Goal: Information Seeking & Learning: Learn about a topic

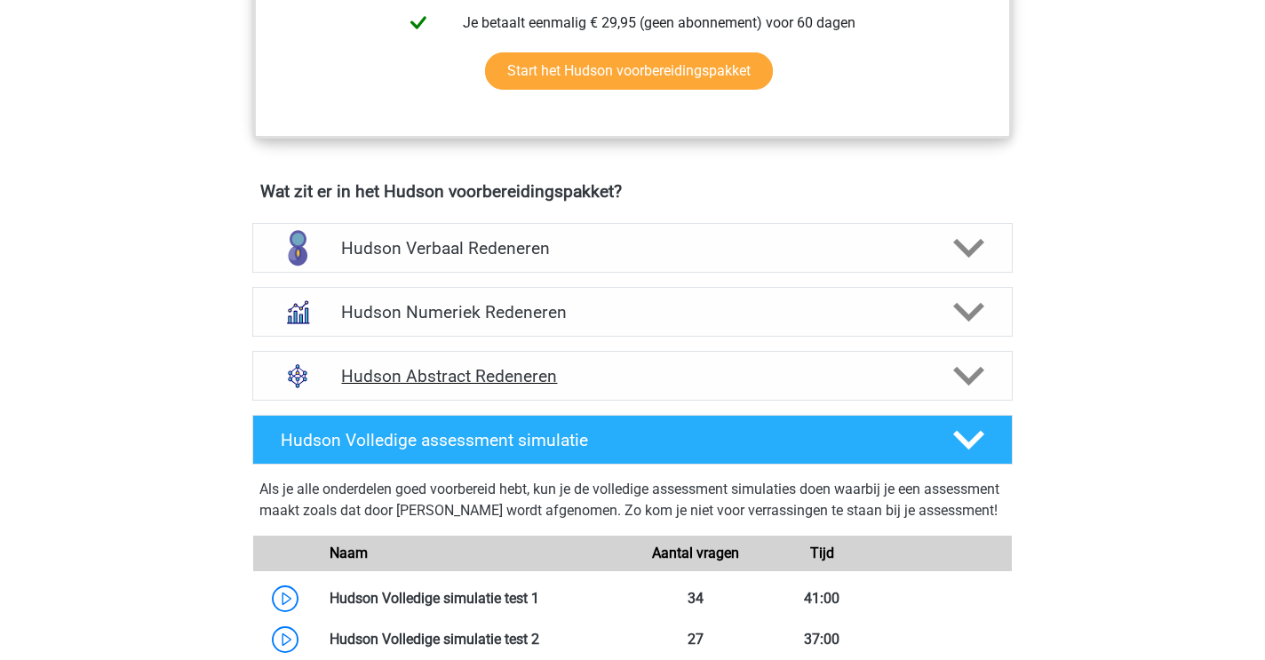
scroll to position [980, 0]
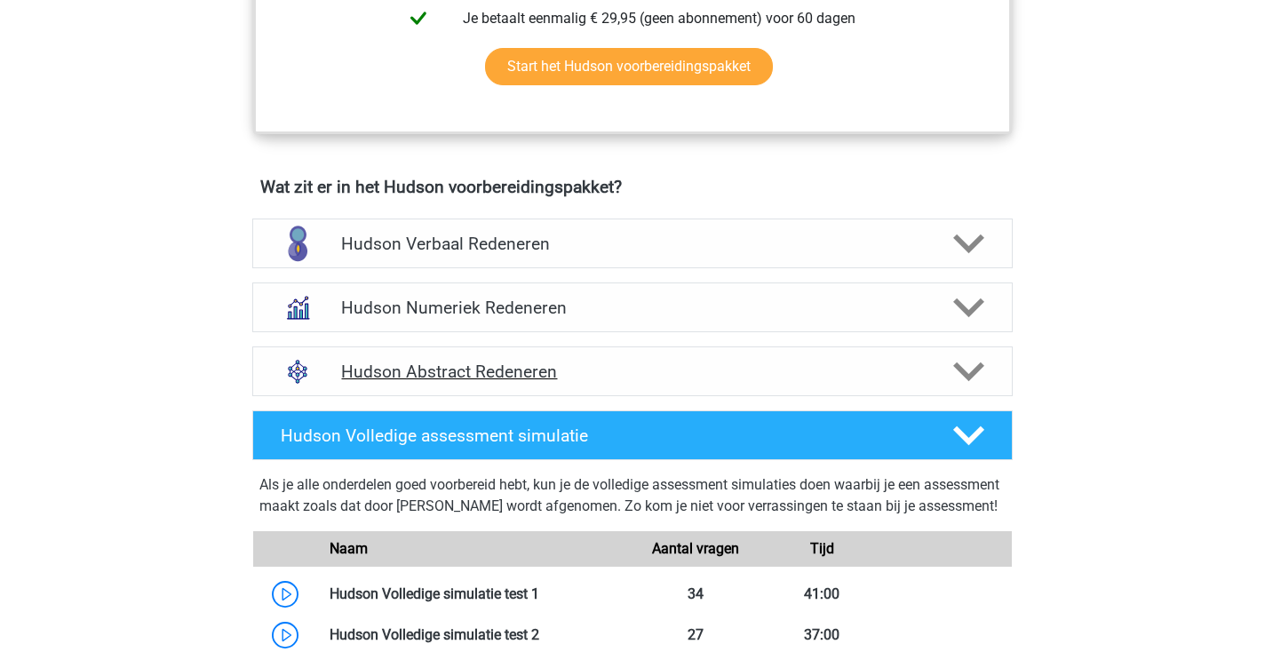
click at [378, 370] on h4 "Hudson Abstract Redeneren" at bounding box center [632, 372] width 582 height 20
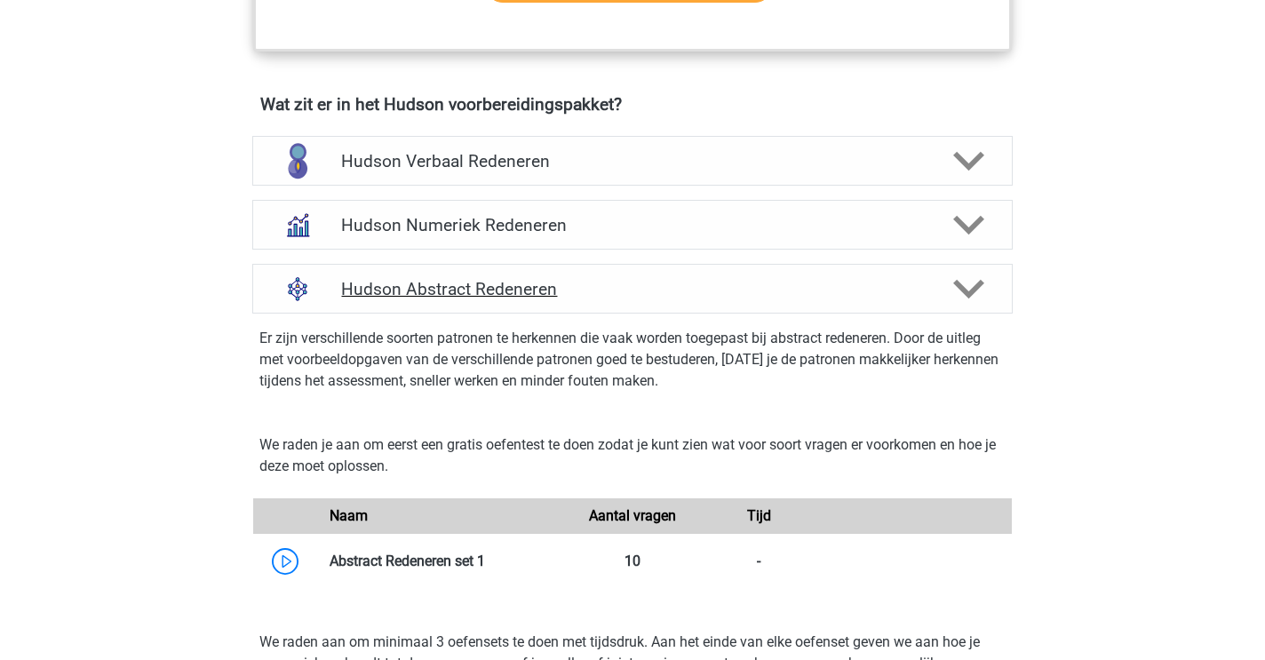
scroll to position [1094, 0]
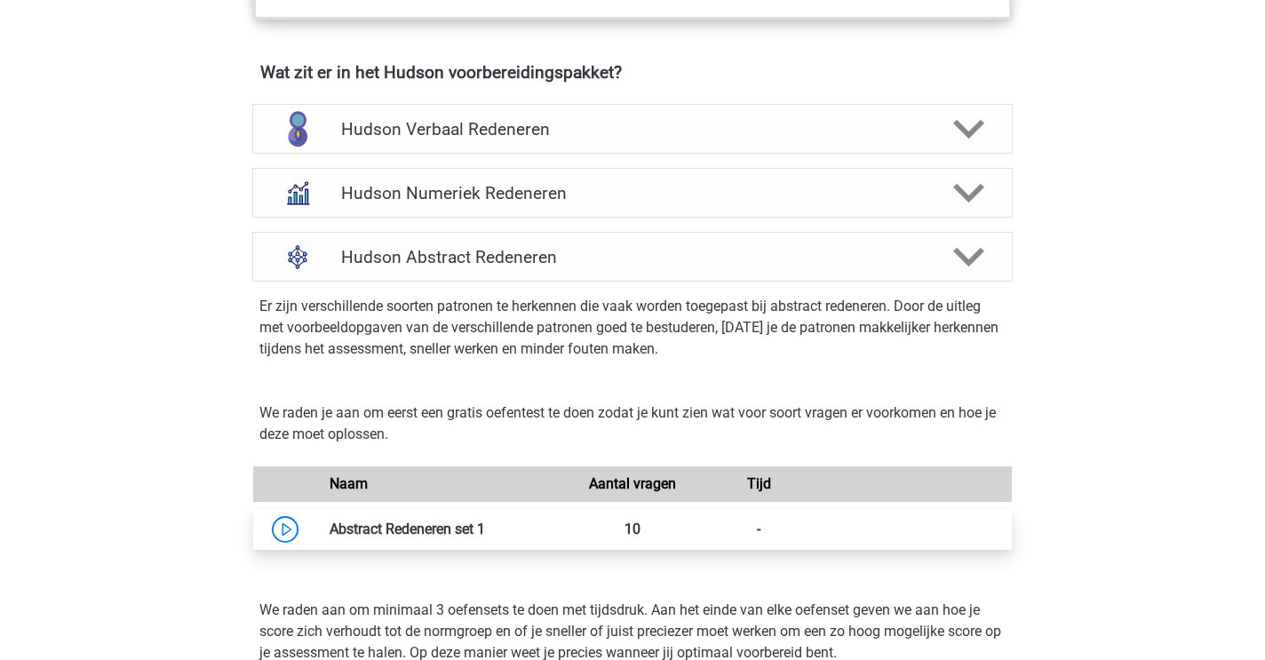
click at [485, 532] on link at bounding box center [485, 529] width 0 height 17
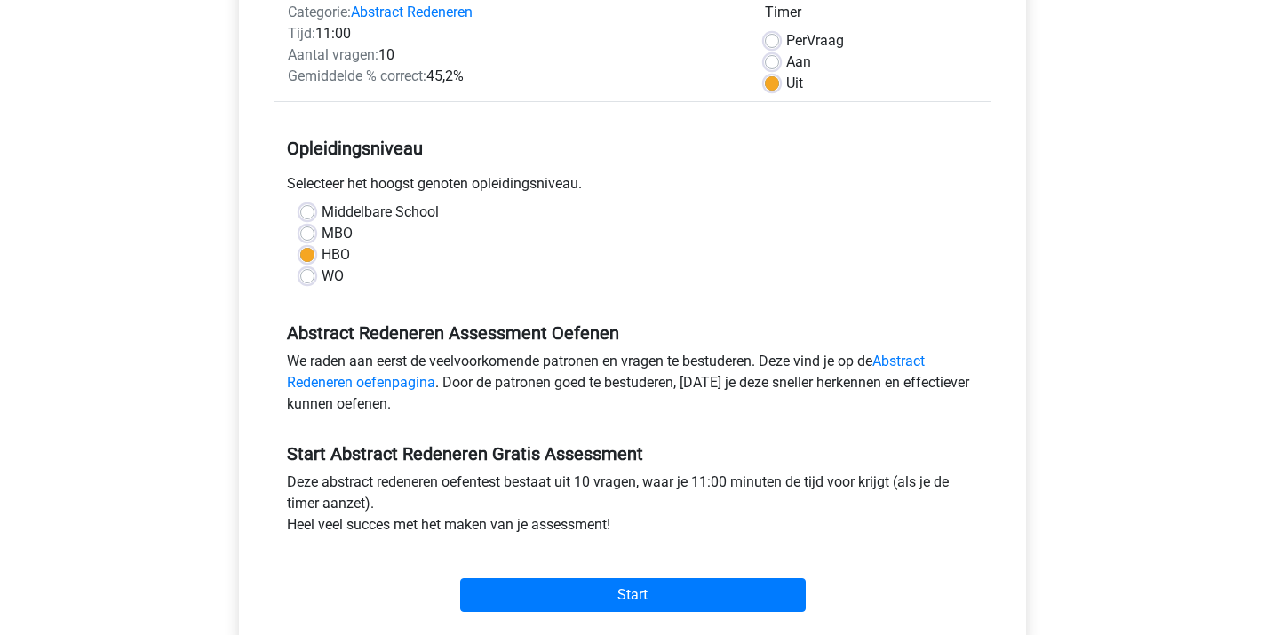
scroll to position [251, 0]
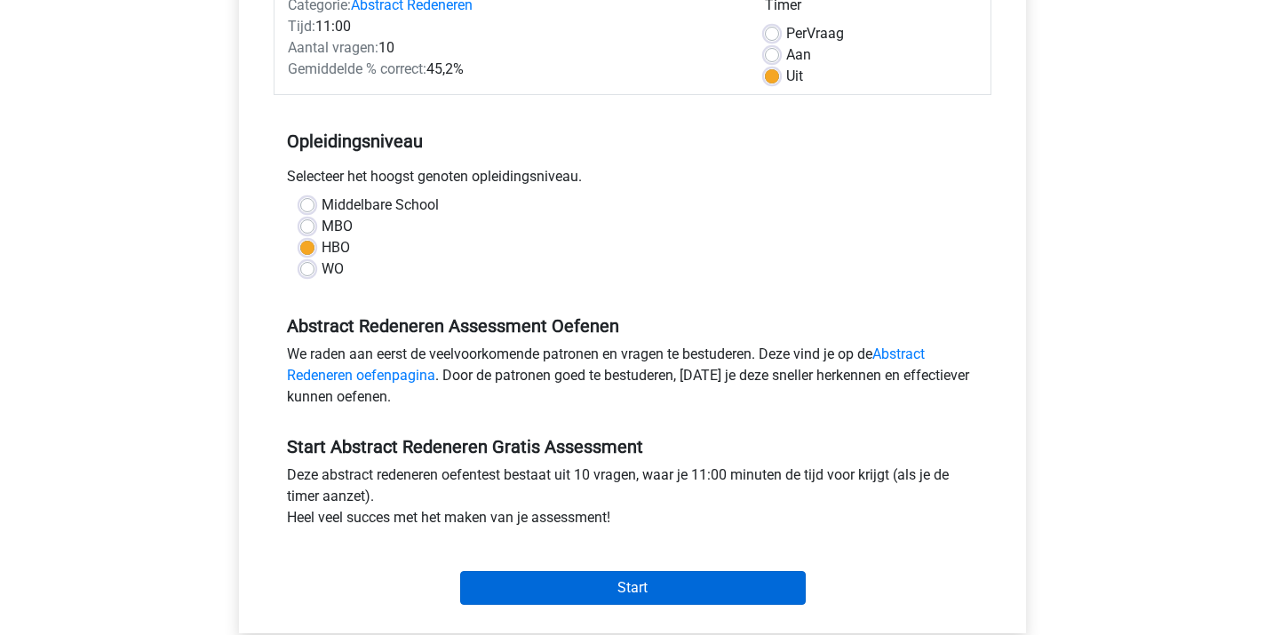
click at [581, 587] on input "Start" at bounding box center [633, 588] width 346 height 34
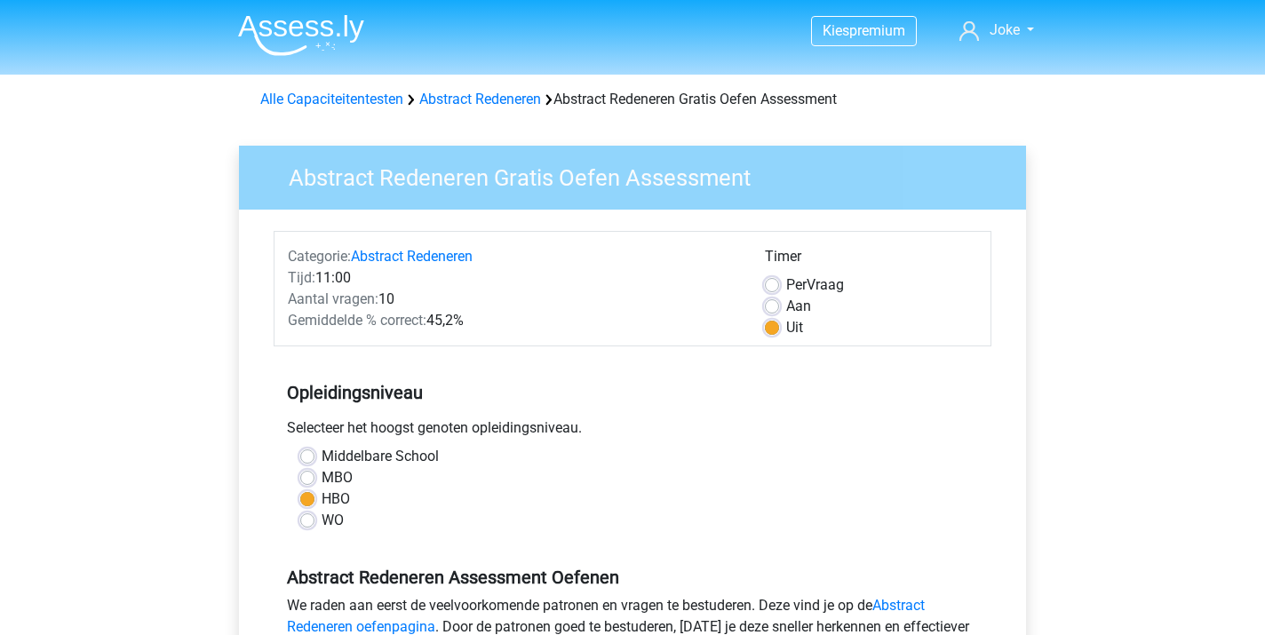
scroll to position [0, 0]
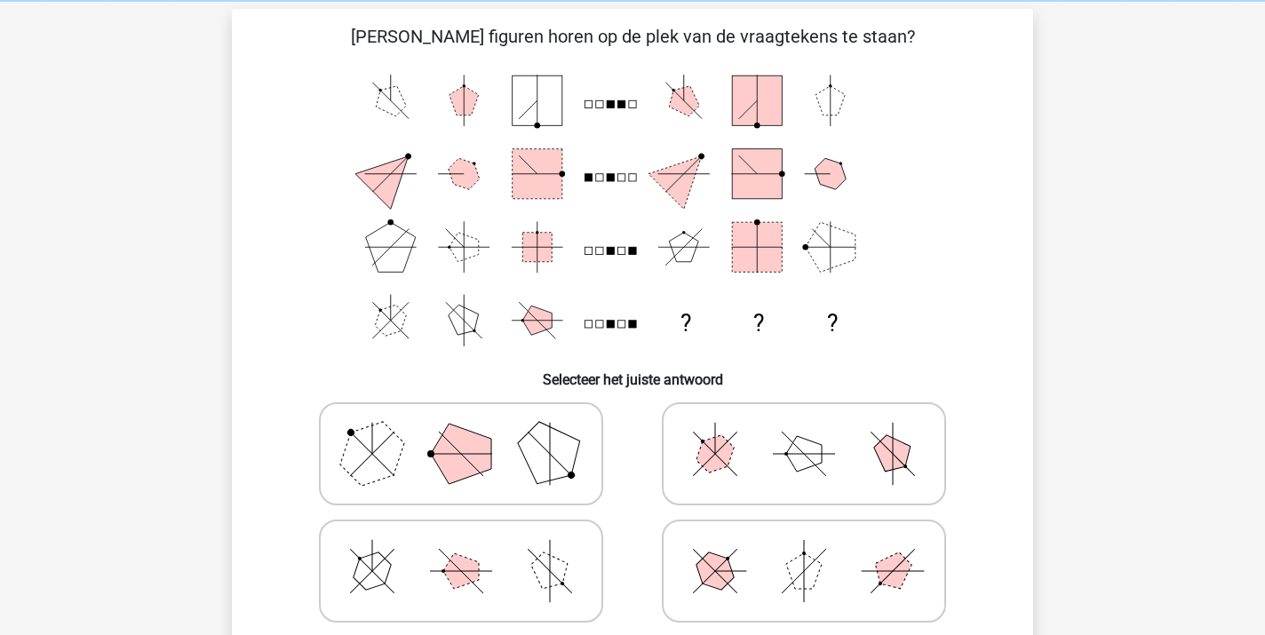
scroll to position [84, 0]
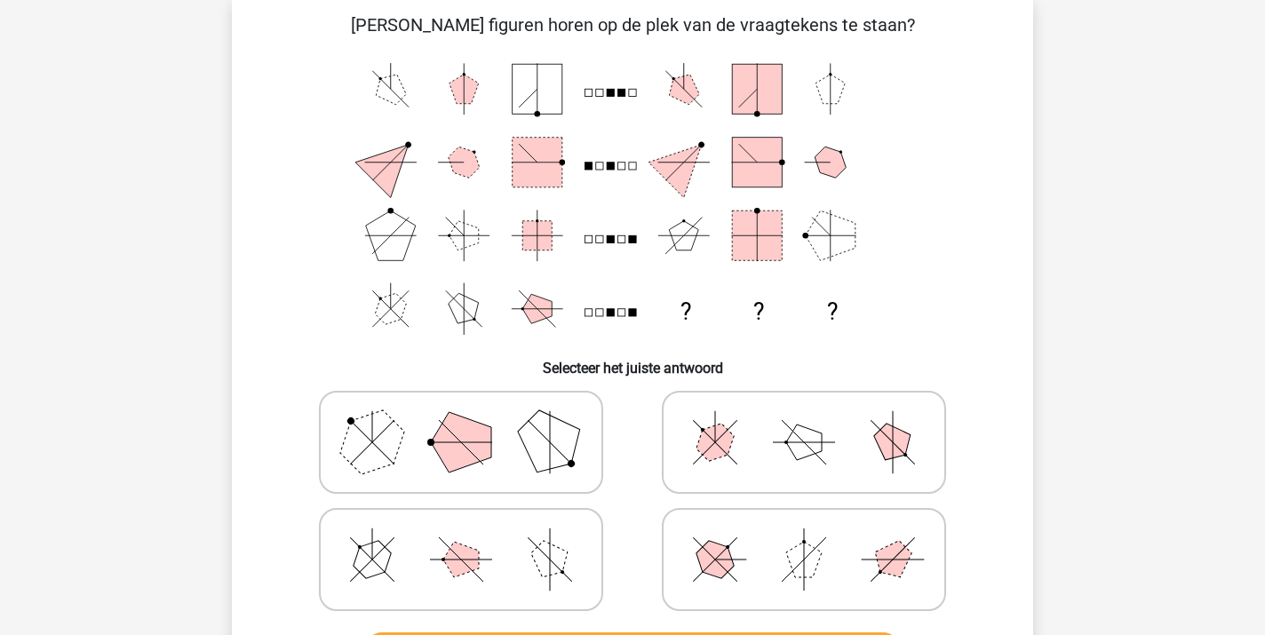
click at [447, 428] on line at bounding box center [450, 431] width 22 height 22
click at [461, 420] on input "radio" at bounding box center [467, 415] width 12 height 12
radio input "true"
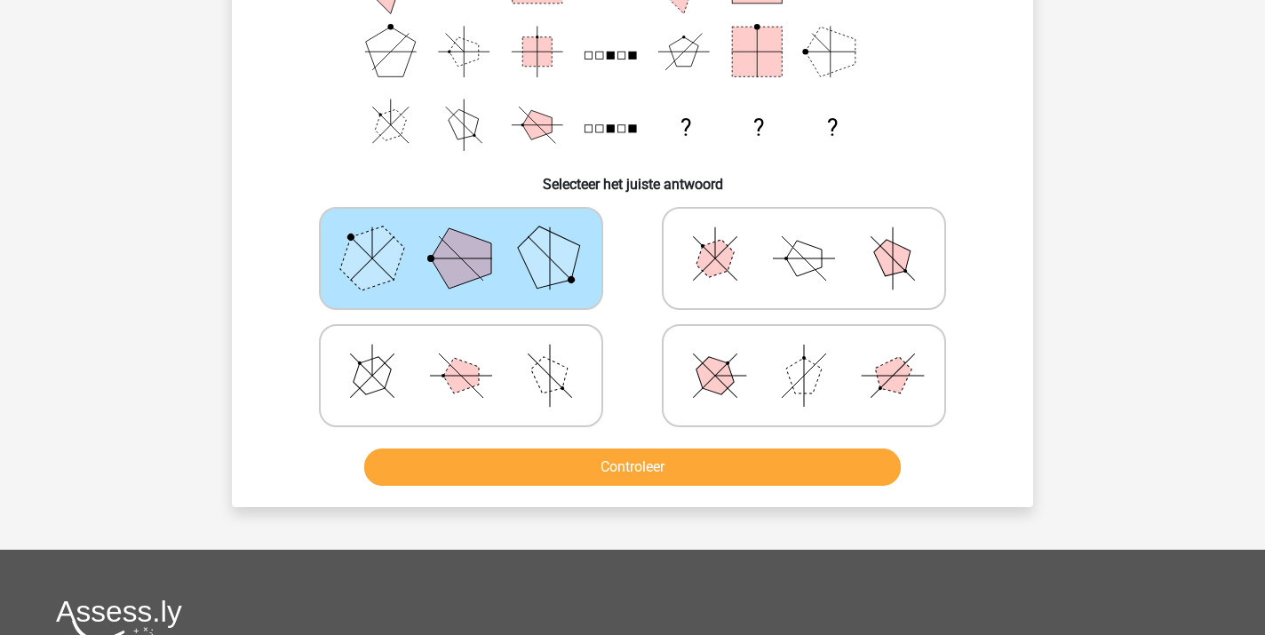
scroll to position [265, 0]
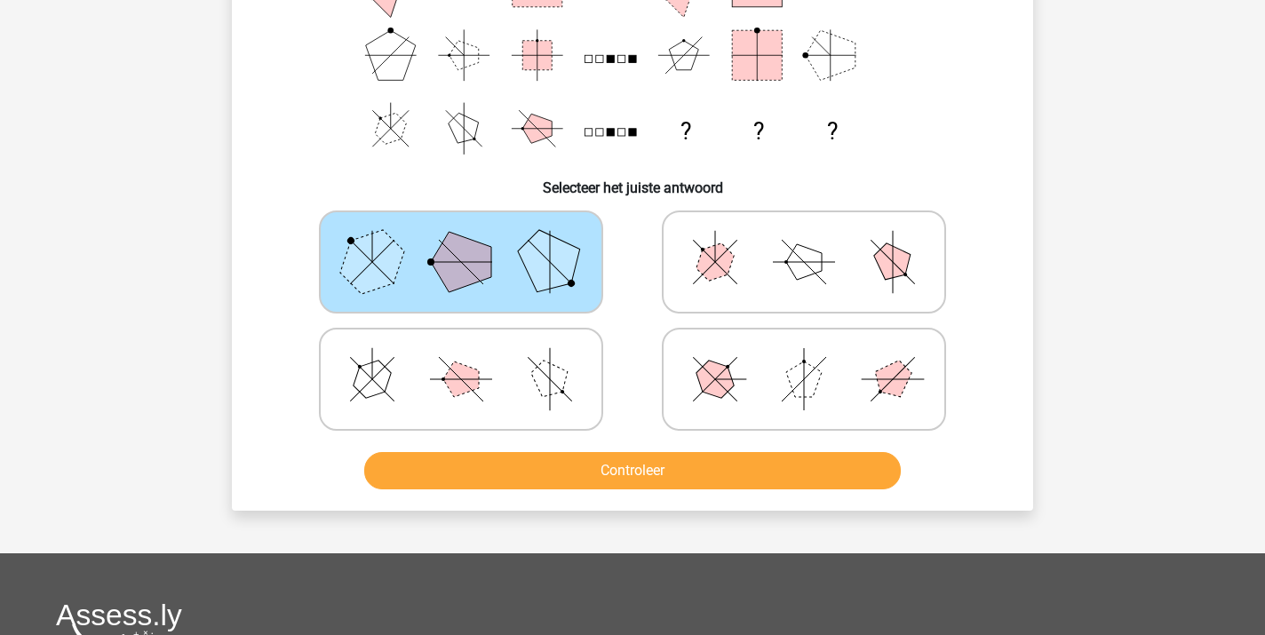
click at [655, 465] on button "Controleer" at bounding box center [632, 470] width 537 height 37
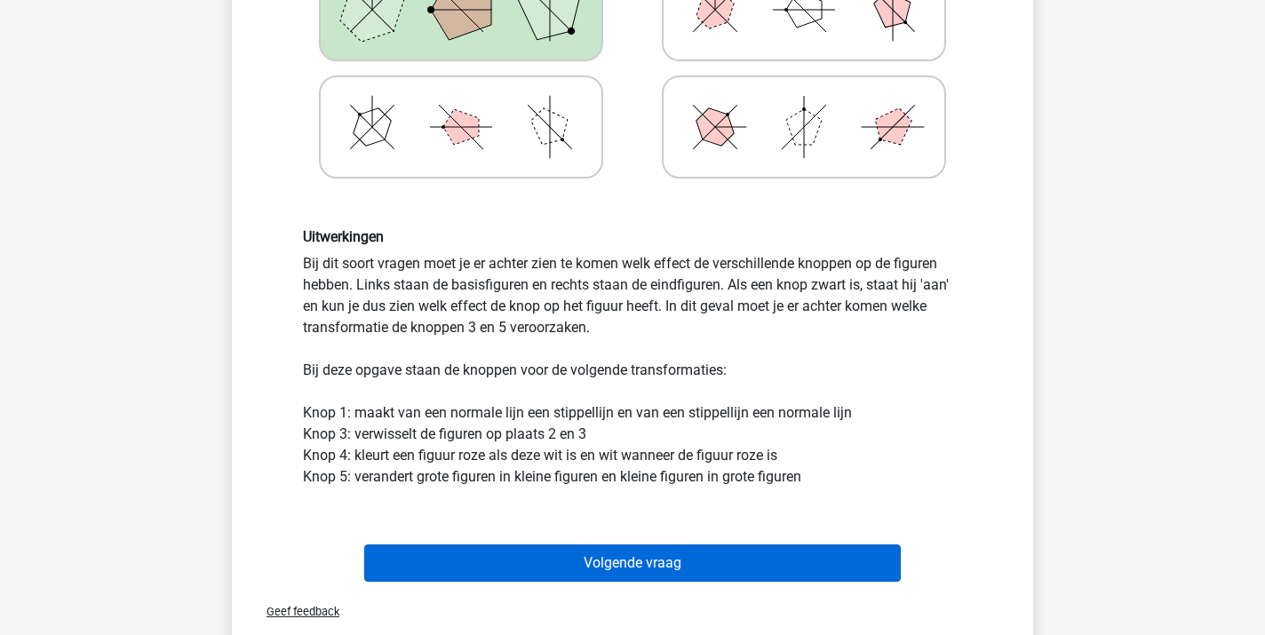
scroll to position [613, 0]
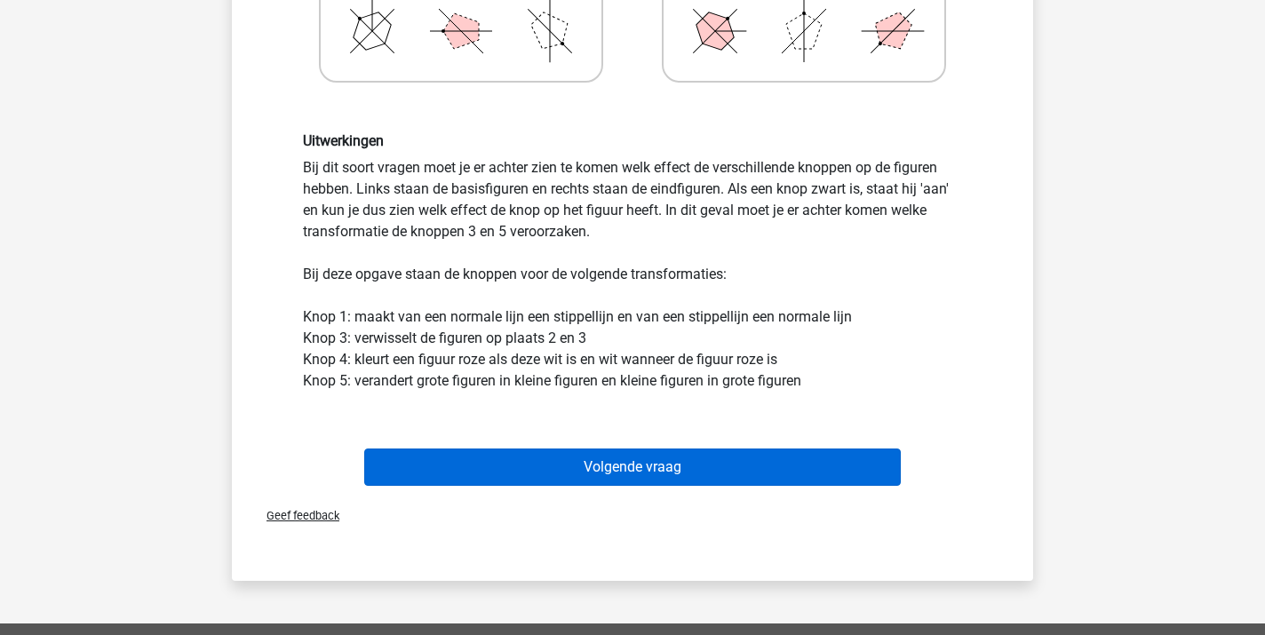
click at [648, 469] on button "Volgende vraag" at bounding box center [632, 467] width 537 height 37
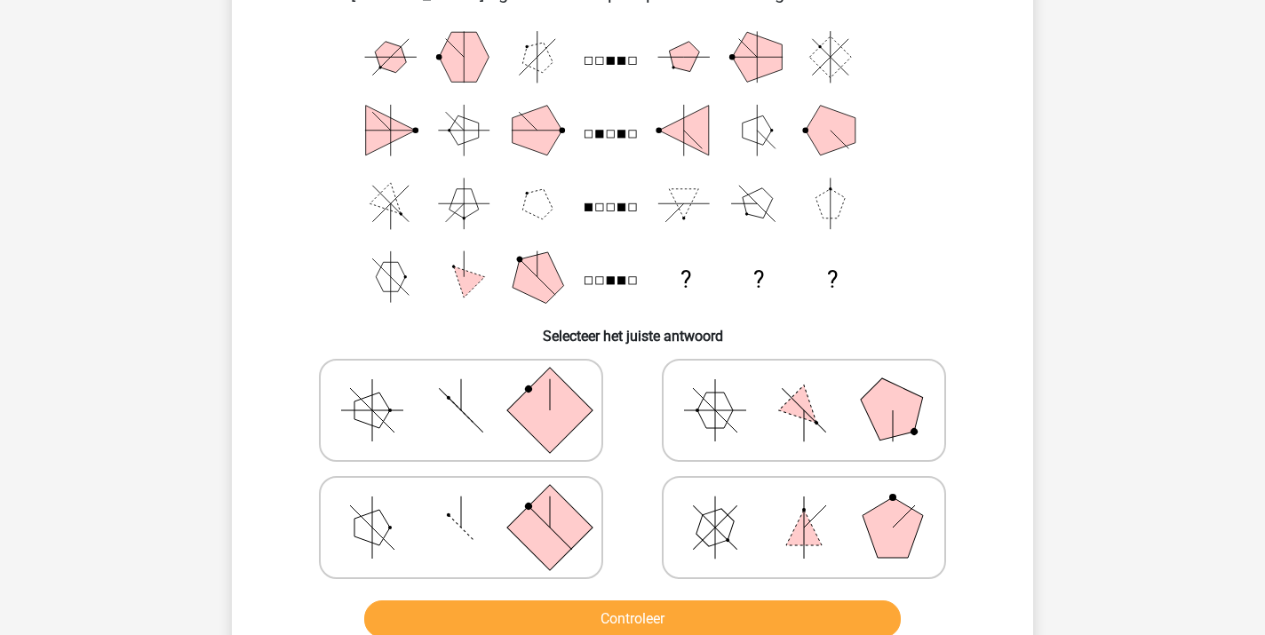
scroll to position [116, 0]
click at [440, 407] on icon at bounding box center [461, 410] width 266 height 89
click at [461, 388] on input "radio" at bounding box center [467, 383] width 12 height 12
radio input "true"
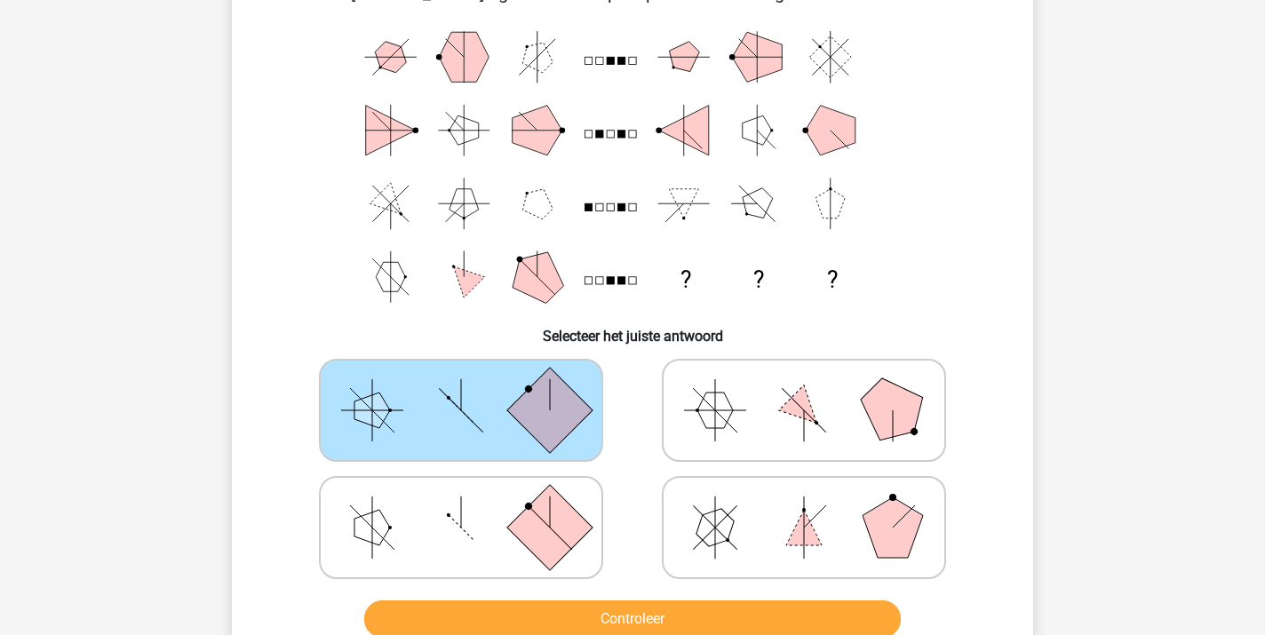
click at [644, 611] on button "Controleer" at bounding box center [632, 618] width 537 height 37
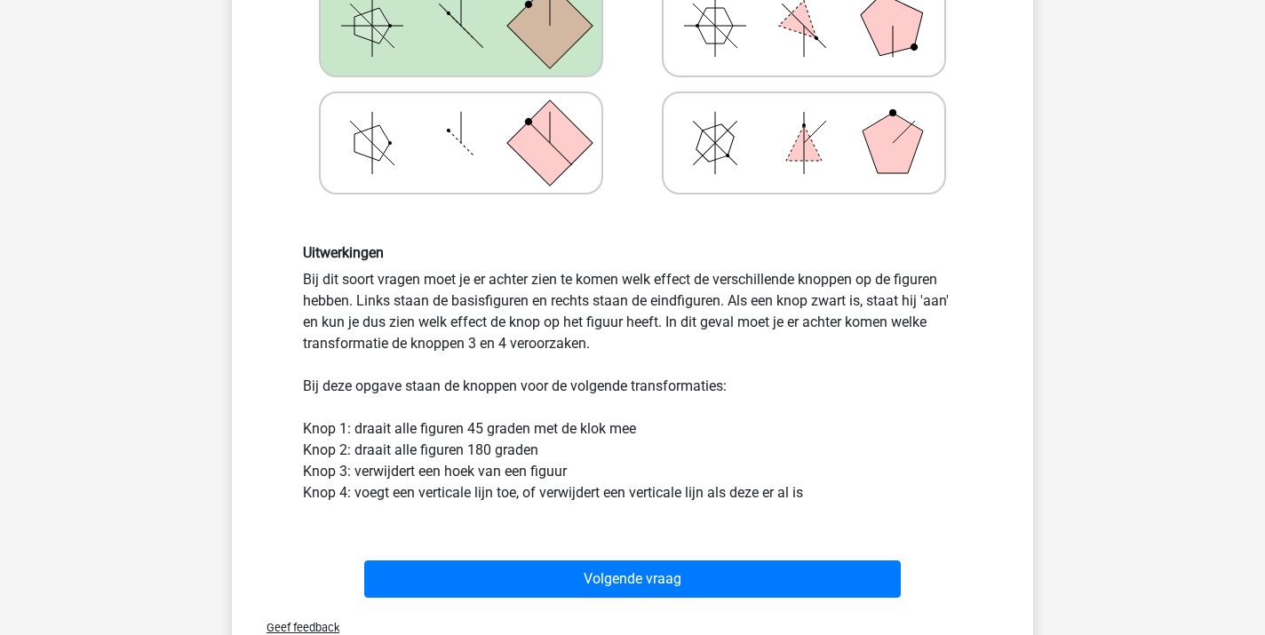
scroll to position [501, 0]
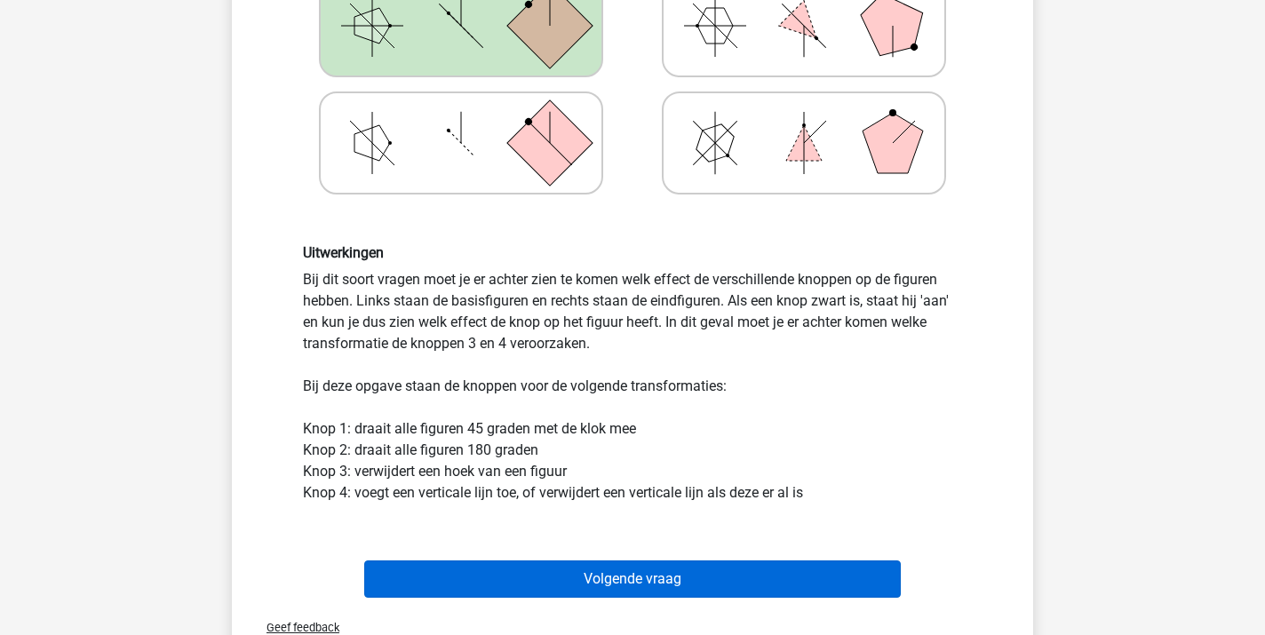
click at [646, 583] on button "Volgende vraag" at bounding box center [632, 578] width 537 height 37
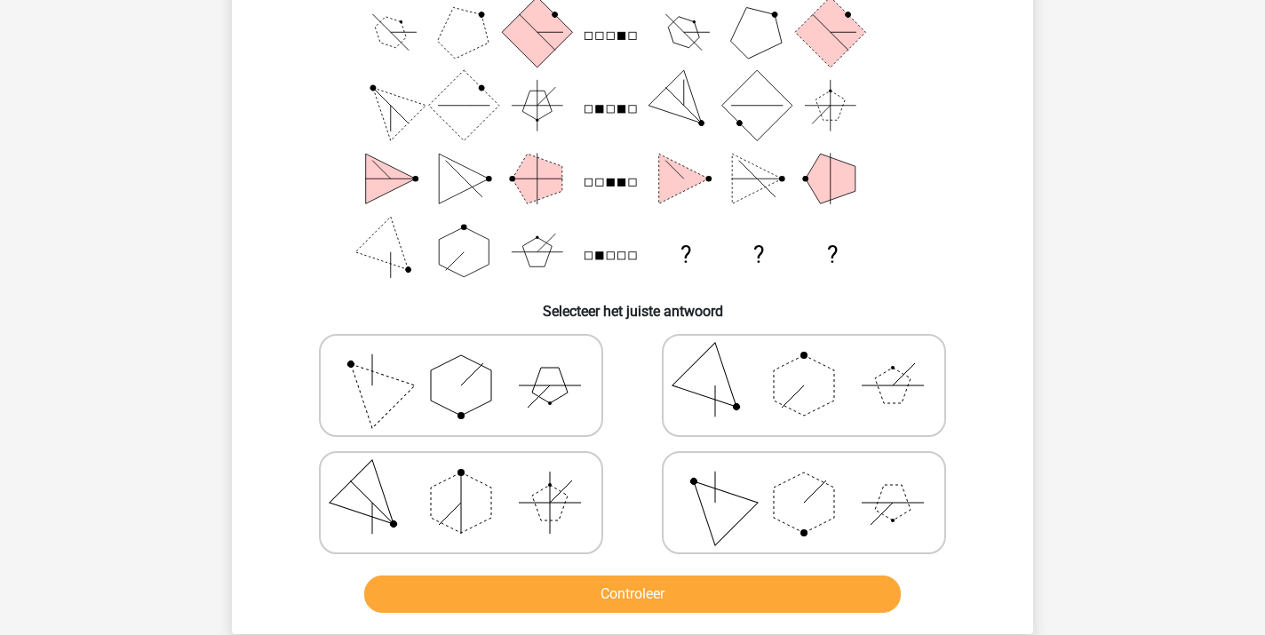
scroll to position [82, 0]
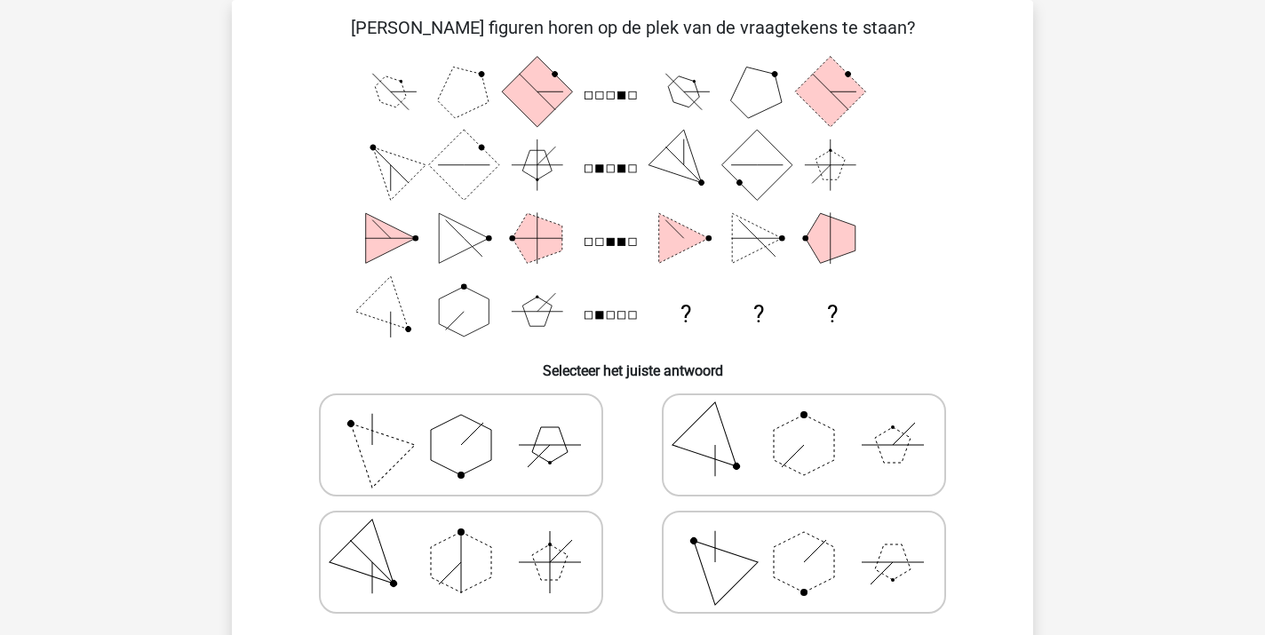
click at [466, 427] on polygon at bounding box center [461, 445] width 60 height 60
click at [466, 423] on input "radio" at bounding box center [467, 417] width 12 height 12
radio input "true"
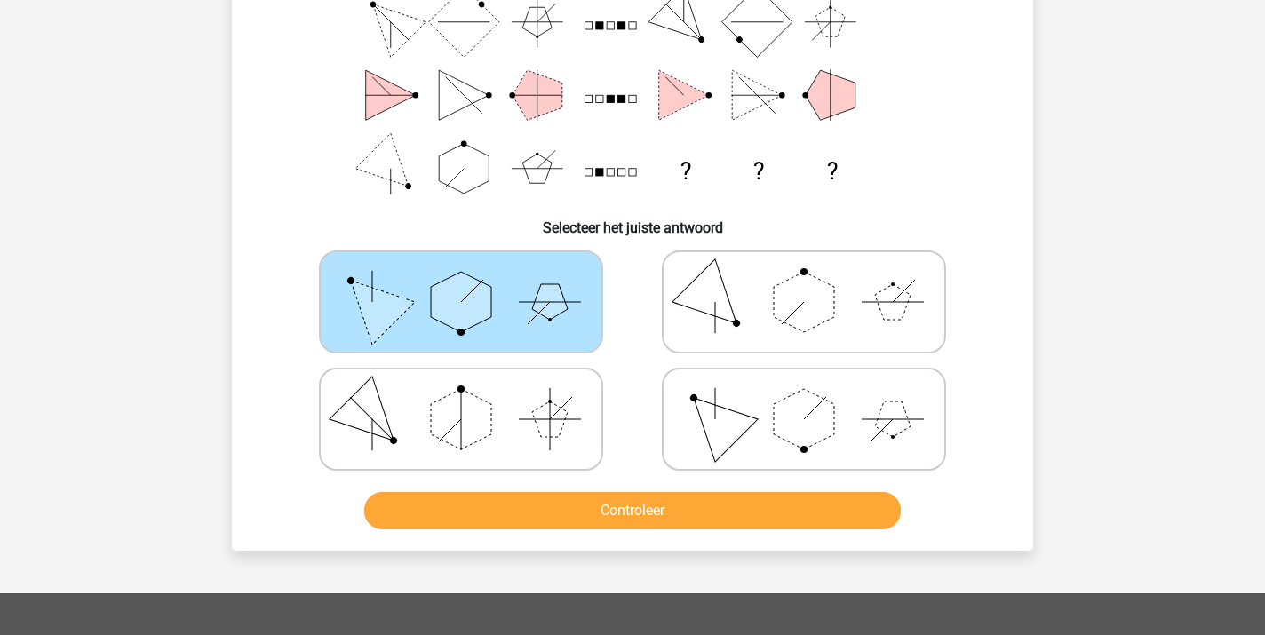
scroll to position [262, 0]
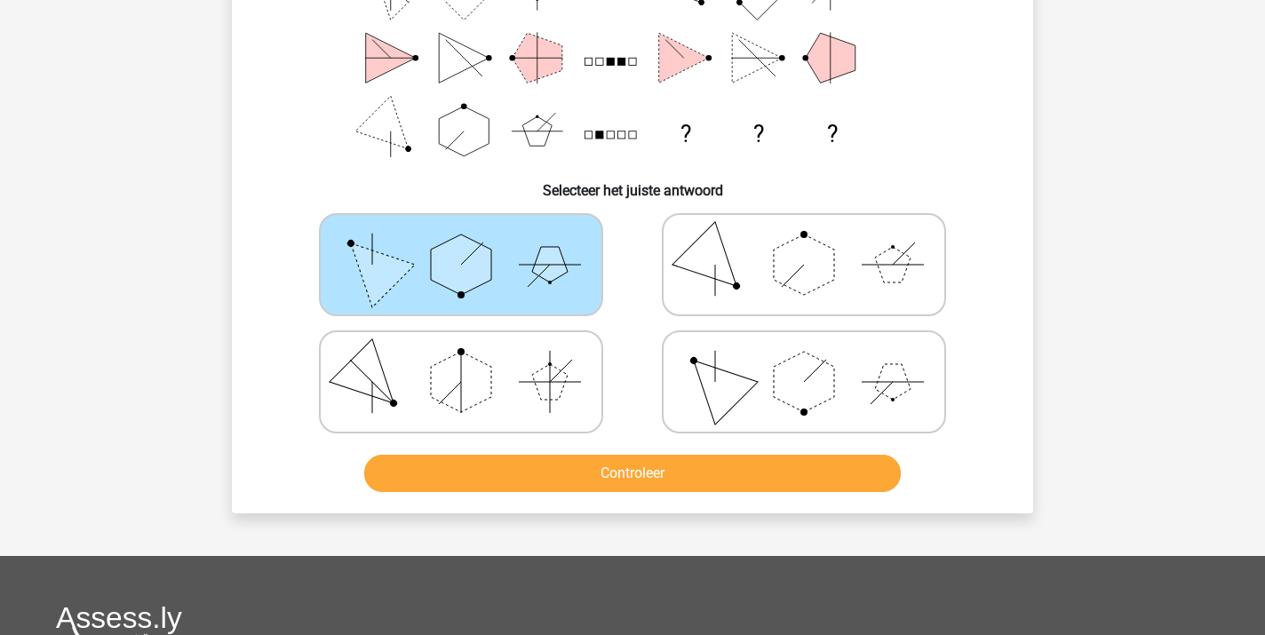
click at [608, 480] on button "Controleer" at bounding box center [632, 473] width 537 height 37
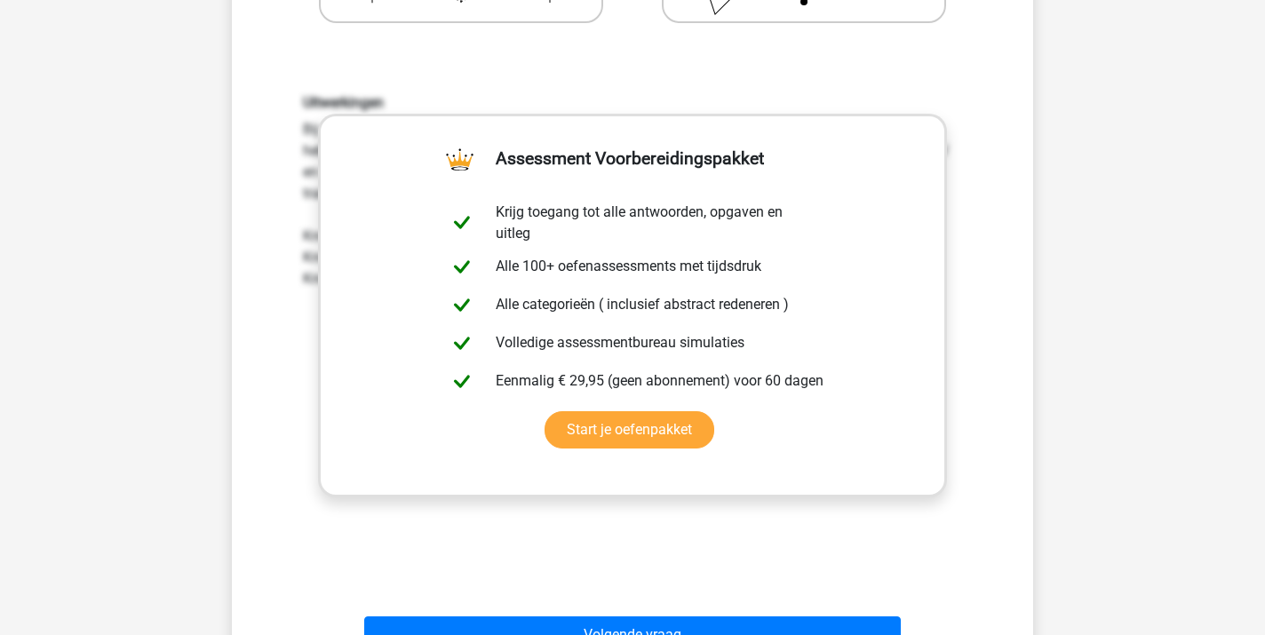
scroll to position [682, 0]
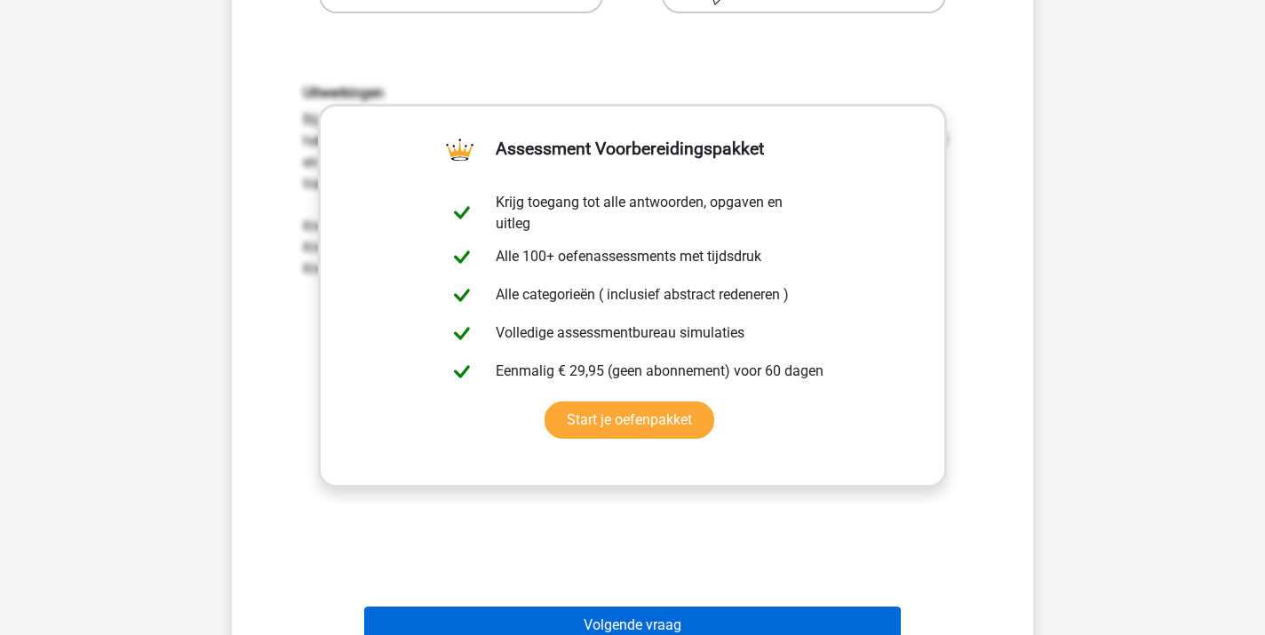
click at [617, 616] on button "Volgende vraag" at bounding box center [632, 625] width 537 height 37
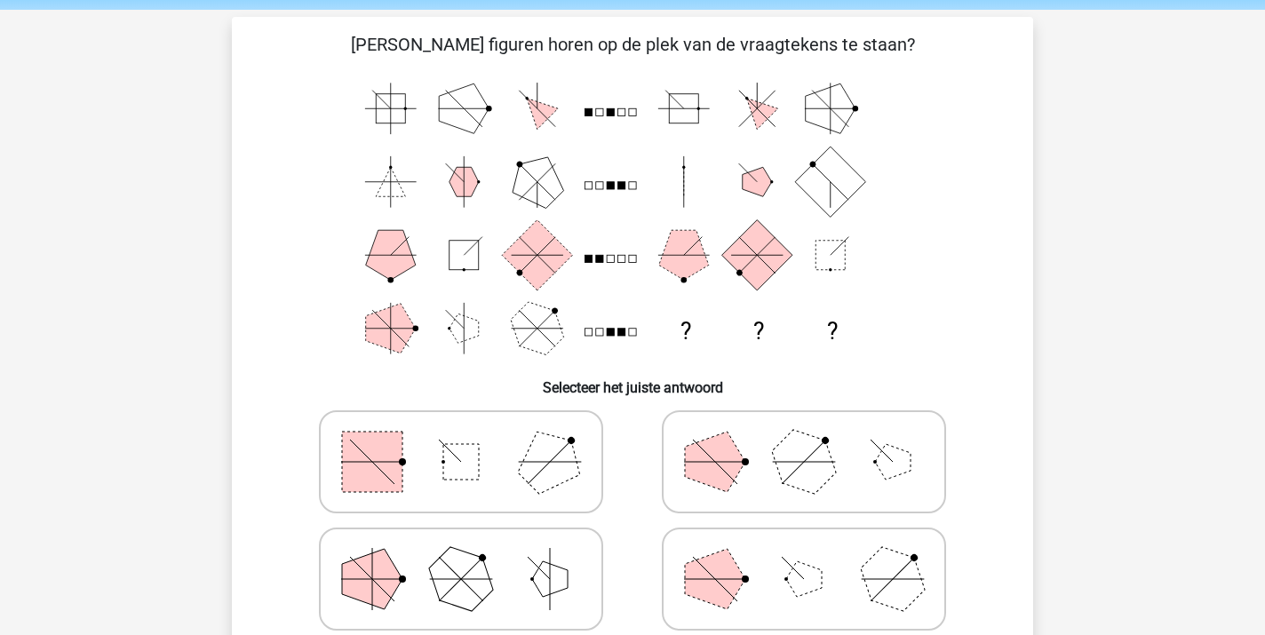
scroll to position [67, 0]
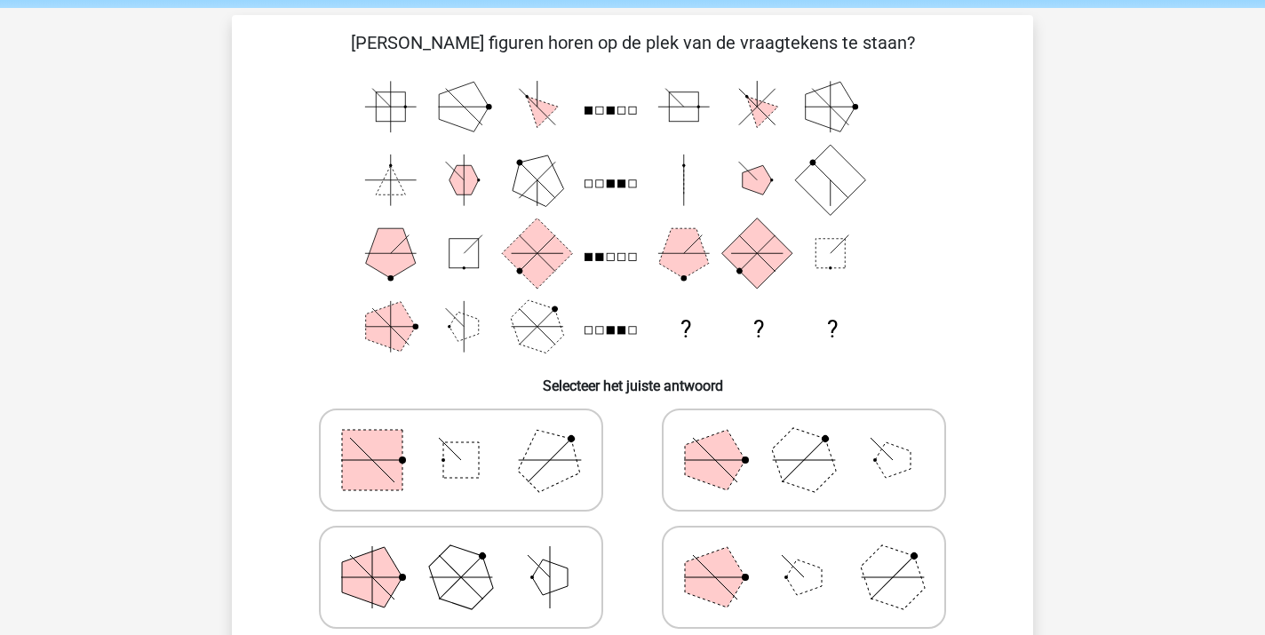
click at [498, 465] on icon at bounding box center [461, 460] width 266 height 89
click at [473, 438] on input "radio" at bounding box center [467, 432] width 12 height 12
radio input "true"
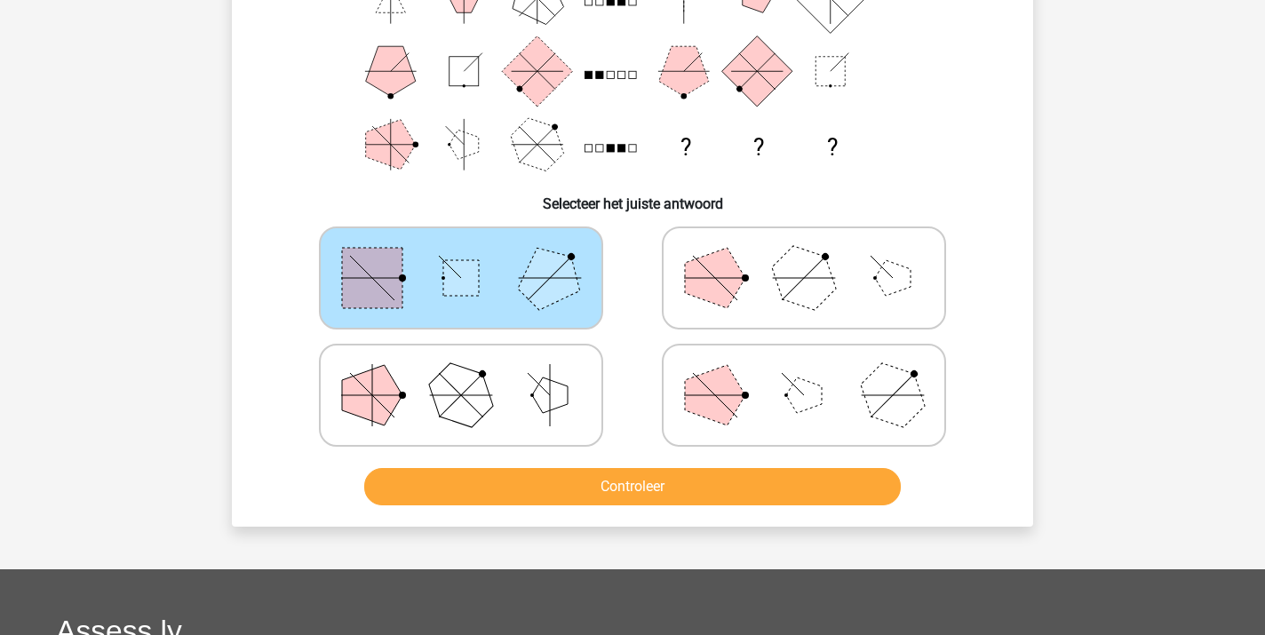
scroll to position [250, 0]
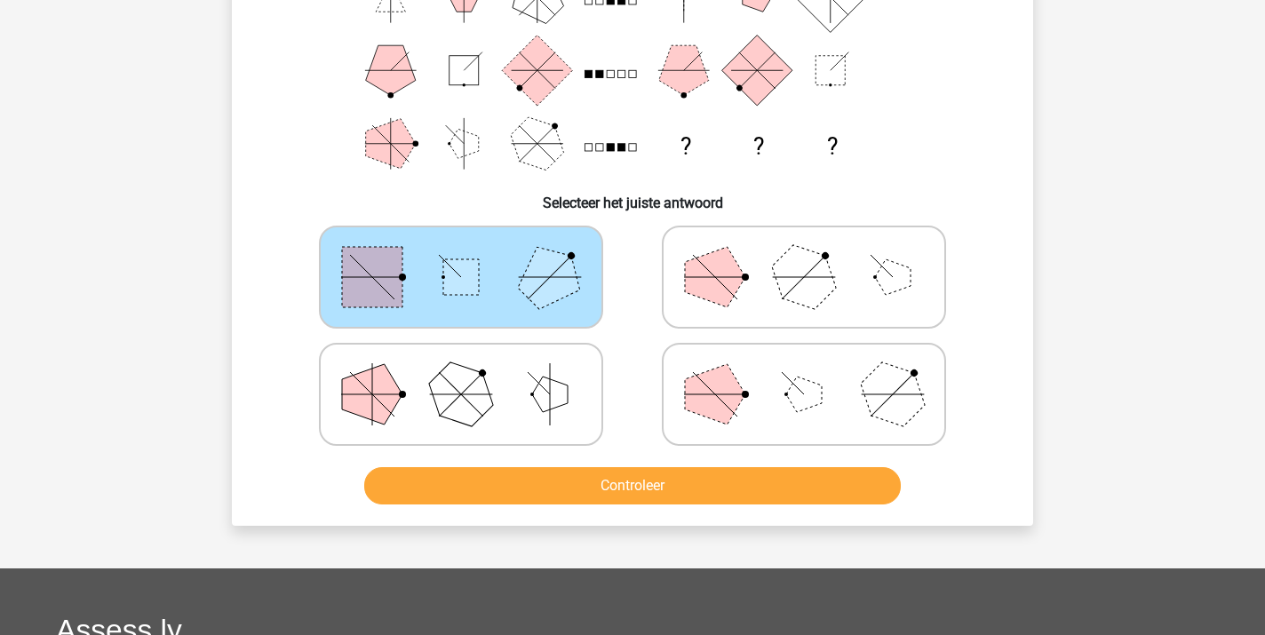
click at [639, 492] on button "Controleer" at bounding box center [632, 485] width 537 height 37
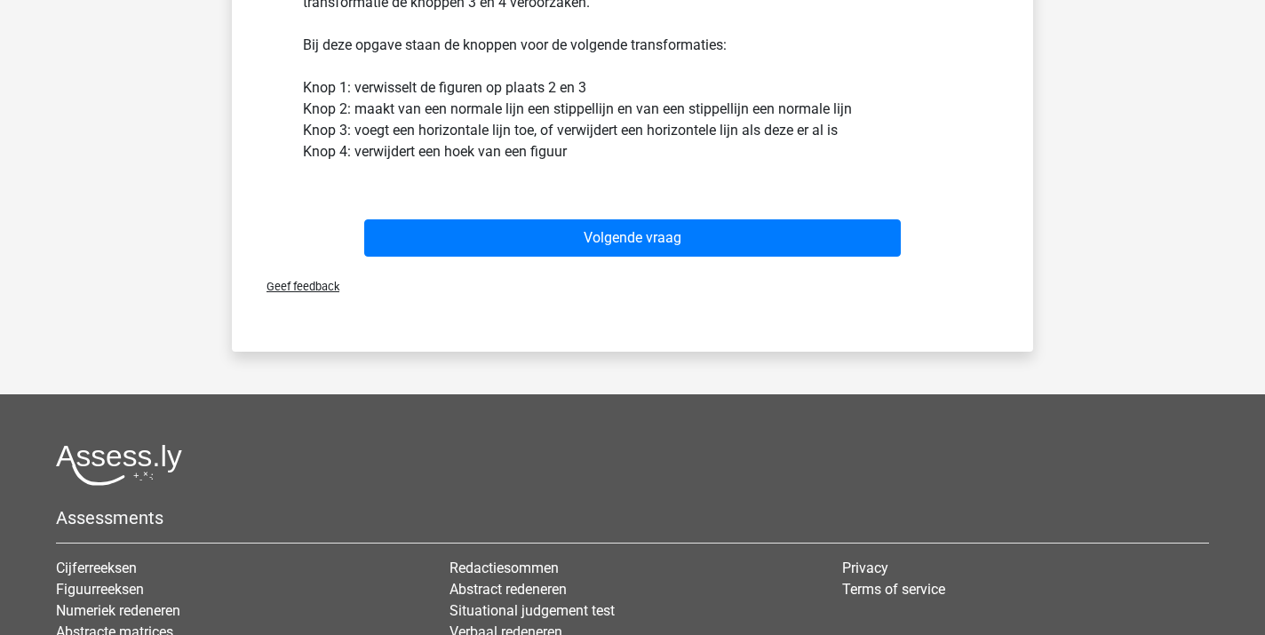
scroll to position [873, 0]
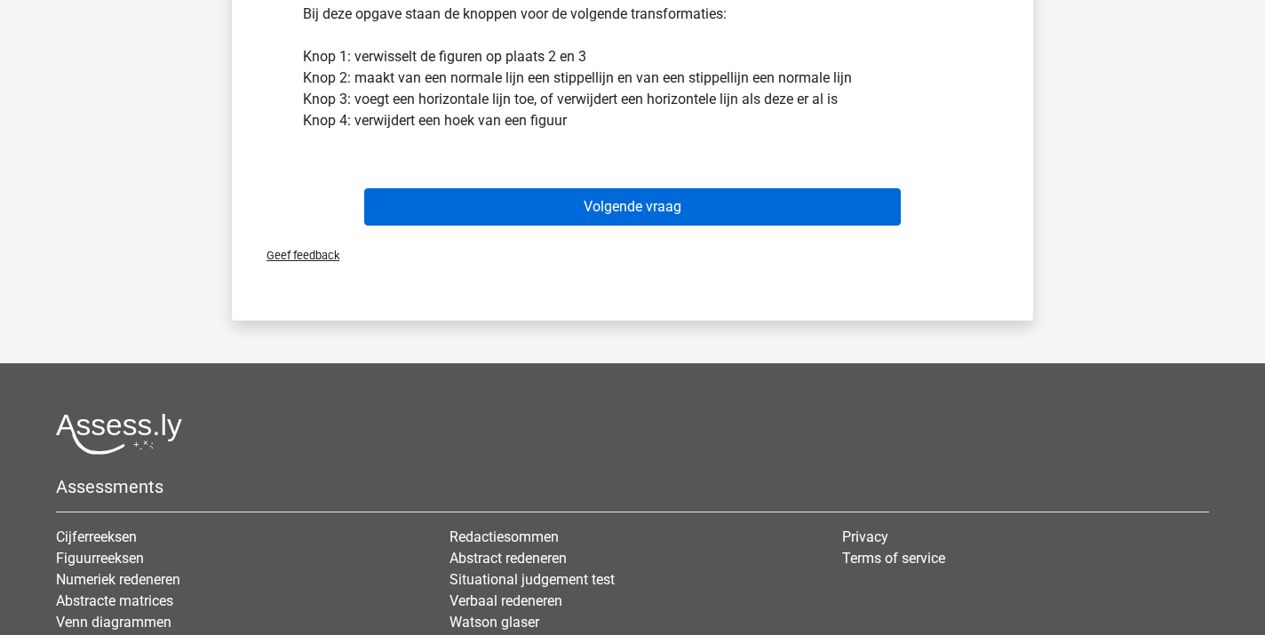
click at [611, 221] on button "Volgende vraag" at bounding box center [632, 206] width 537 height 37
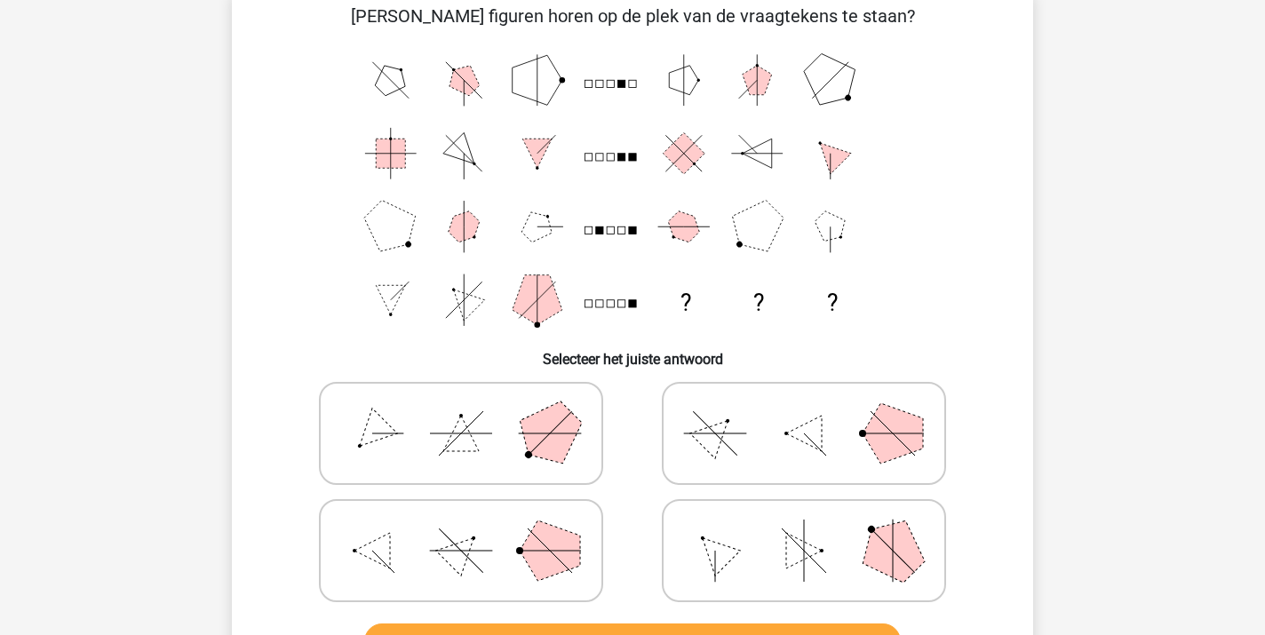
scroll to position [82, 0]
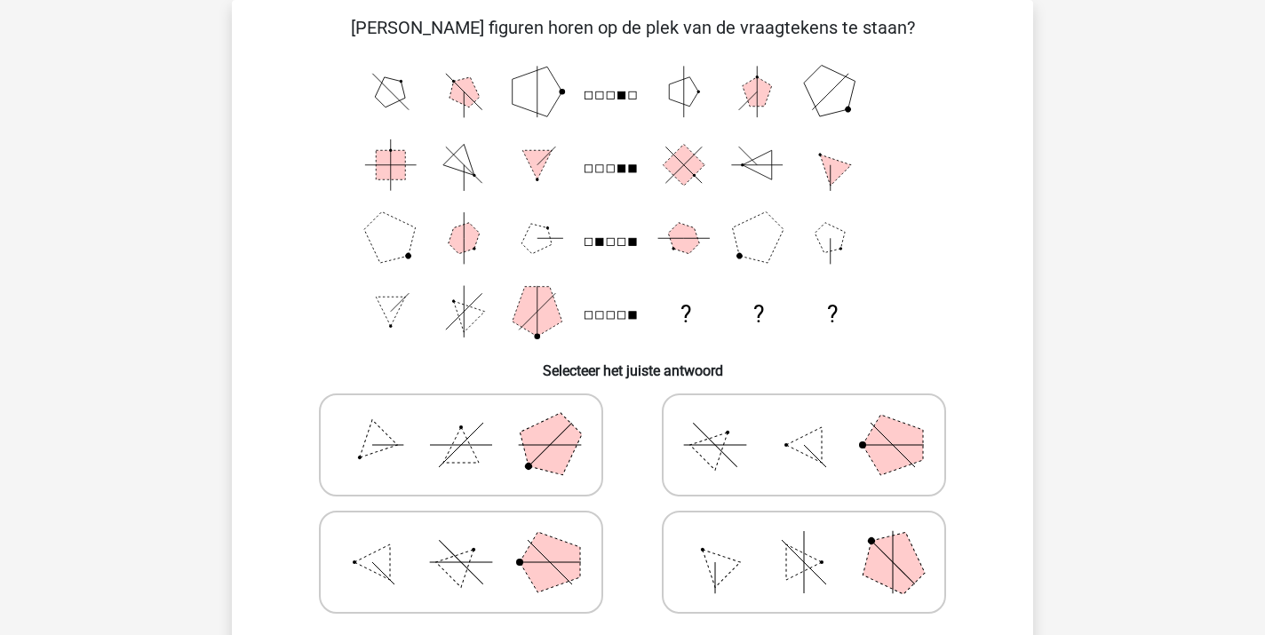
click at [495, 457] on icon at bounding box center [461, 445] width 266 height 89
click at [473, 423] on input "radio" at bounding box center [467, 417] width 12 height 12
radio input "true"
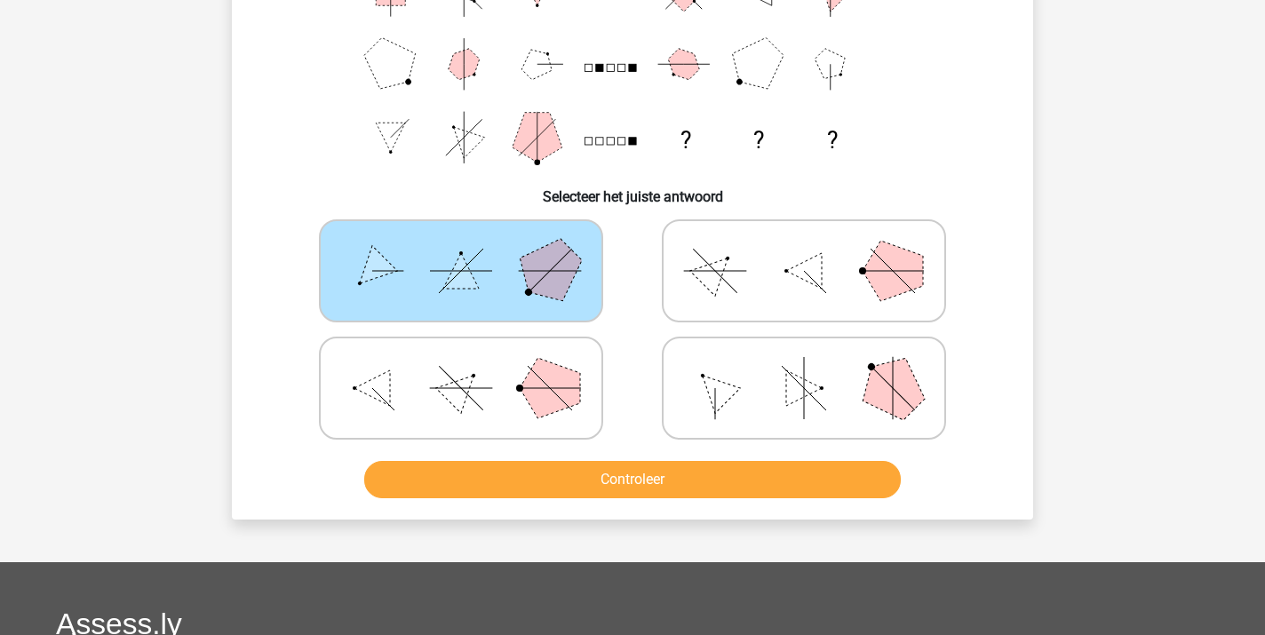
scroll to position [257, 0]
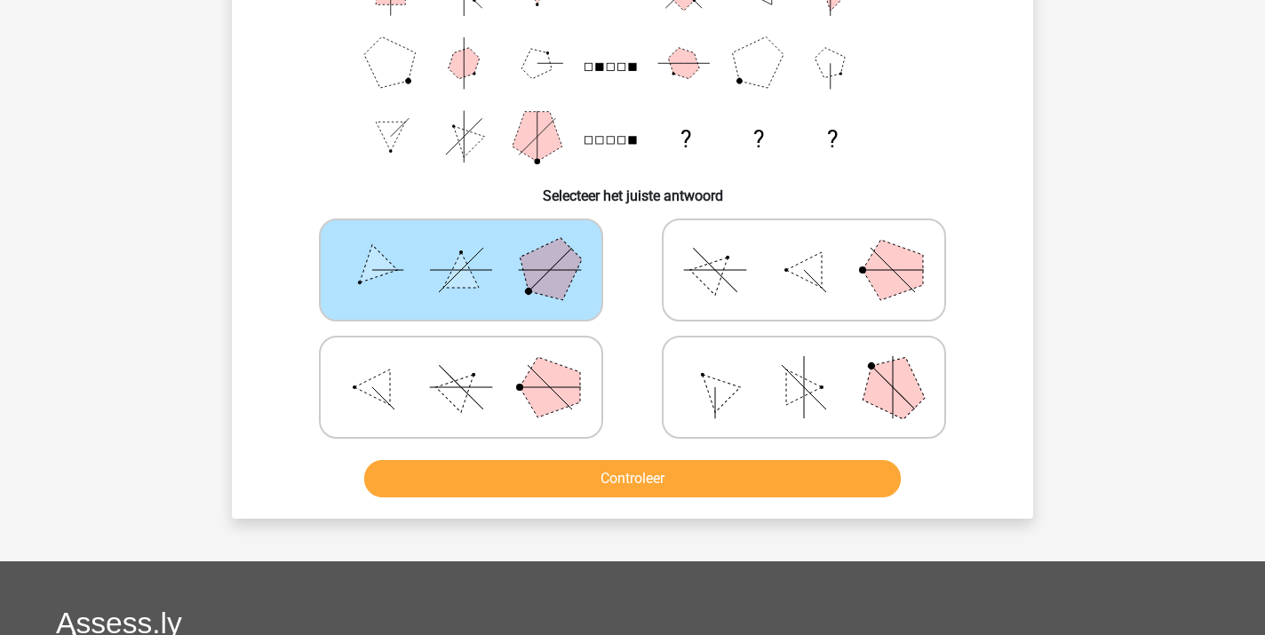
click at [634, 471] on button "Controleer" at bounding box center [632, 478] width 537 height 37
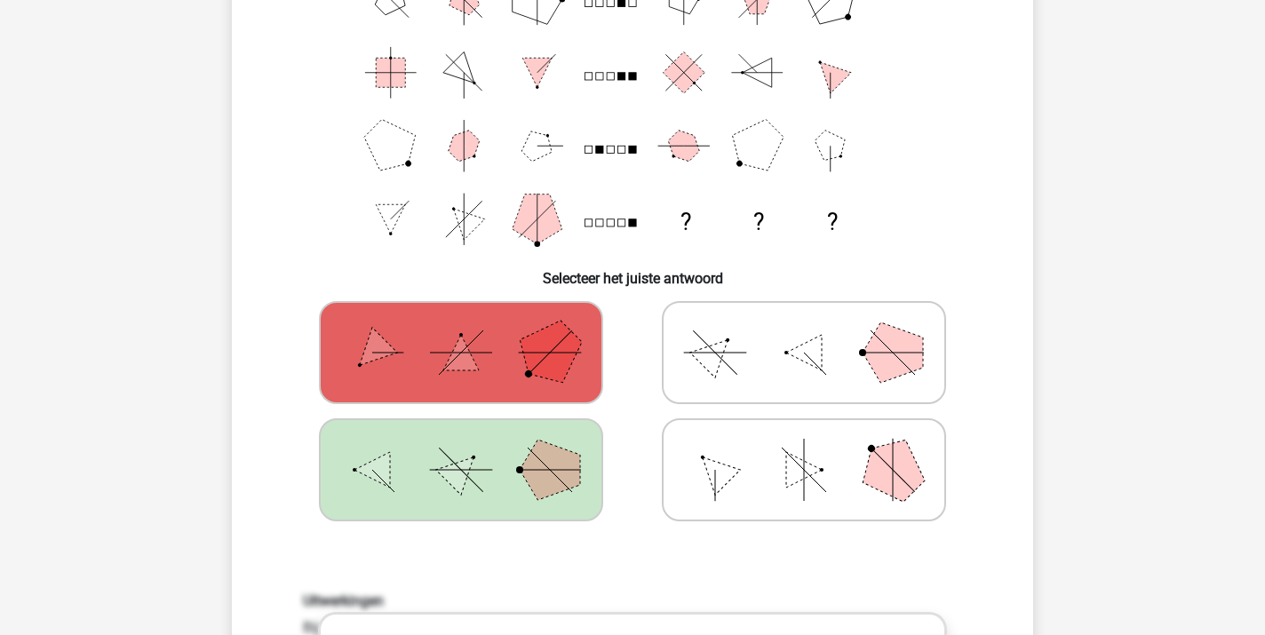
scroll to position [169, 0]
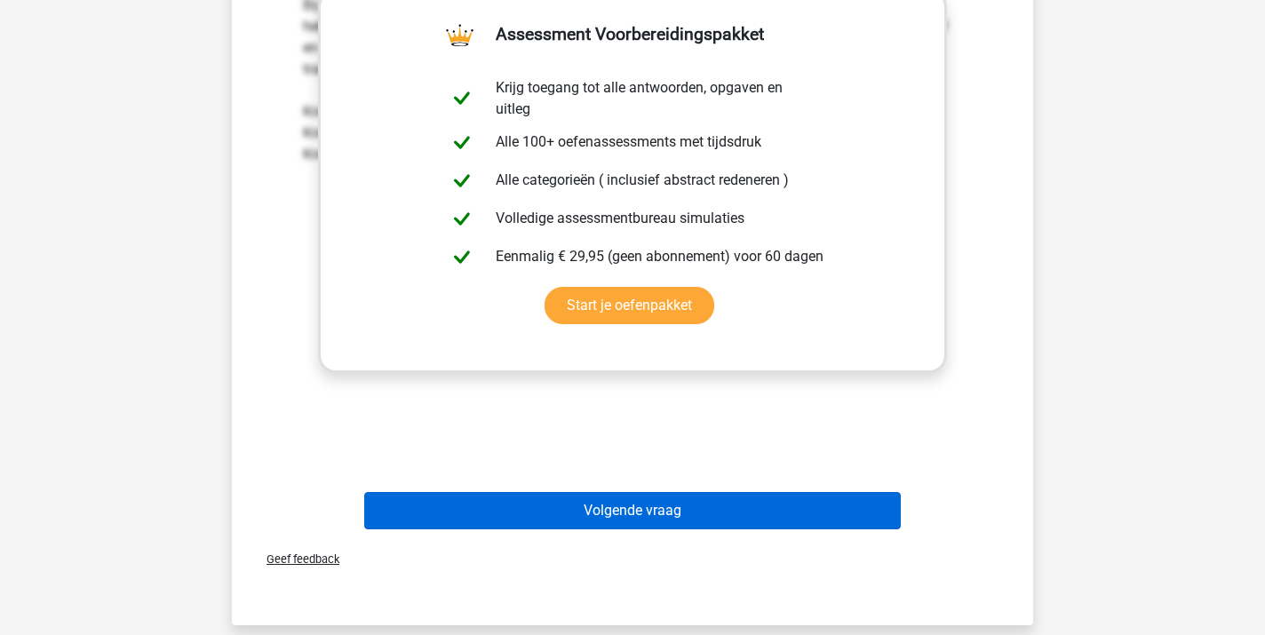
click at [638, 512] on button "Volgende vraag" at bounding box center [632, 510] width 537 height 37
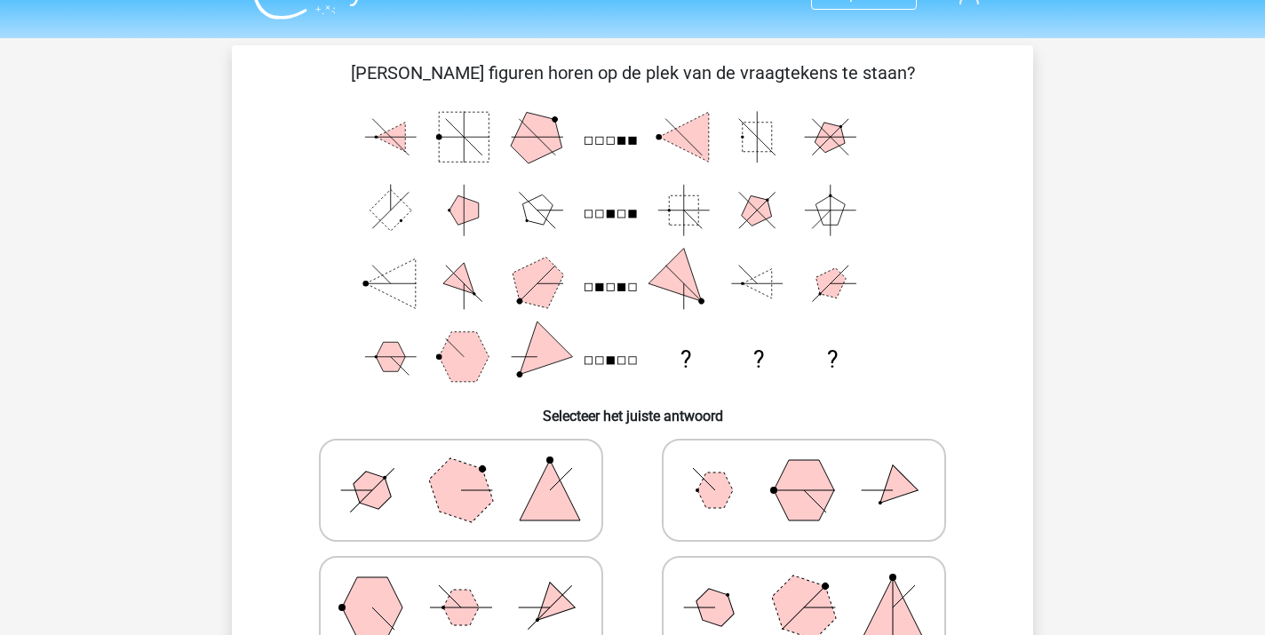
scroll to position [36, 0]
click at [399, 505] on icon at bounding box center [461, 491] width 266 height 89
click at [461, 469] on input "radio" at bounding box center [467, 463] width 12 height 12
radio input "true"
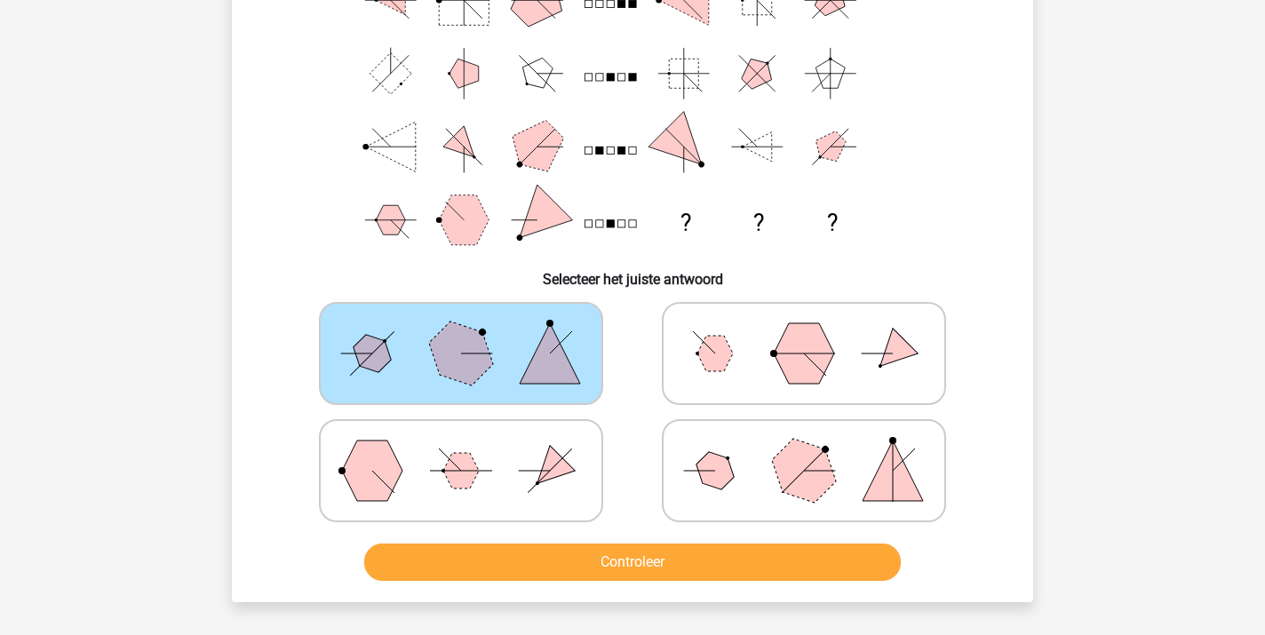
scroll to position [235, 0]
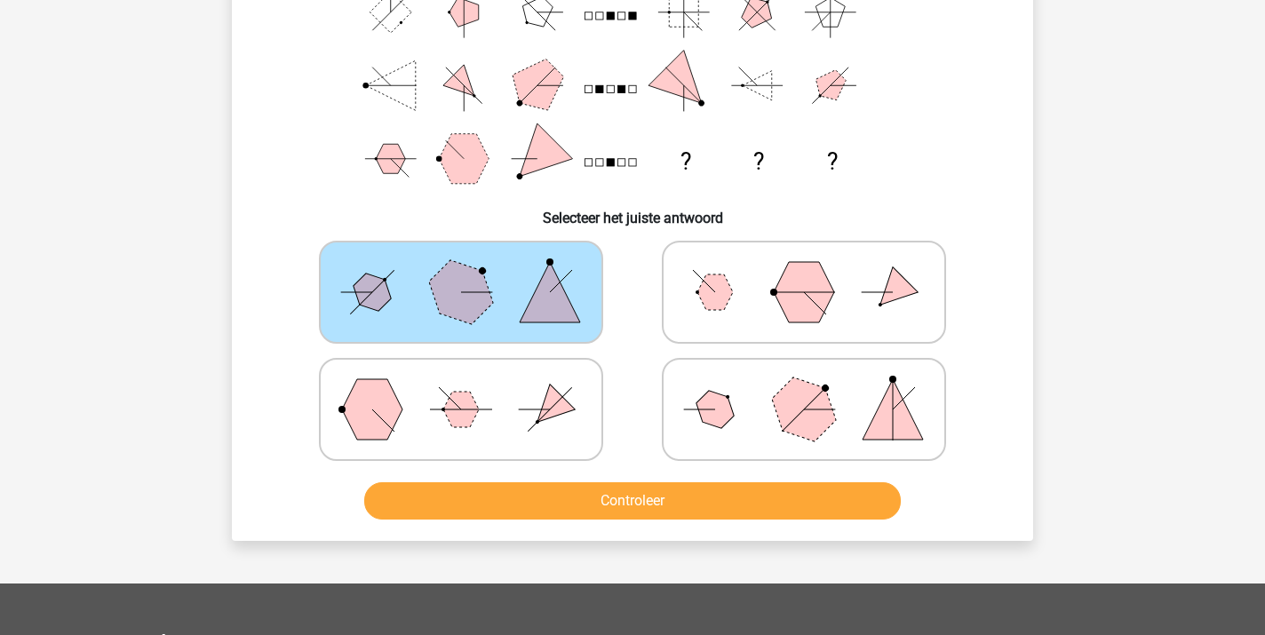
click at [537, 501] on button "Controleer" at bounding box center [632, 500] width 537 height 37
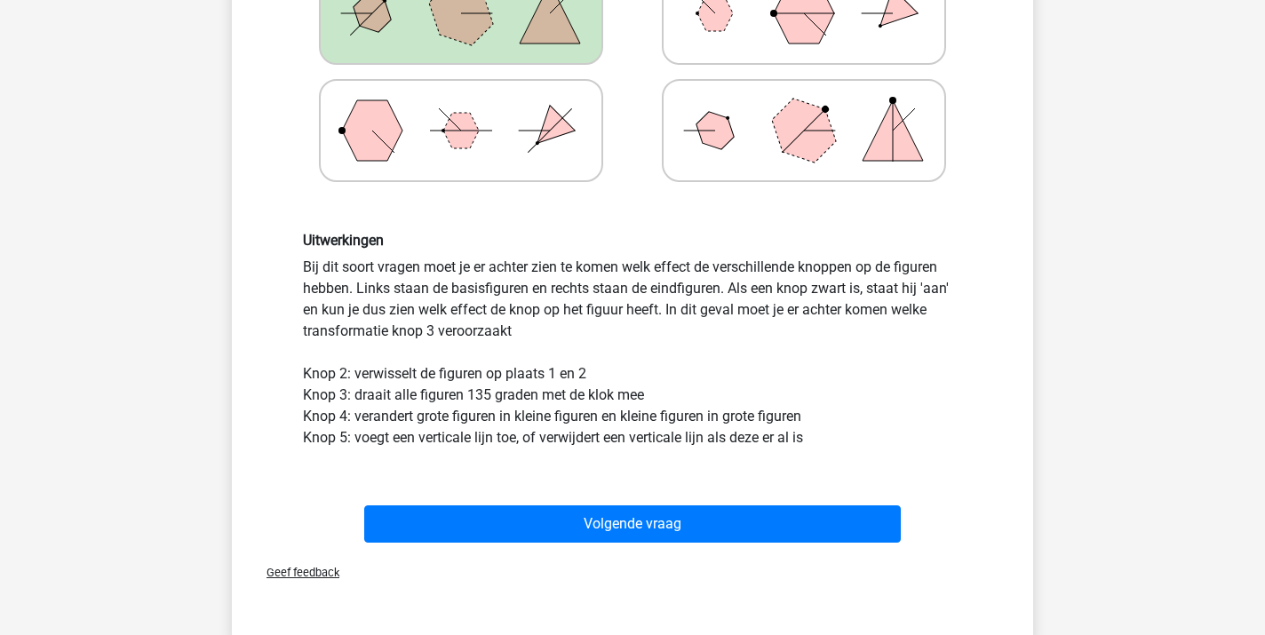
scroll to position [517, 0]
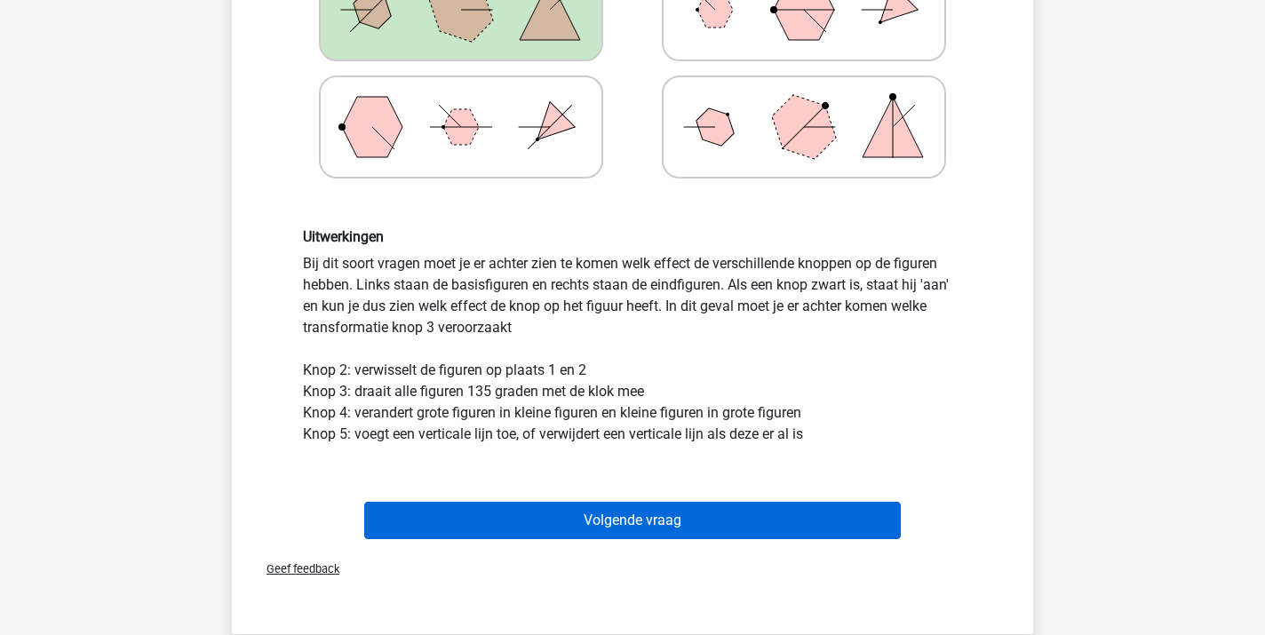
click at [562, 520] on button "Volgende vraag" at bounding box center [632, 520] width 537 height 37
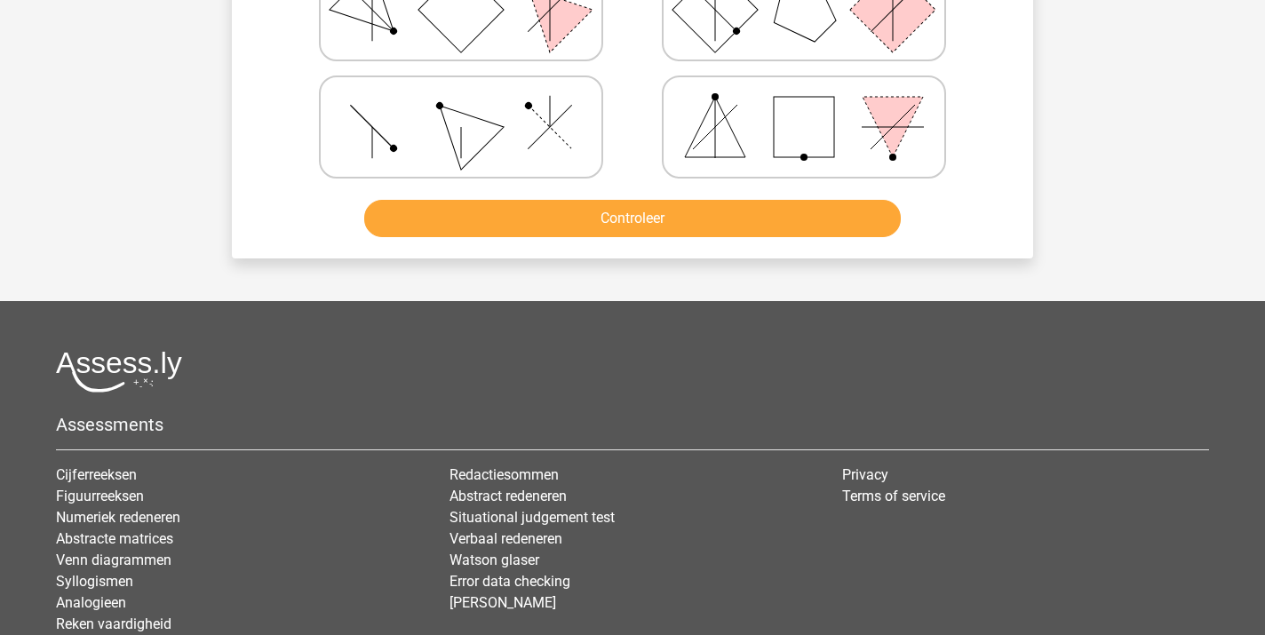
scroll to position [82, 0]
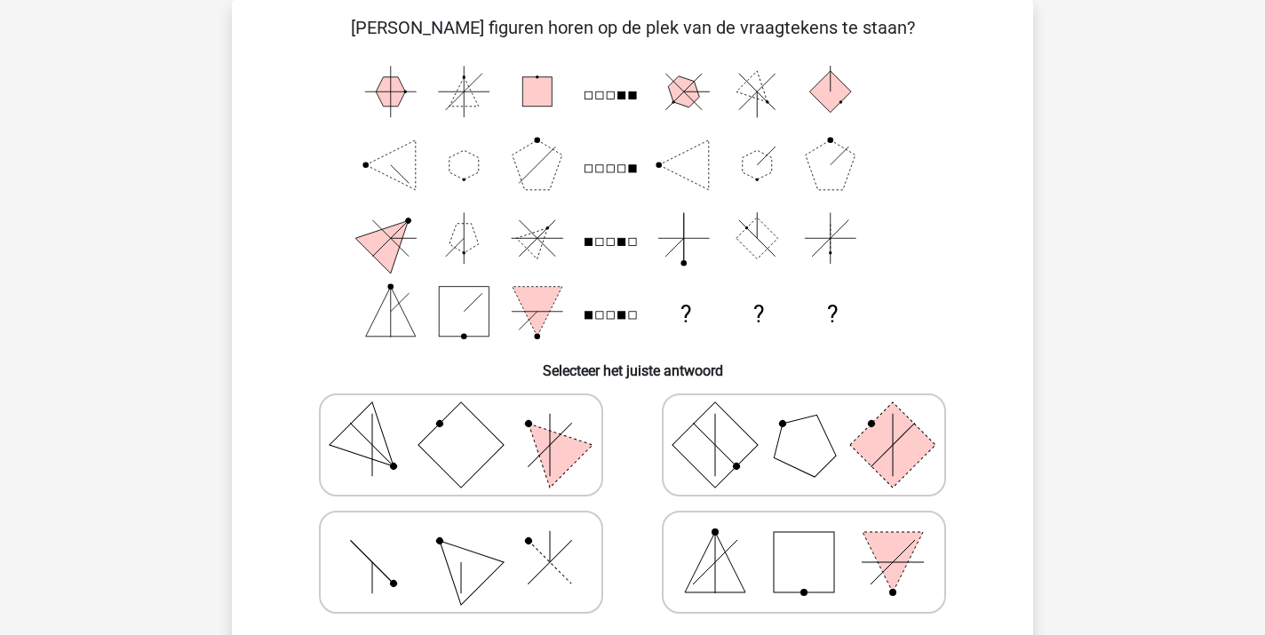
click at [405, 555] on icon at bounding box center [461, 562] width 266 height 89
click at [461, 540] on input "radio" at bounding box center [467, 535] width 12 height 12
radio input "true"
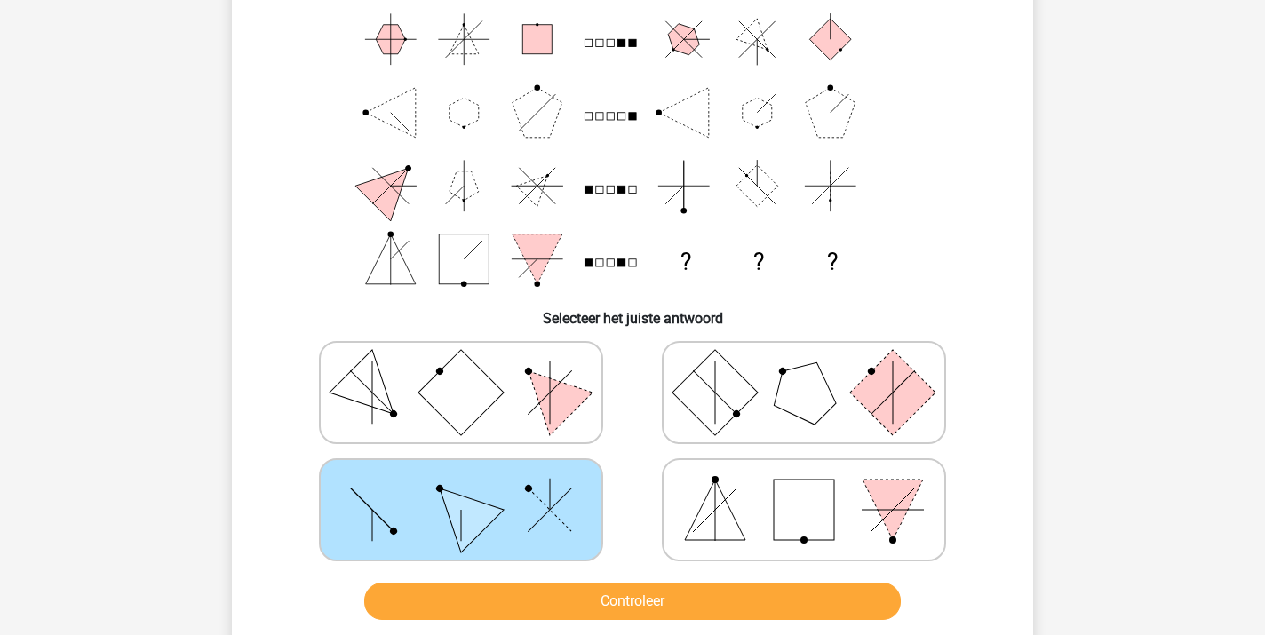
scroll to position [155, 0]
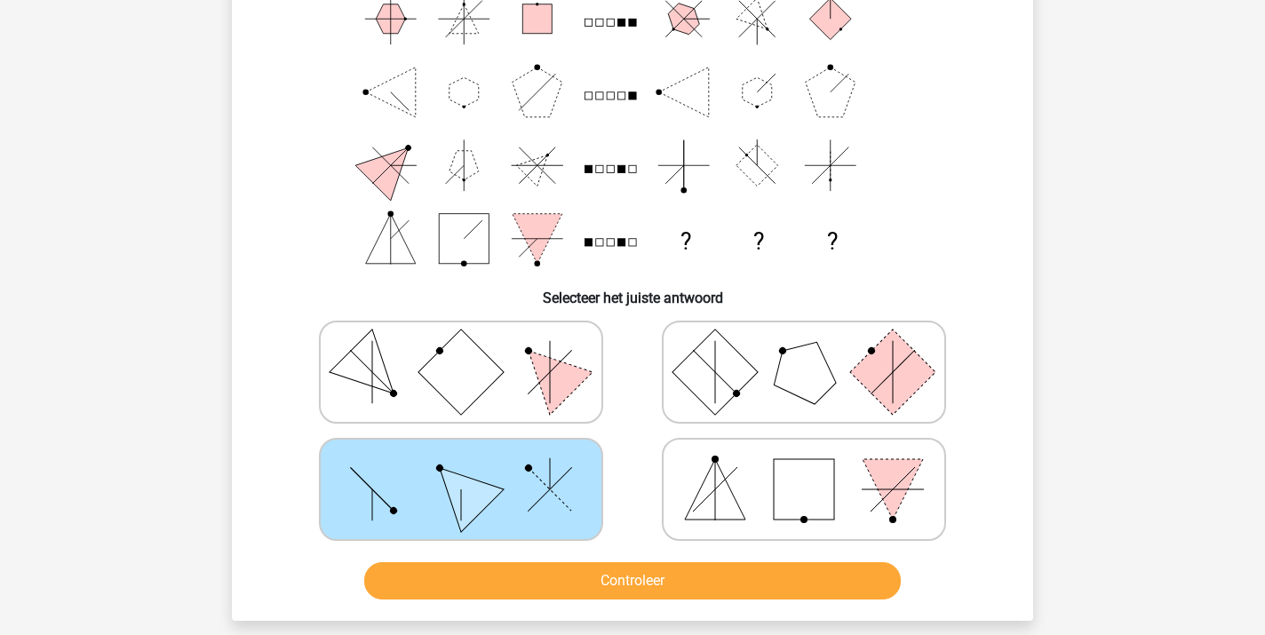
click at [506, 581] on button "Controleer" at bounding box center [632, 580] width 537 height 37
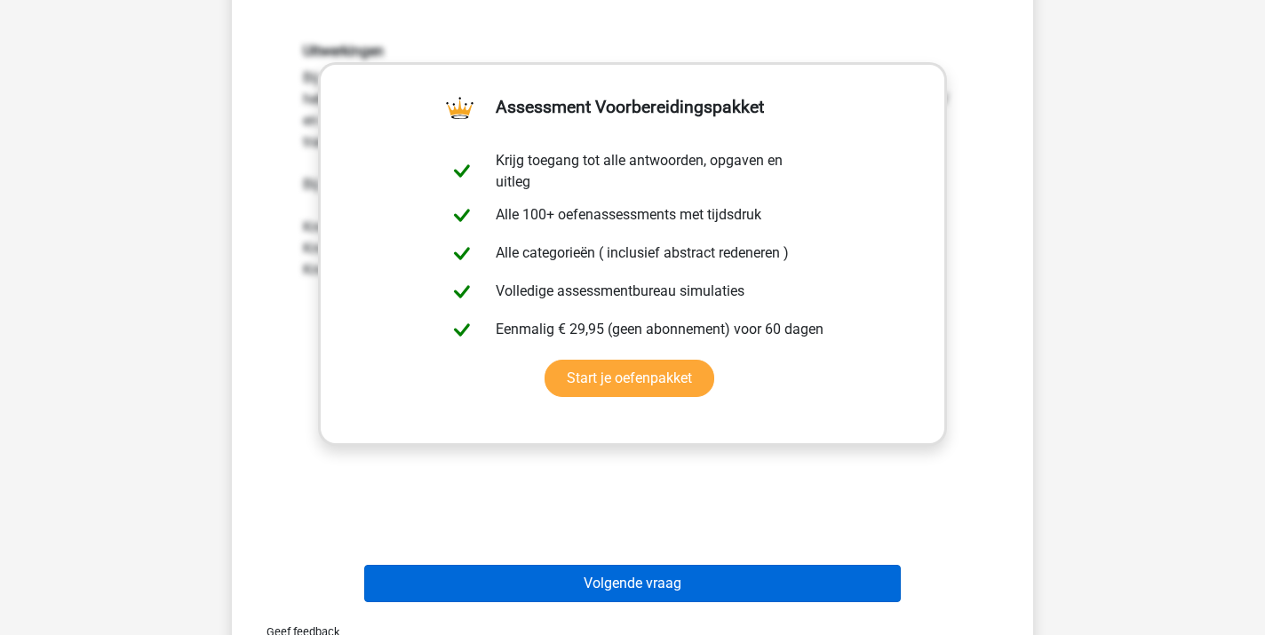
click at [568, 577] on button "Volgende vraag" at bounding box center [632, 583] width 537 height 37
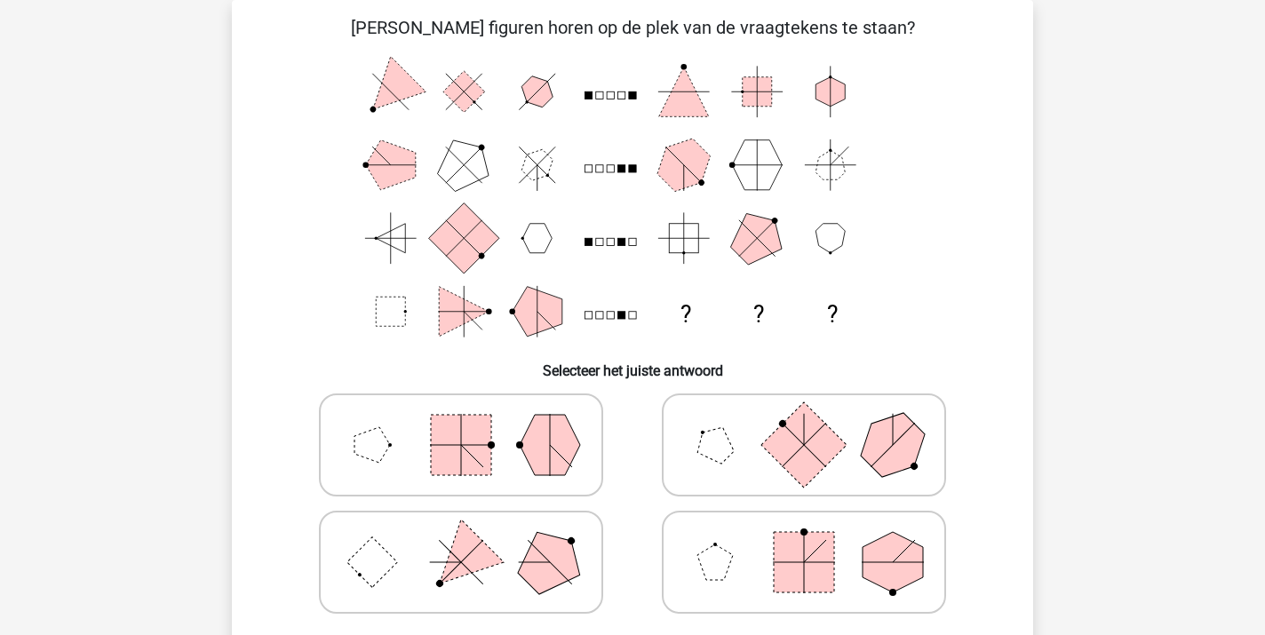
scroll to position [68, 0]
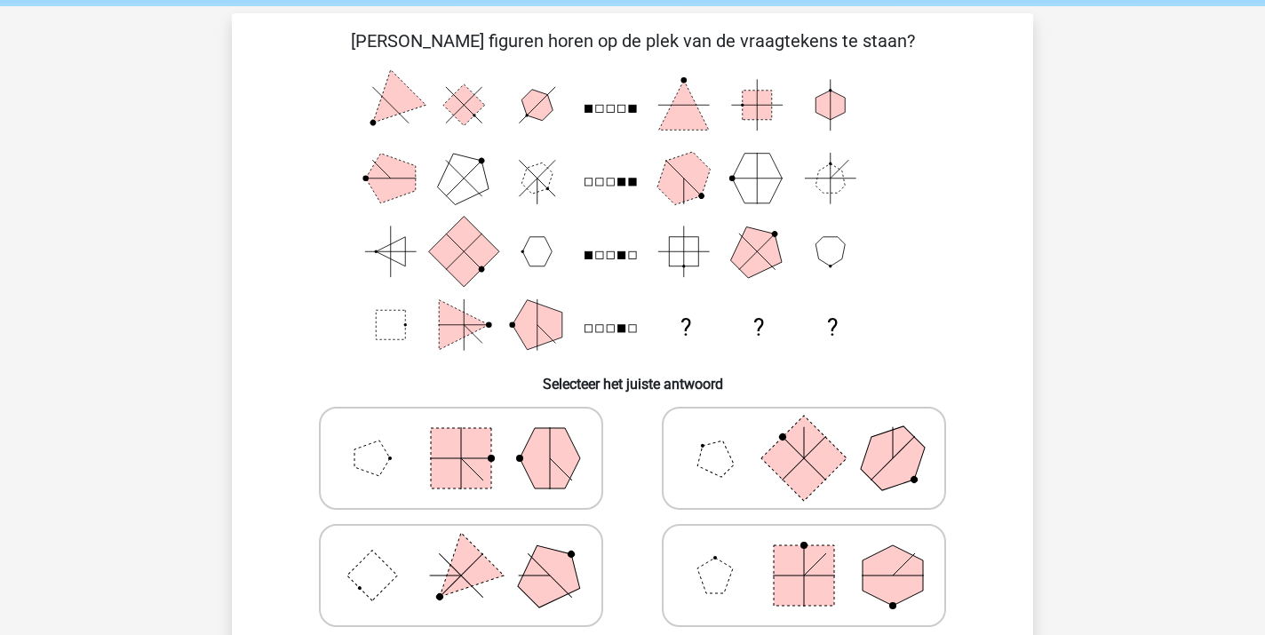
click at [388, 482] on icon at bounding box center [461, 458] width 266 height 89
click at [461, 436] on input "radio" at bounding box center [467, 431] width 12 height 12
radio input "true"
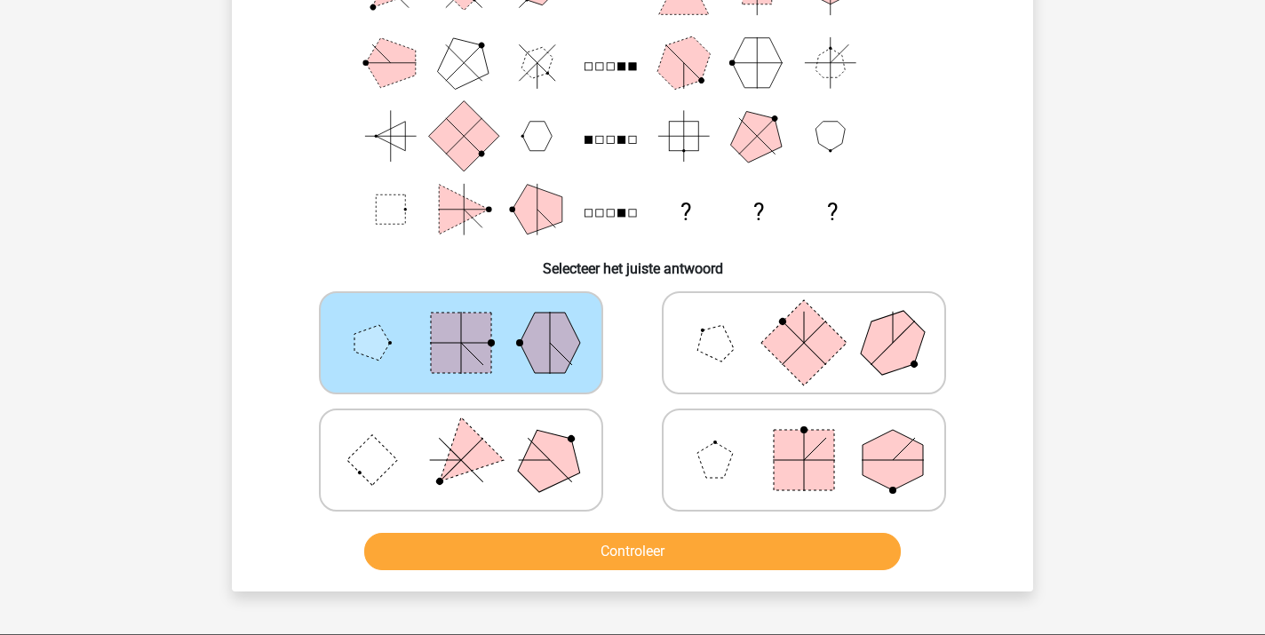
scroll to position [185, 0]
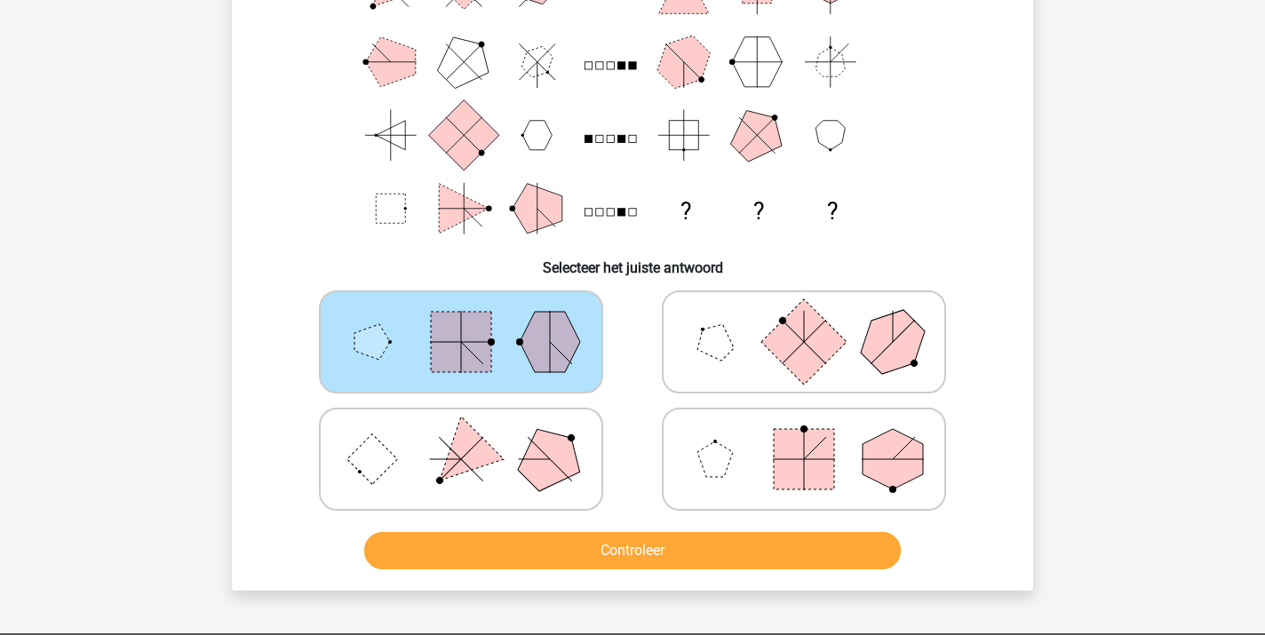
click at [586, 557] on button "Controleer" at bounding box center [632, 550] width 537 height 37
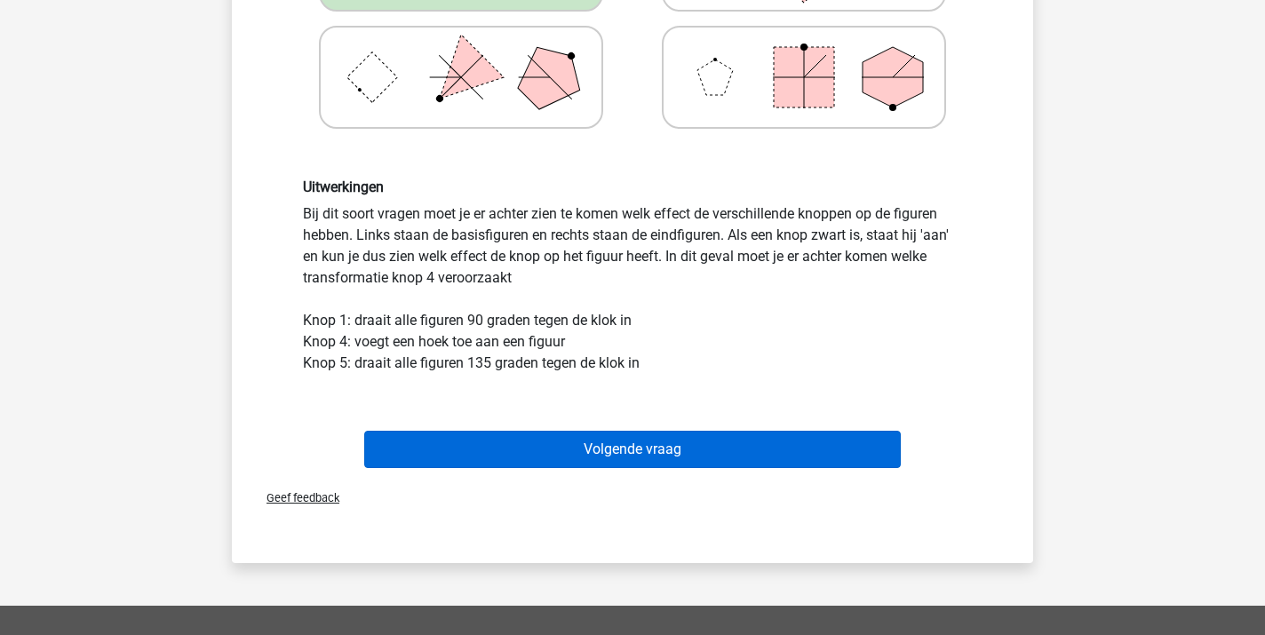
click at [620, 447] on button "Volgende vraag" at bounding box center [632, 449] width 537 height 37
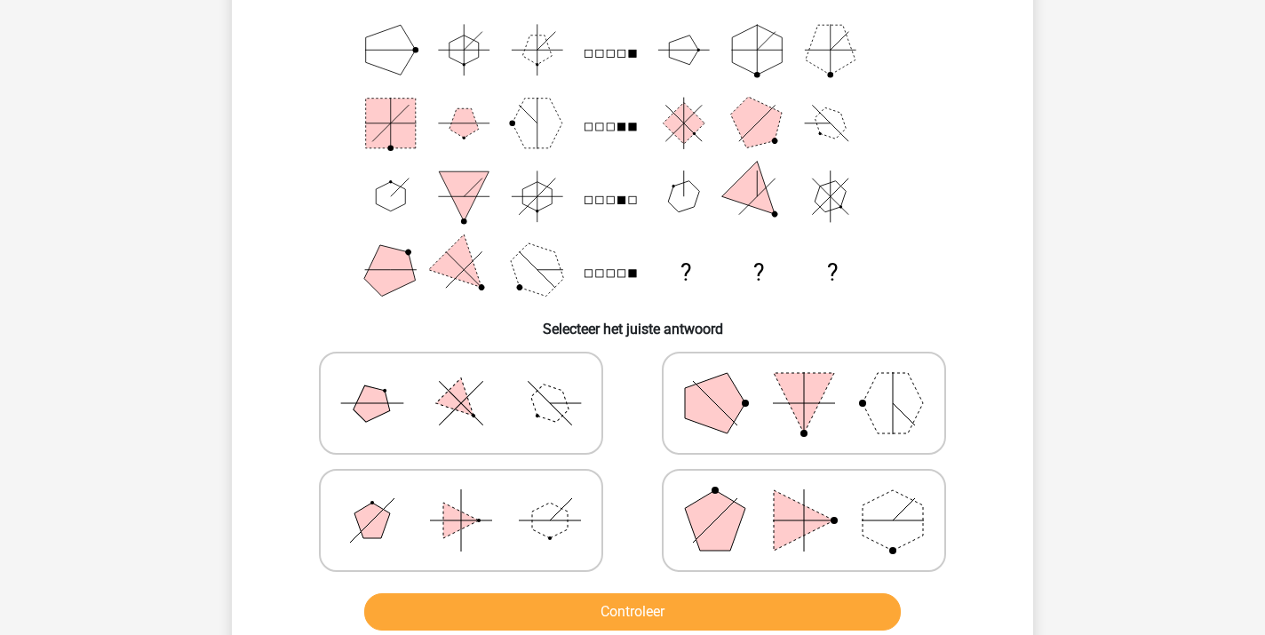
scroll to position [126, 0]
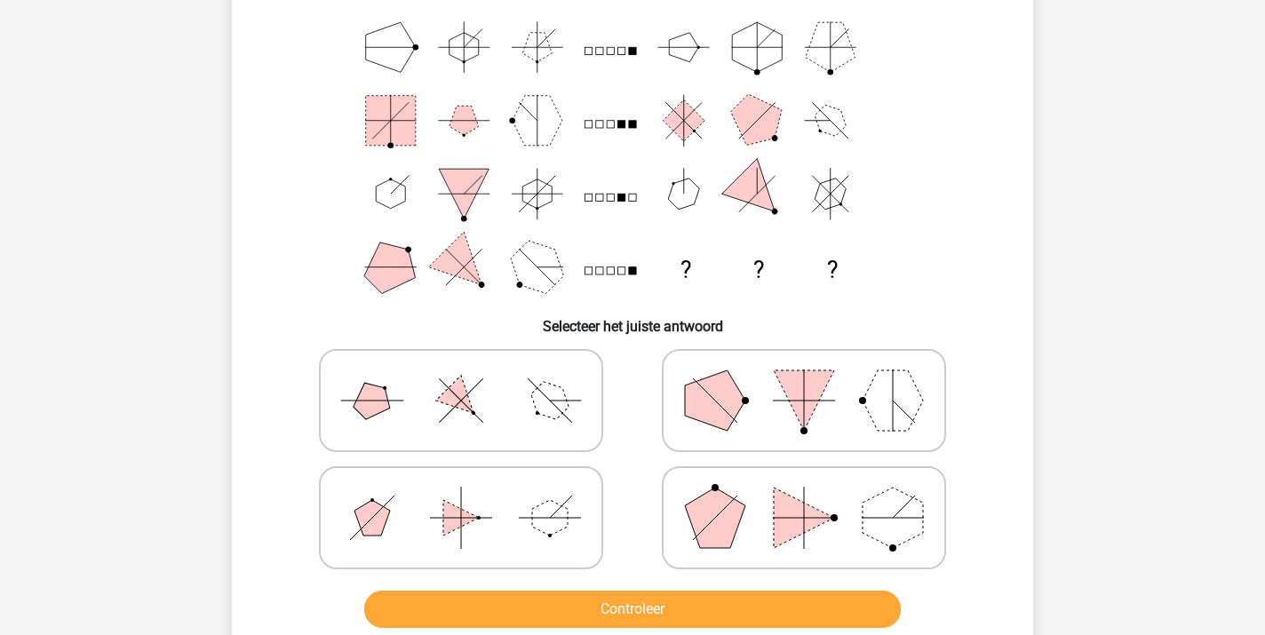
click at [513, 417] on icon at bounding box center [461, 400] width 266 height 89
click at [473, 378] on input "radio" at bounding box center [467, 373] width 12 height 12
radio input "true"
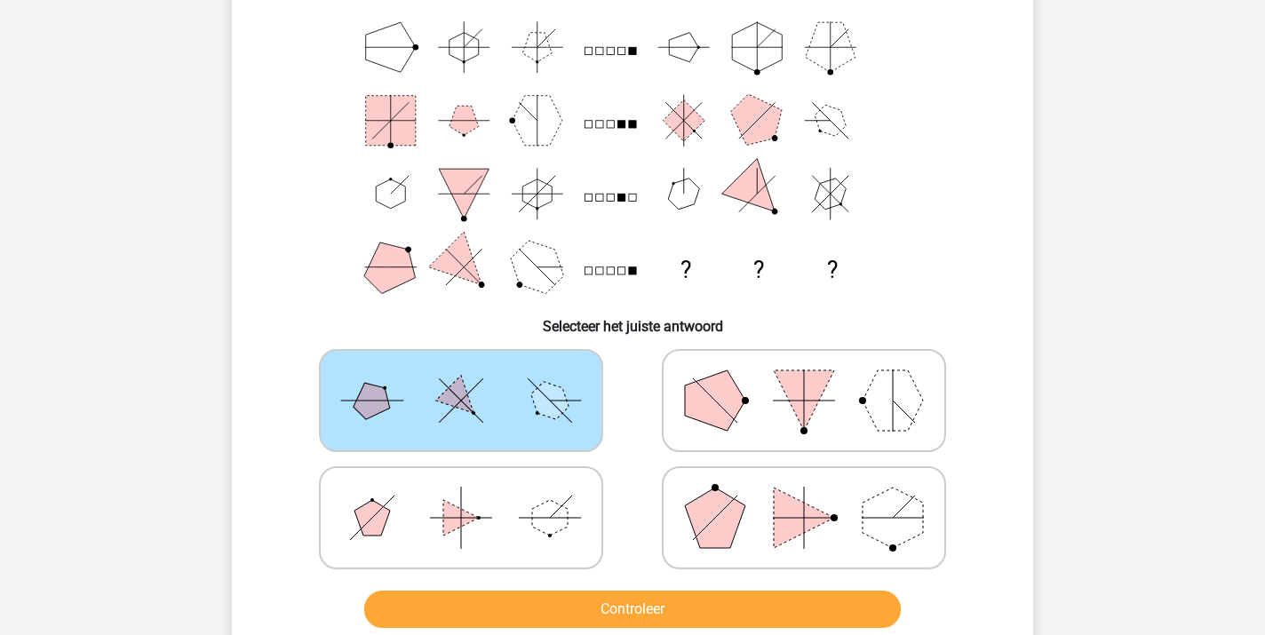
click at [630, 605] on button "Controleer" at bounding box center [632, 609] width 537 height 37
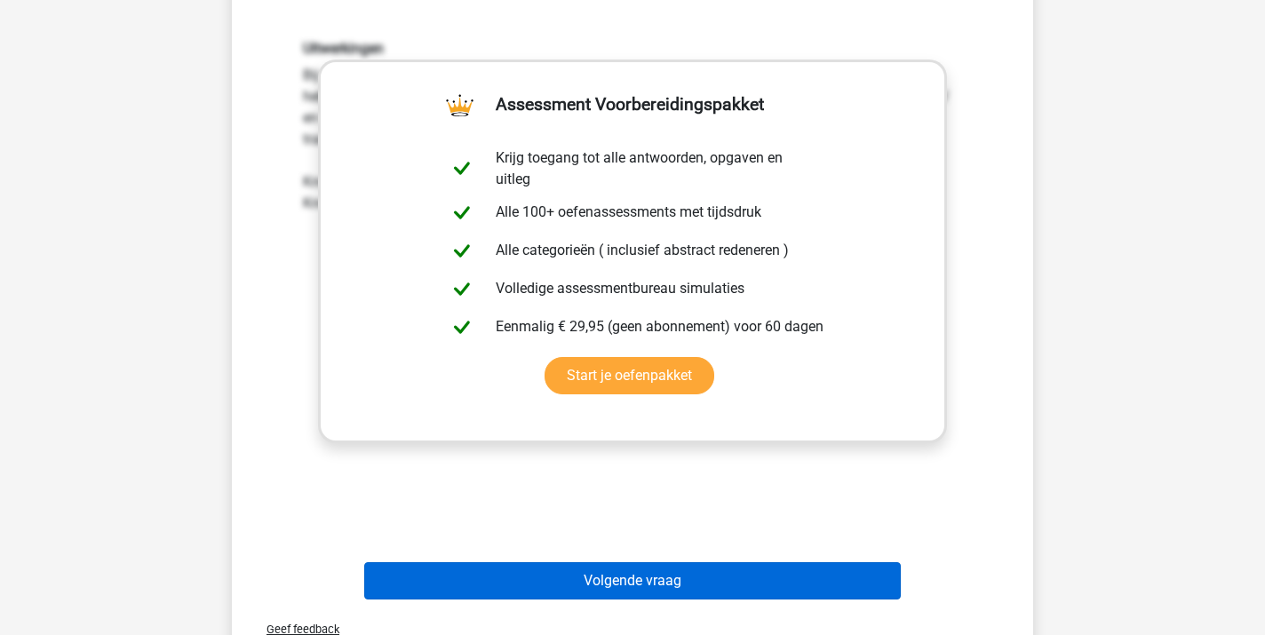
click at [634, 587] on button "Volgende vraag" at bounding box center [632, 580] width 537 height 37
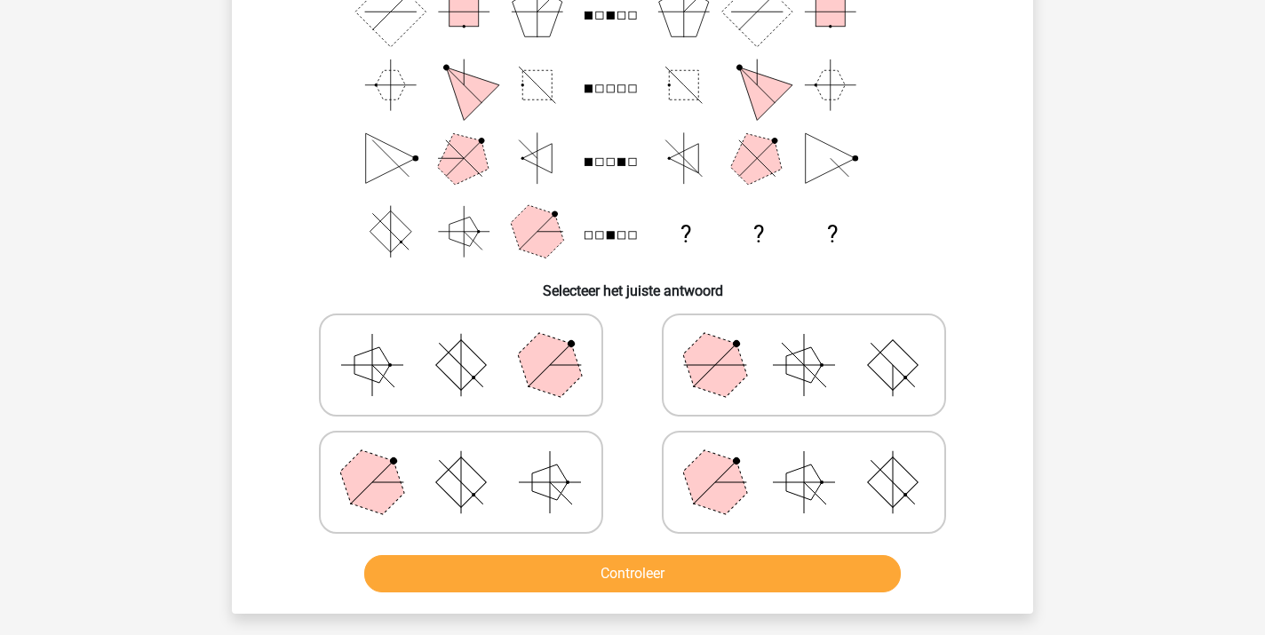
scroll to position [164, 0]
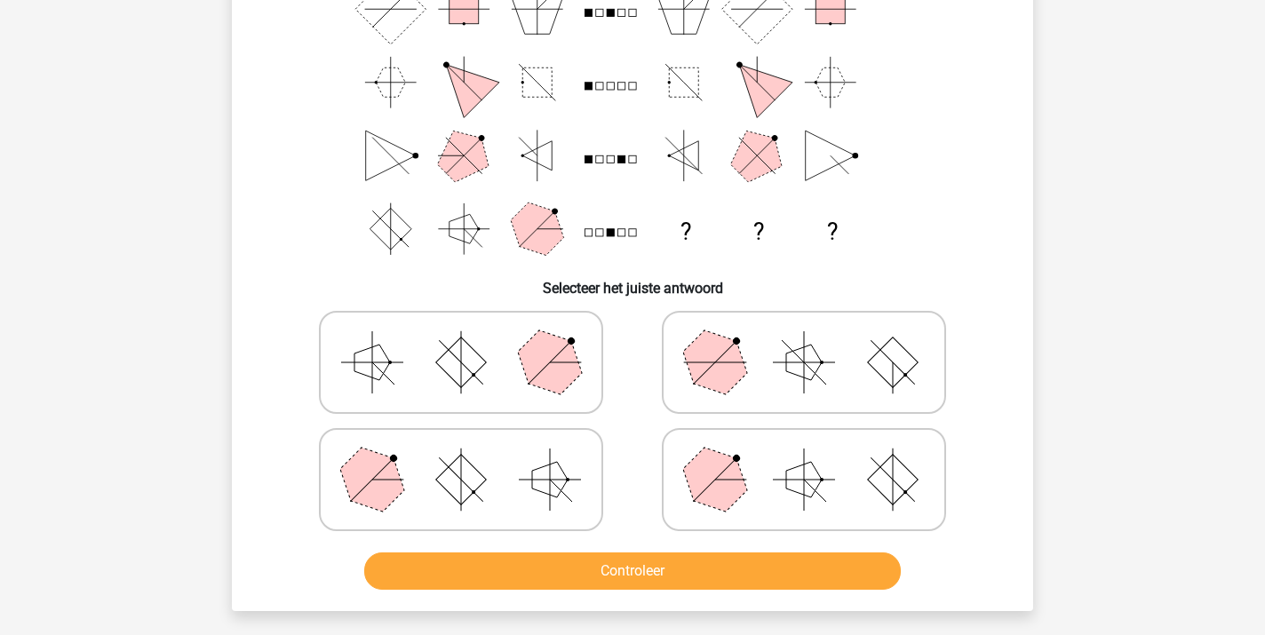
click at [471, 386] on icon at bounding box center [461, 362] width 266 height 89
click at [471, 340] on input "radio" at bounding box center [467, 335] width 12 height 12
radio input "true"
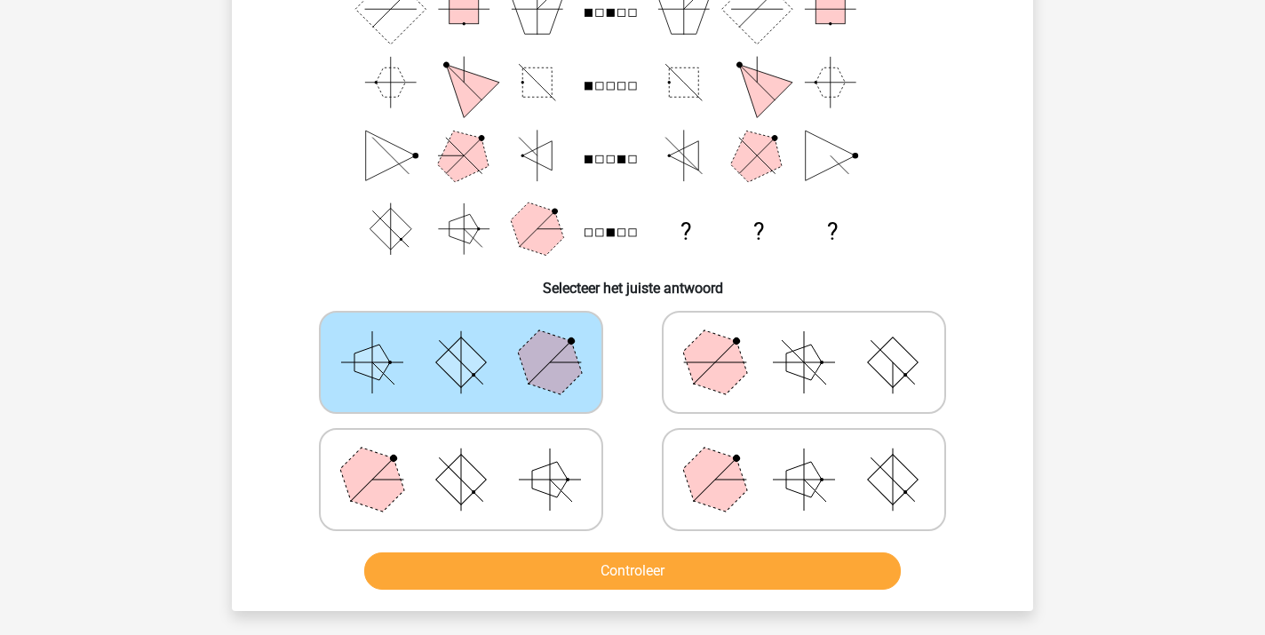
click at [592, 570] on button "Controleer" at bounding box center [632, 570] width 537 height 37
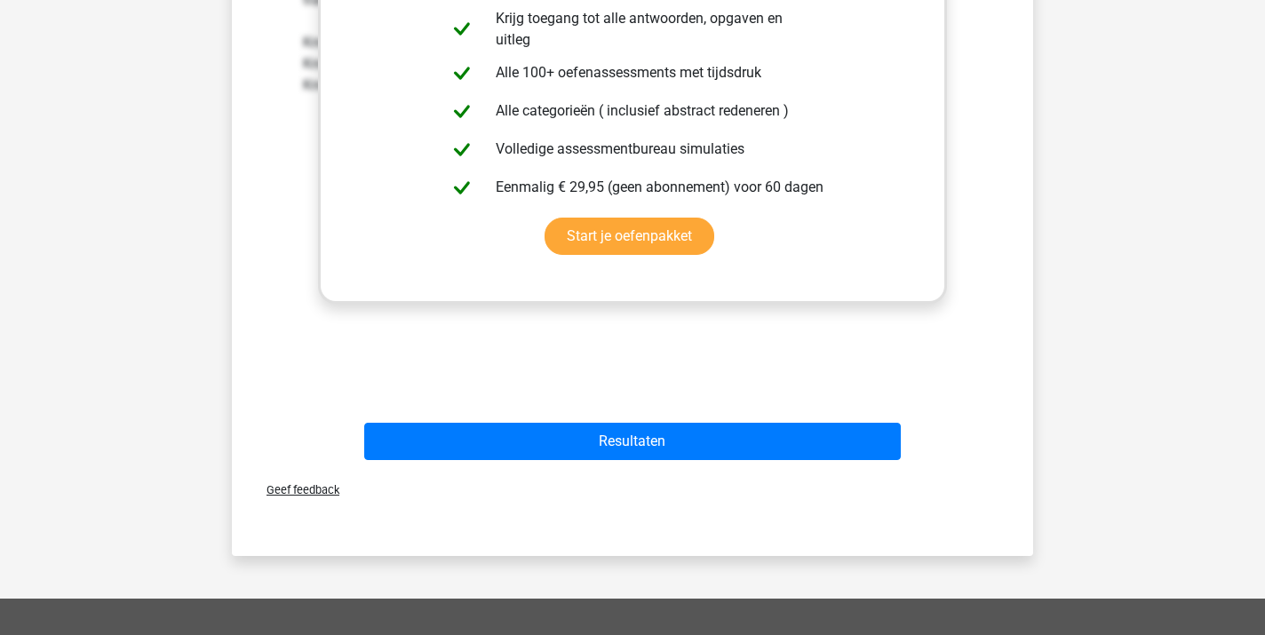
scroll to position [894, 0]
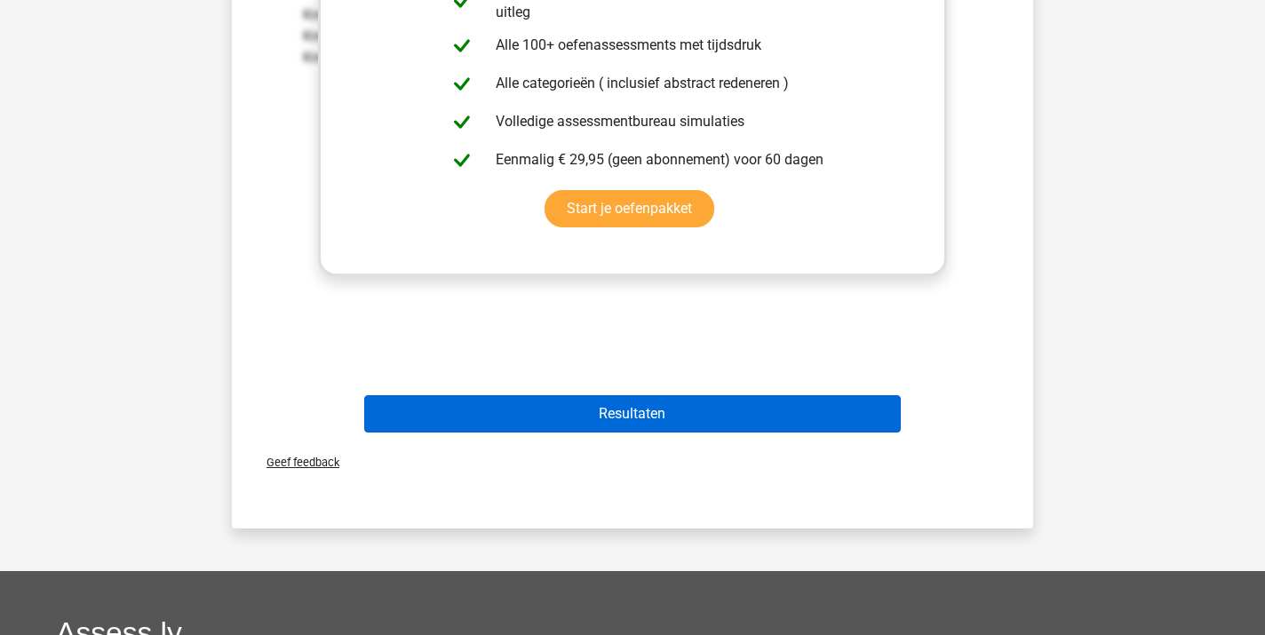
click at [611, 415] on button "Resultaten" at bounding box center [632, 413] width 537 height 37
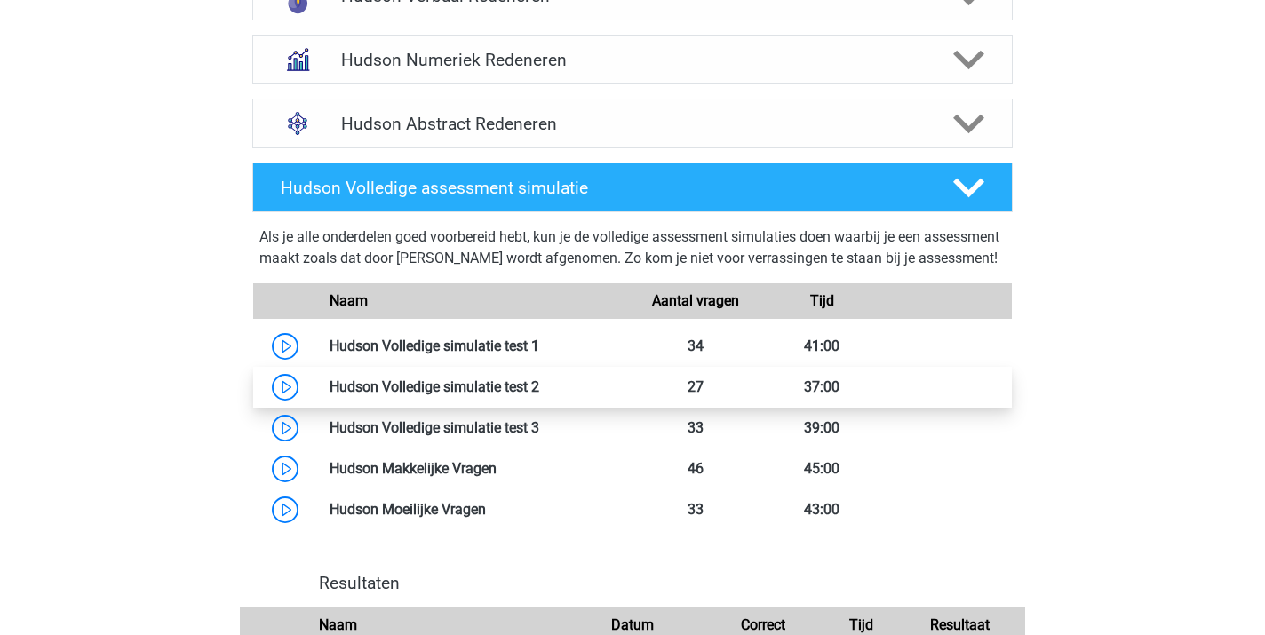
scroll to position [1230, 0]
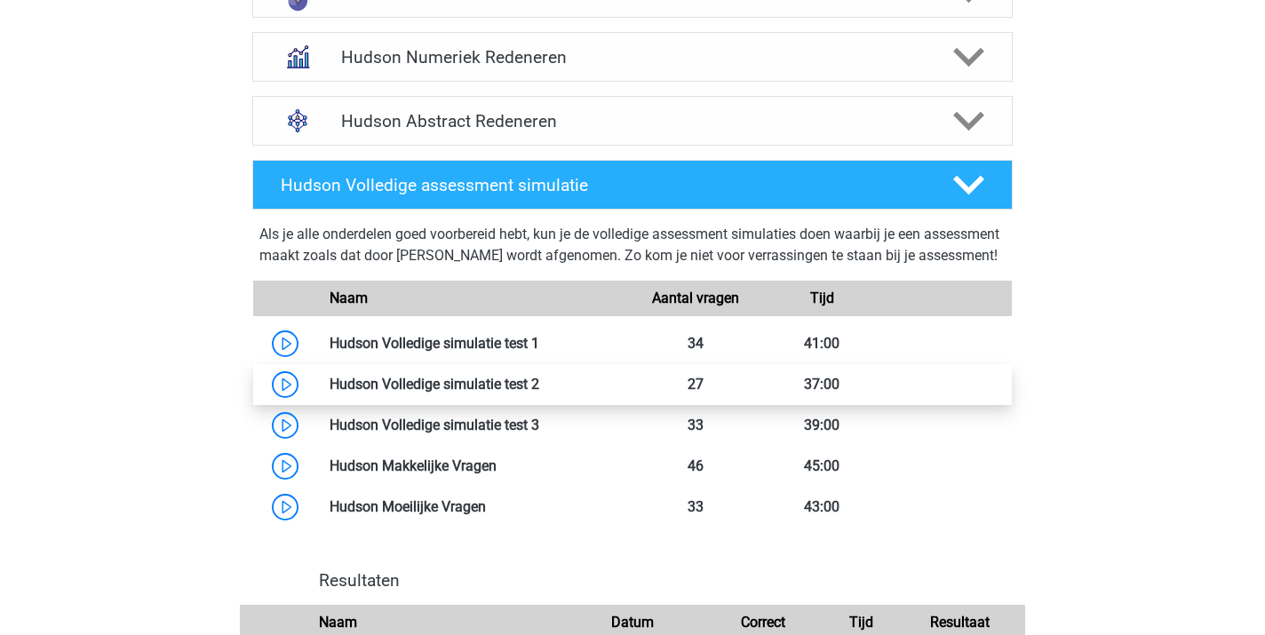
click at [539, 393] on link at bounding box center [539, 384] width 0 height 17
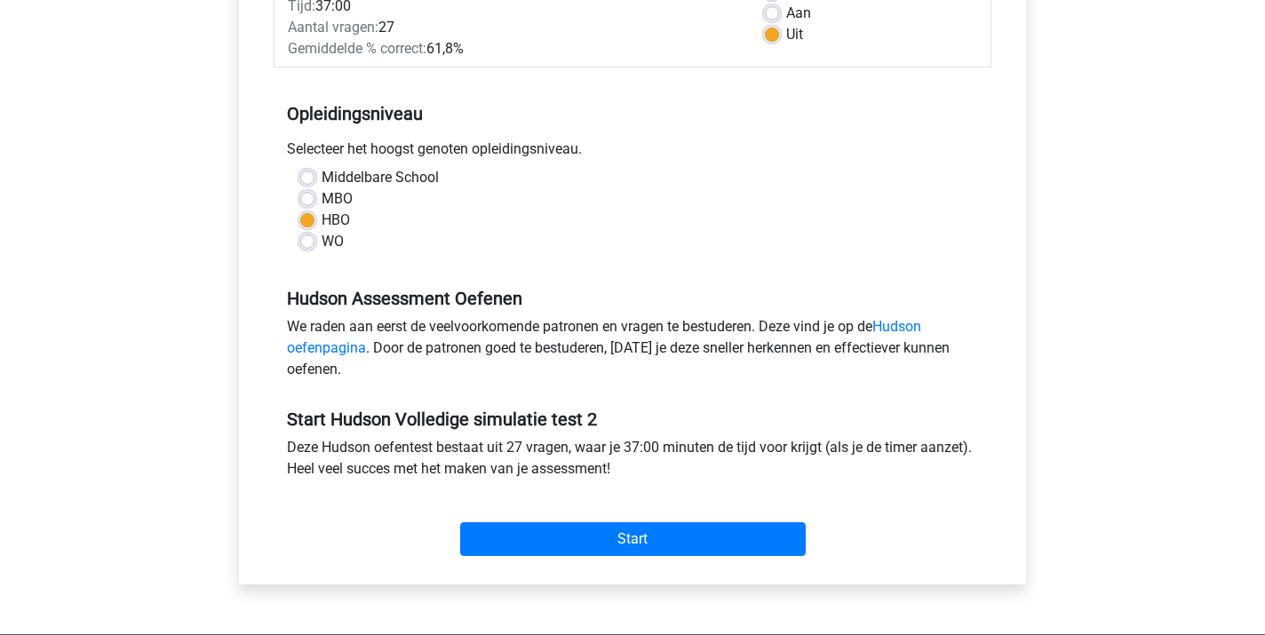
scroll to position [301, 0]
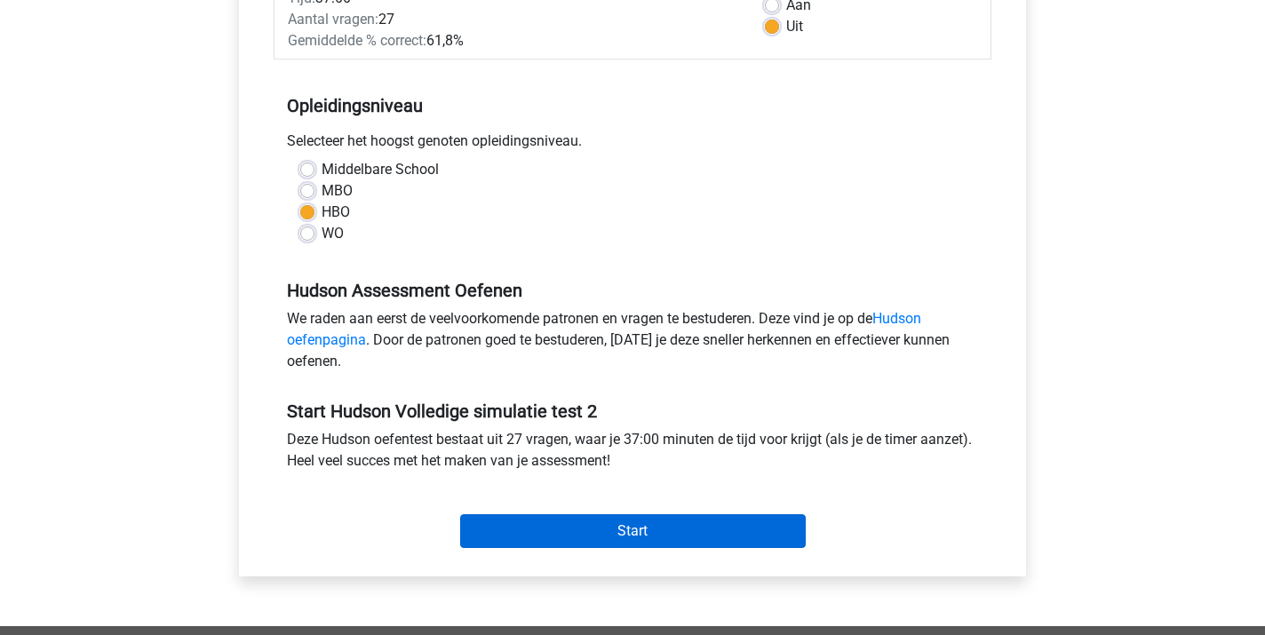
click at [556, 529] on input "Start" at bounding box center [633, 531] width 346 height 34
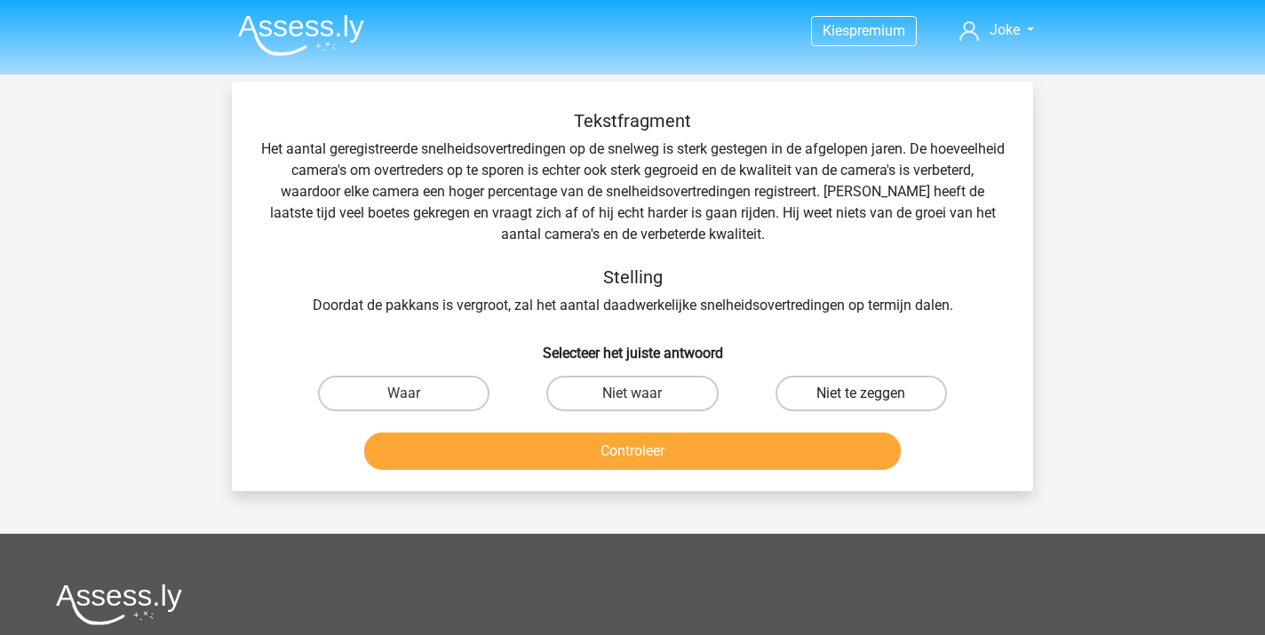
click at [825, 393] on label "Niet te zeggen" at bounding box center [860, 394] width 171 height 36
click at [861, 393] on input "Niet te zeggen" at bounding box center [867, 399] width 12 height 12
radio input "true"
click at [627, 453] on button "Controleer" at bounding box center [632, 451] width 537 height 37
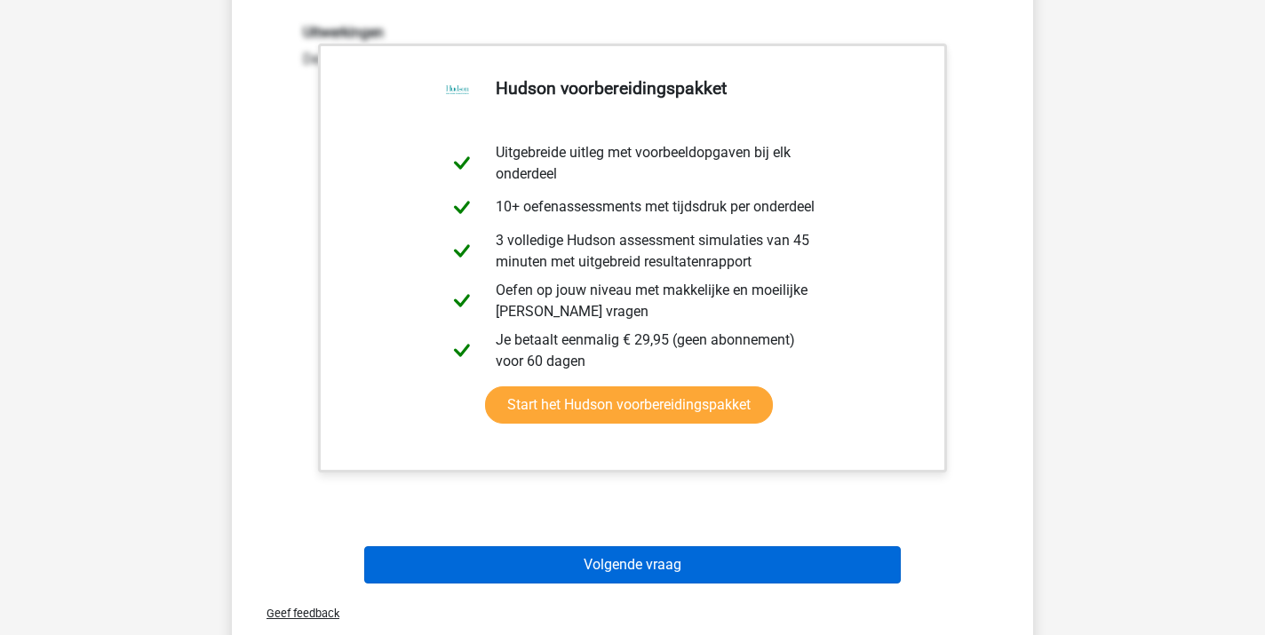
click at [649, 568] on button "Volgende vraag" at bounding box center [632, 564] width 537 height 37
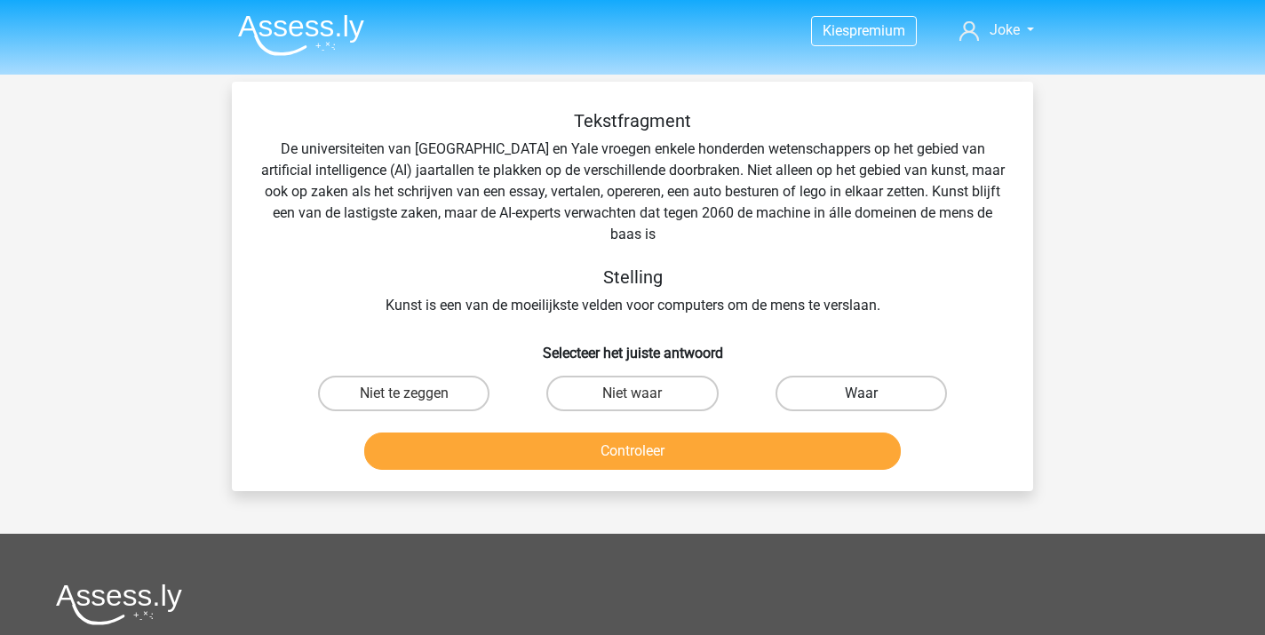
click at [841, 390] on label "Waar" at bounding box center [860, 394] width 171 height 36
click at [861, 393] on input "Waar" at bounding box center [867, 399] width 12 height 12
radio input "true"
click at [667, 453] on button "Controleer" at bounding box center [632, 451] width 537 height 37
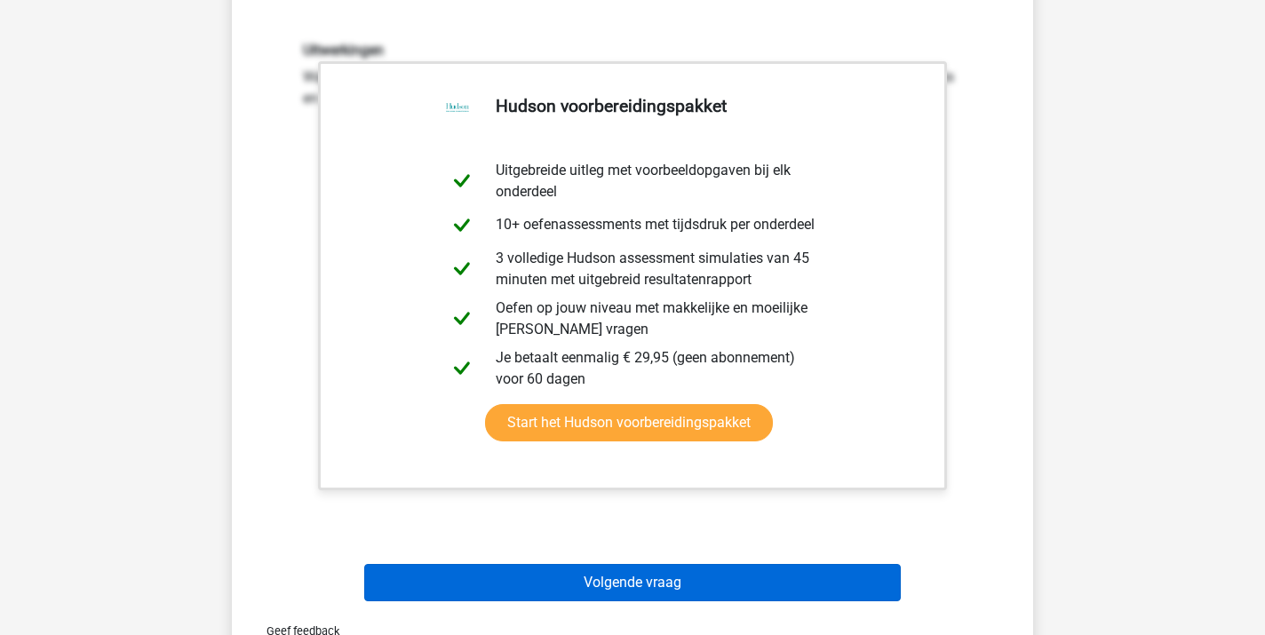
click at [678, 584] on button "Volgende vraag" at bounding box center [632, 582] width 537 height 37
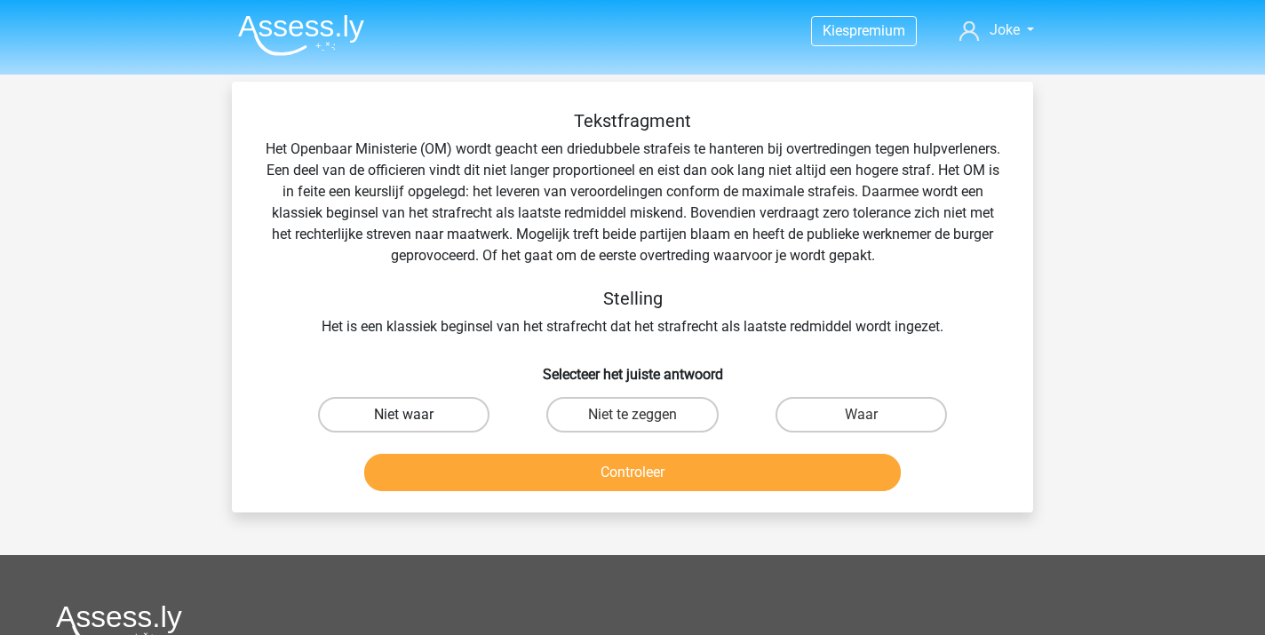
click at [447, 417] on label "Niet waar" at bounding box center [403, 415] width 171 height 36
click at [416, 417] on input "Niet waar" at bounding box center [410, 421] width 12 height 12
radio input "true"
click at [571, 488] on button "Controleer" at bounding box center [632, 472] width 537 height 37
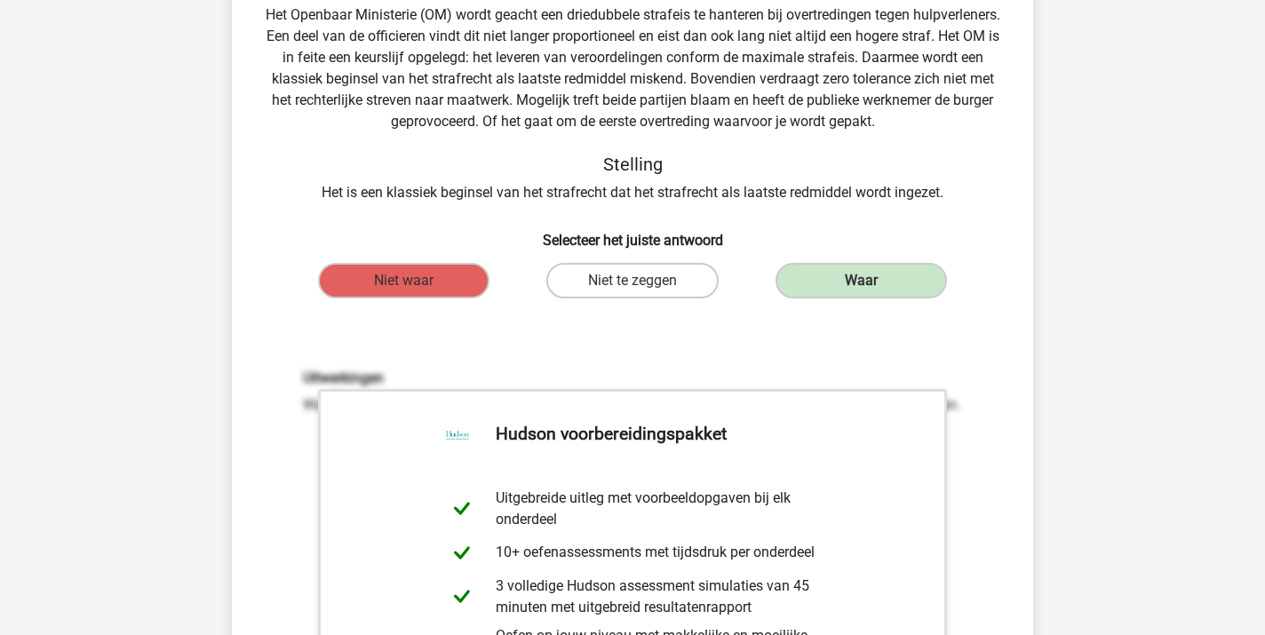
scroll to position [126, 0]
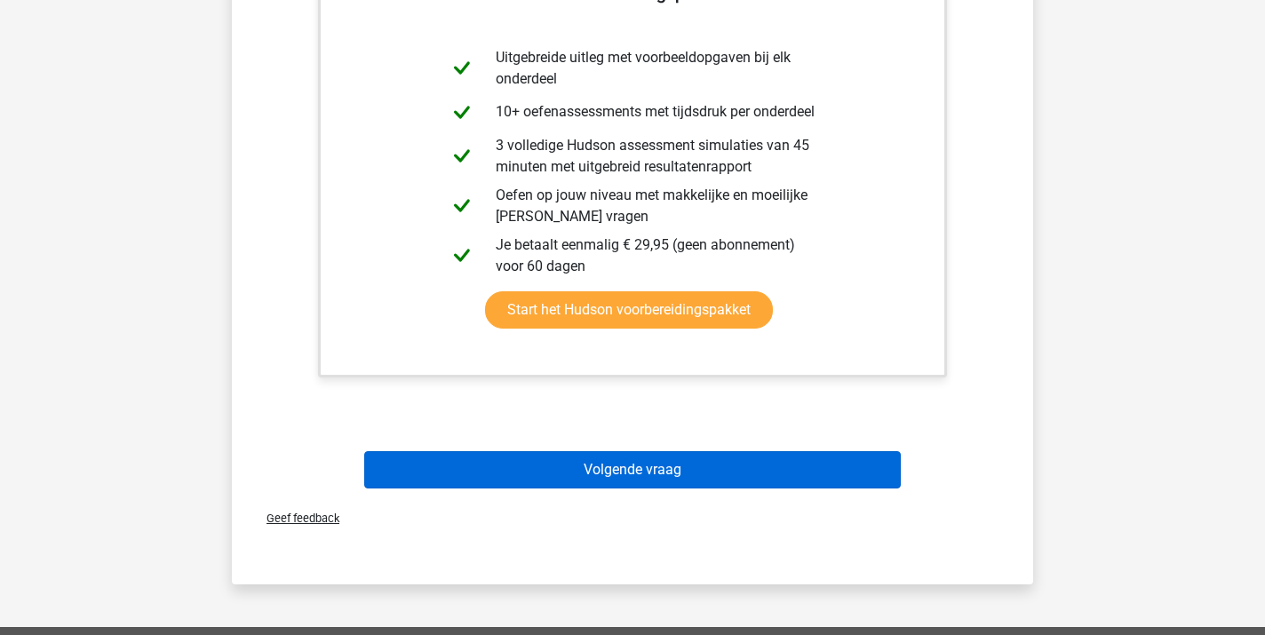
click at [622, 472] on button "Volgende vraag" at bounding box center [632, 469] width 537 height 37
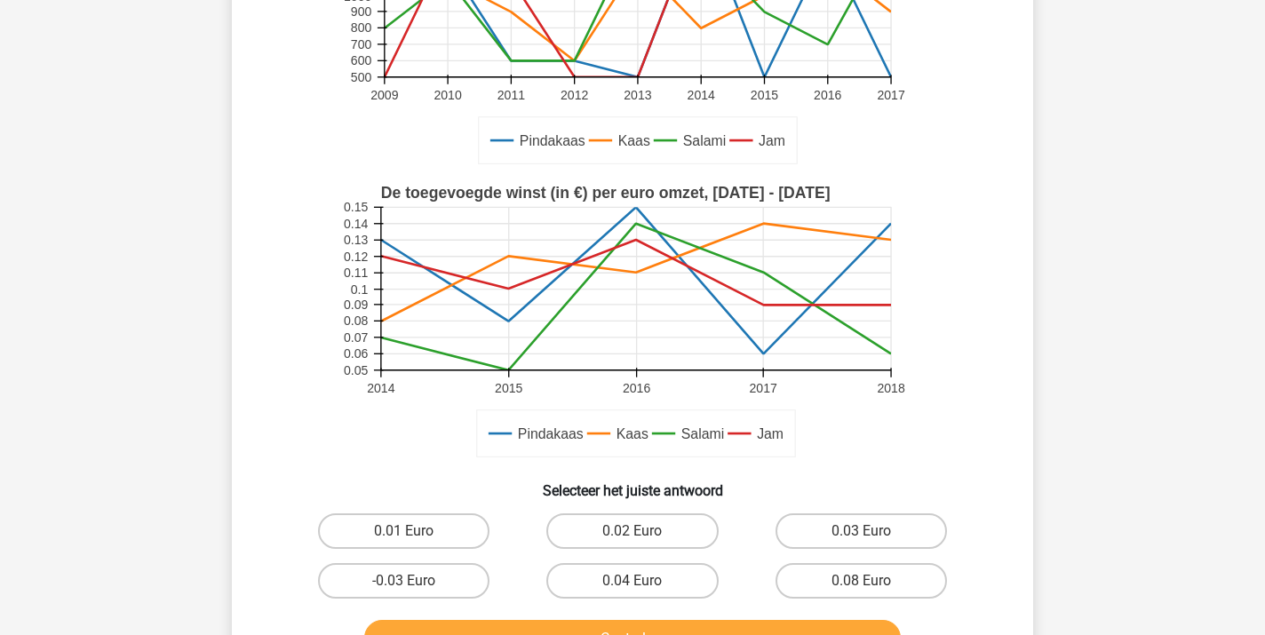
scroll to position [331, 0]
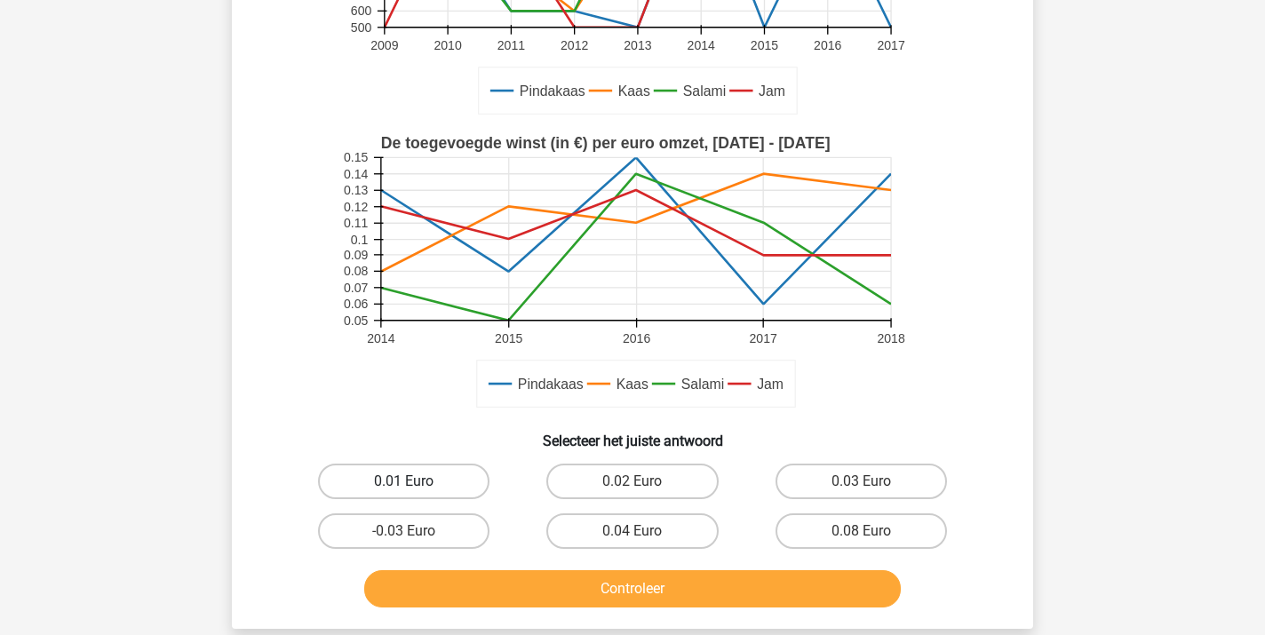
click at [426, 479] on label "0.01 Euro" at bounding box center [403, 482] width 171 height 36
click at [416, 481] on input "0.01 Euro" at bounding box center [410, 487] width 12 height 12
radio input "true"
click at [618, 594] on button "Controleer" at bounding box center [632, 588] width 537 height 37
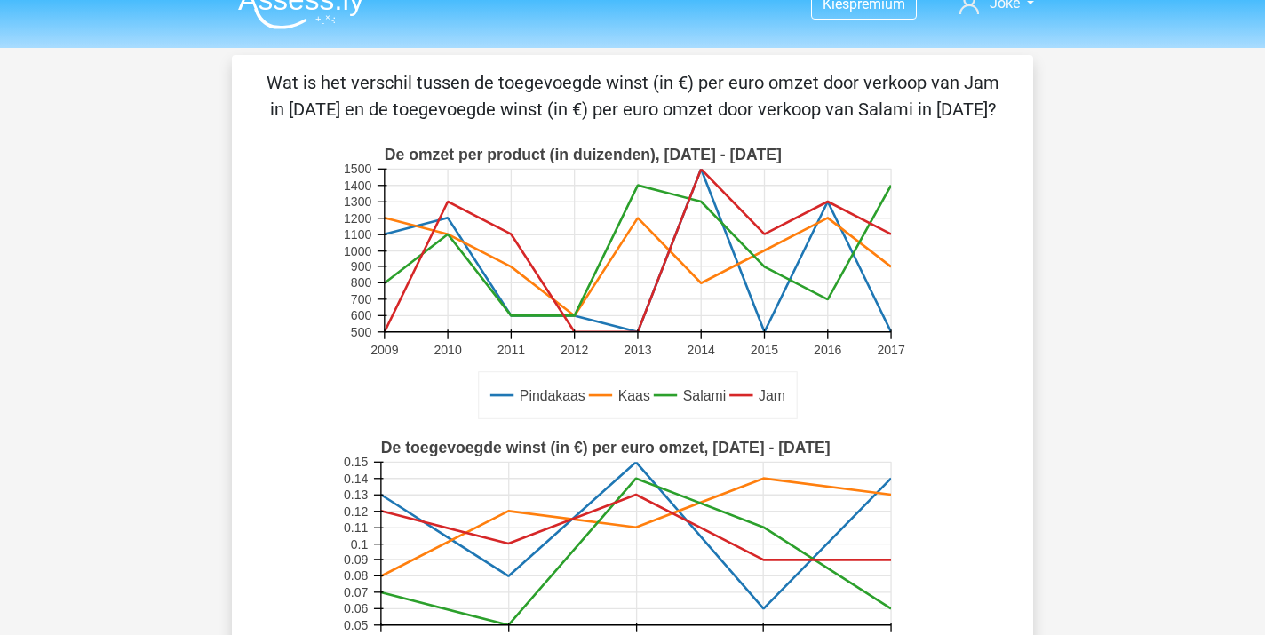
scroll to position [39, 0]
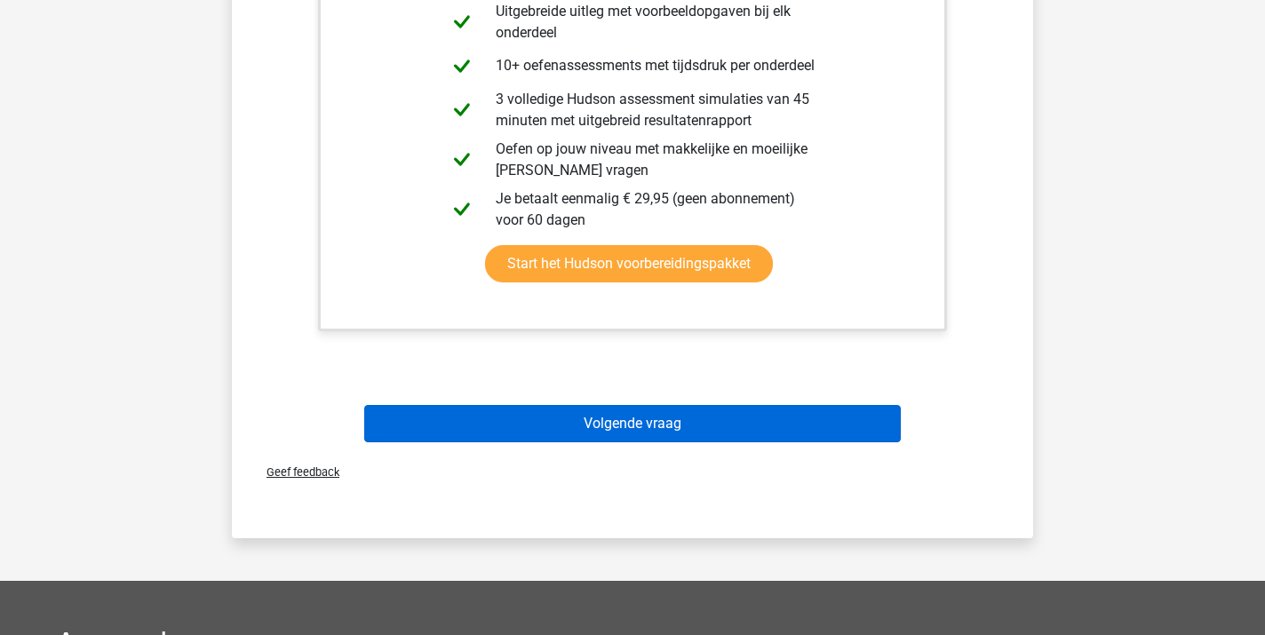
click at [646, 414] on button "Volgende vraag" at bounding box center [632, 423] width 537 height 37
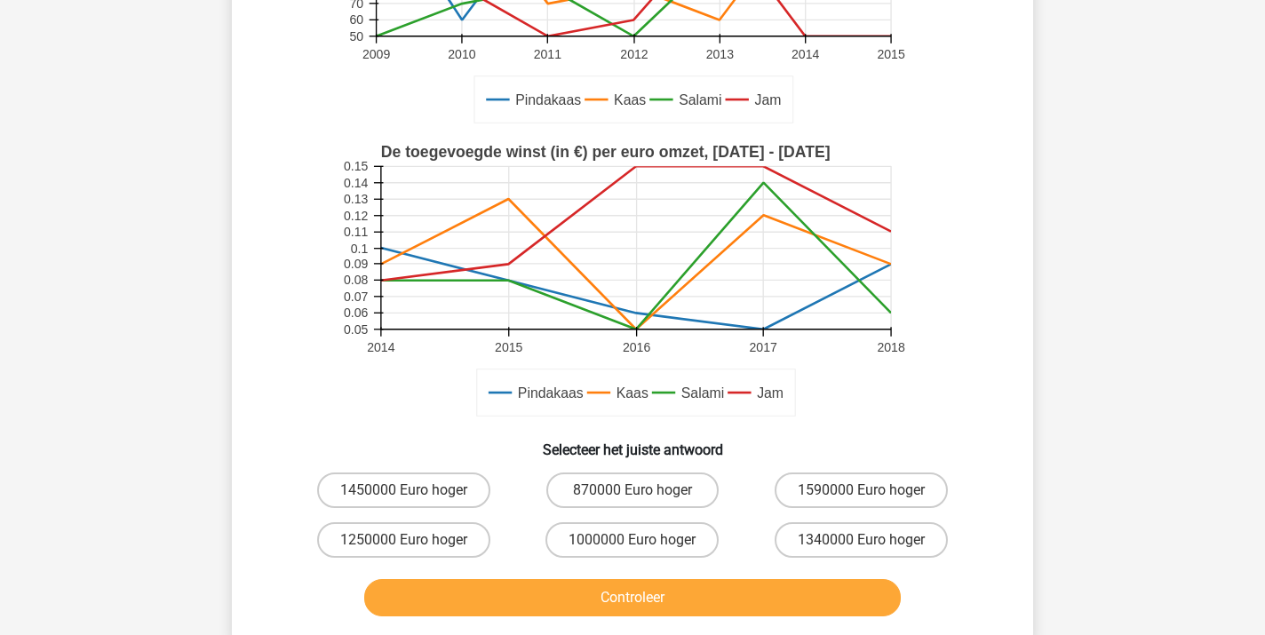
scroll to position [329, 0]
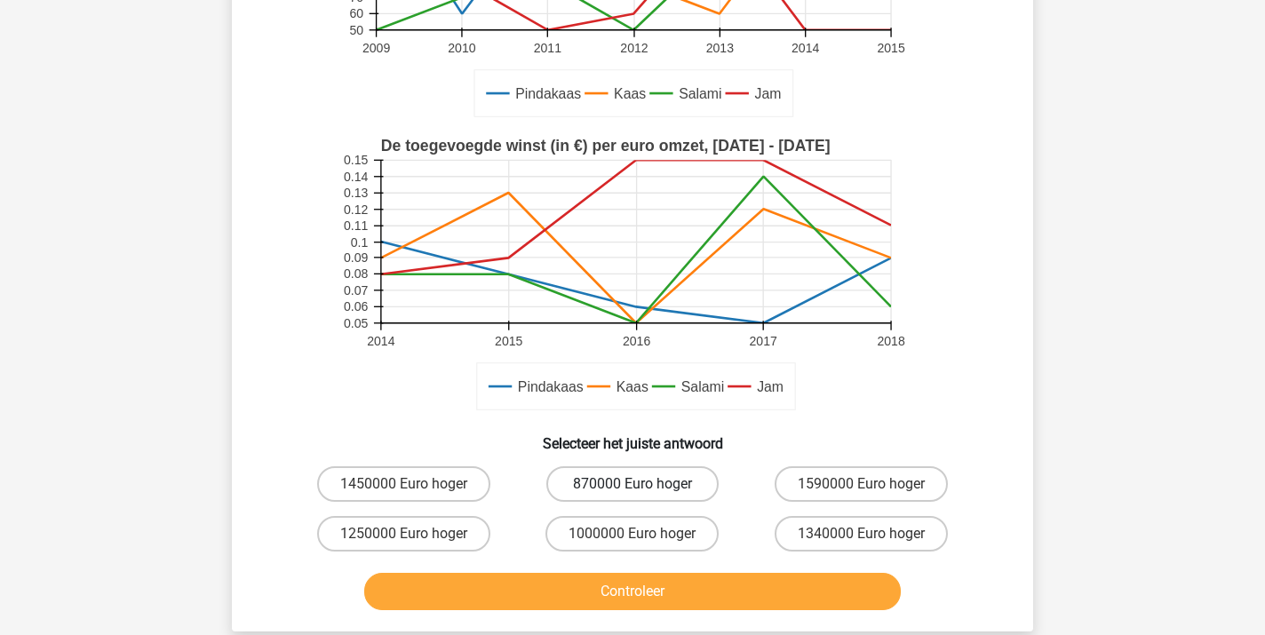
click at [609, 487] on label "870000 Euro hoger" at bounding box center [631, 484] width 171 height 36
click at [632, 487] on input "870000 Euro hoger" at bounding box center [638, 490] width 12 height 12
radio input "true"
click at [610, 585] on button "Controleer" at bounding box center [632, 591] width 537 height 37
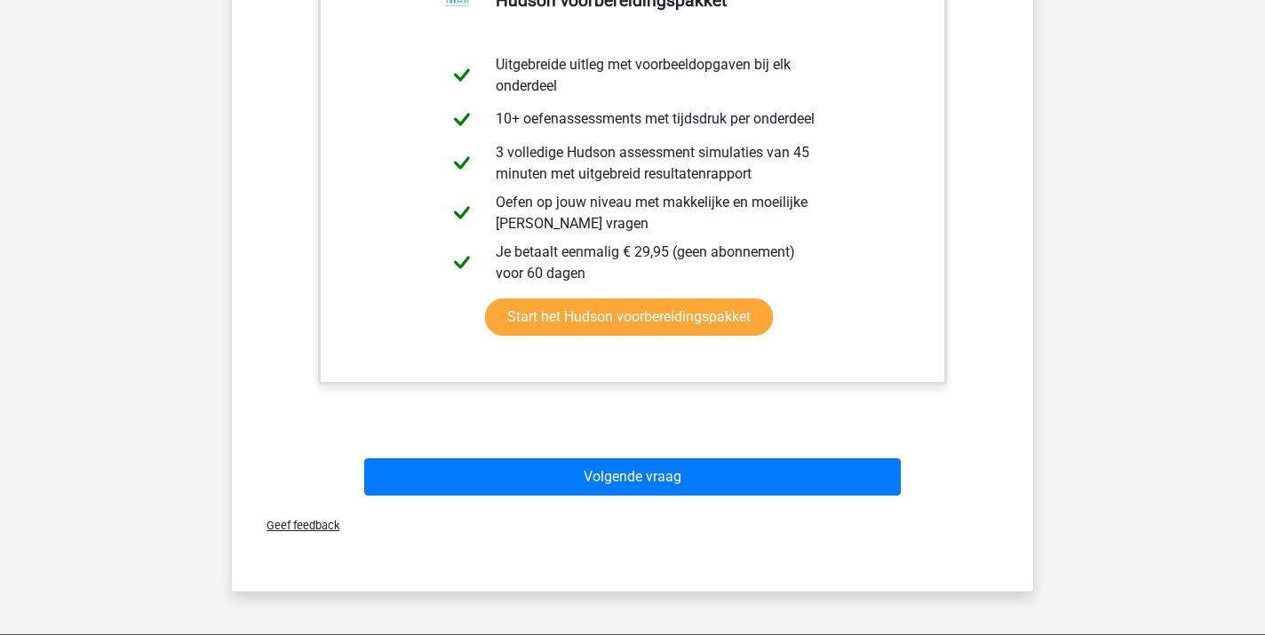
scroll to position [1032, 0]
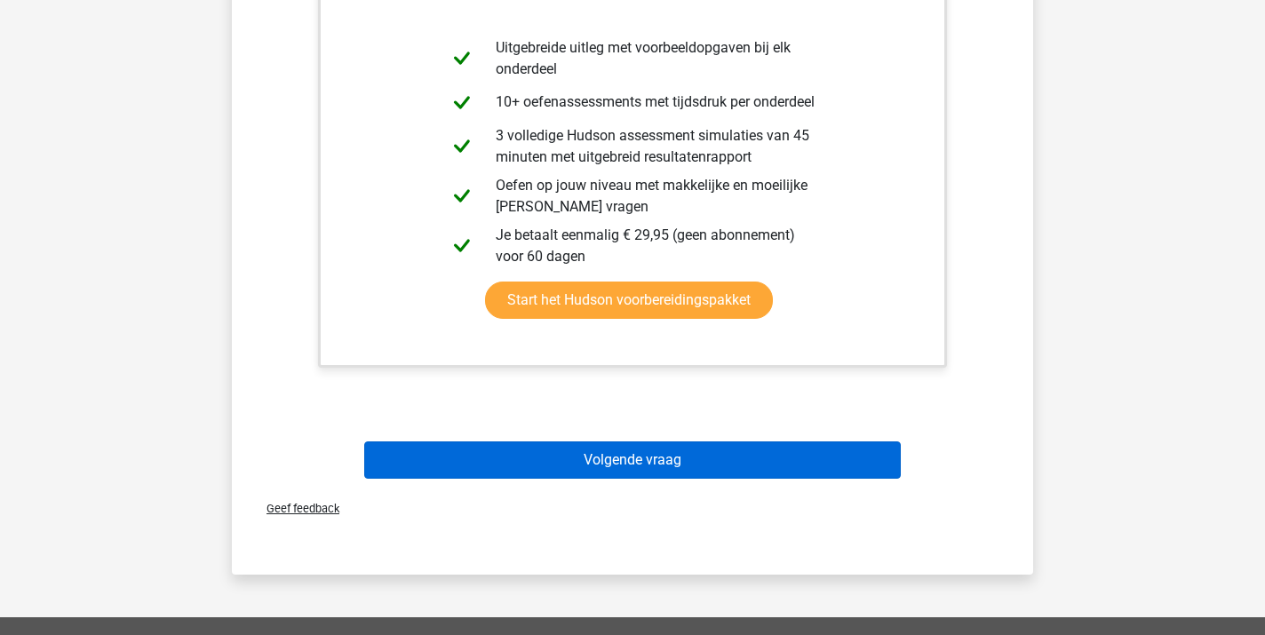
click at [618, 467] on button "Volgende vraag" at bounding box center [632, 459] width 537 height 37
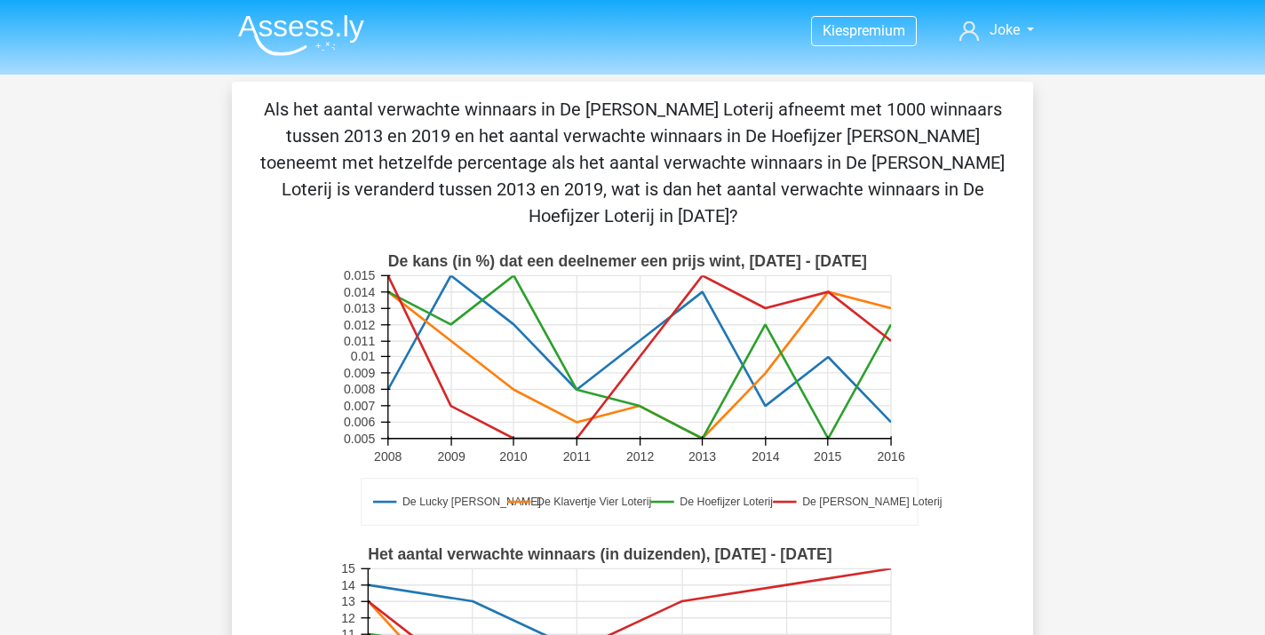
scroll to position [0, 0]
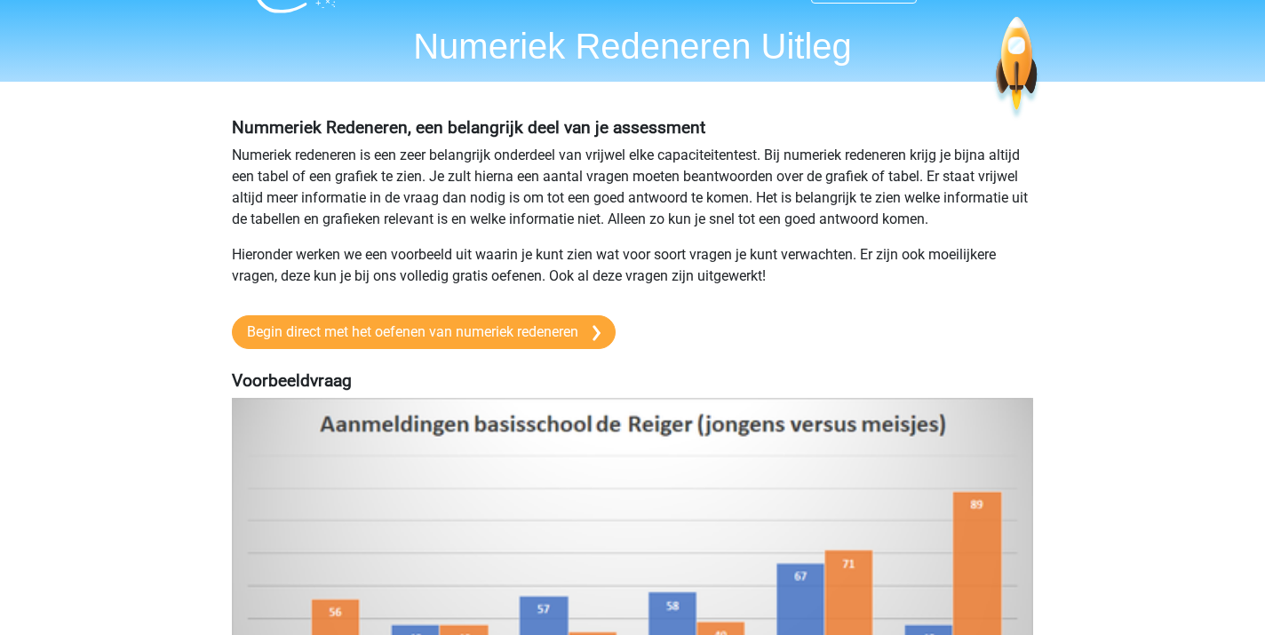
scroll to position [40, 0]
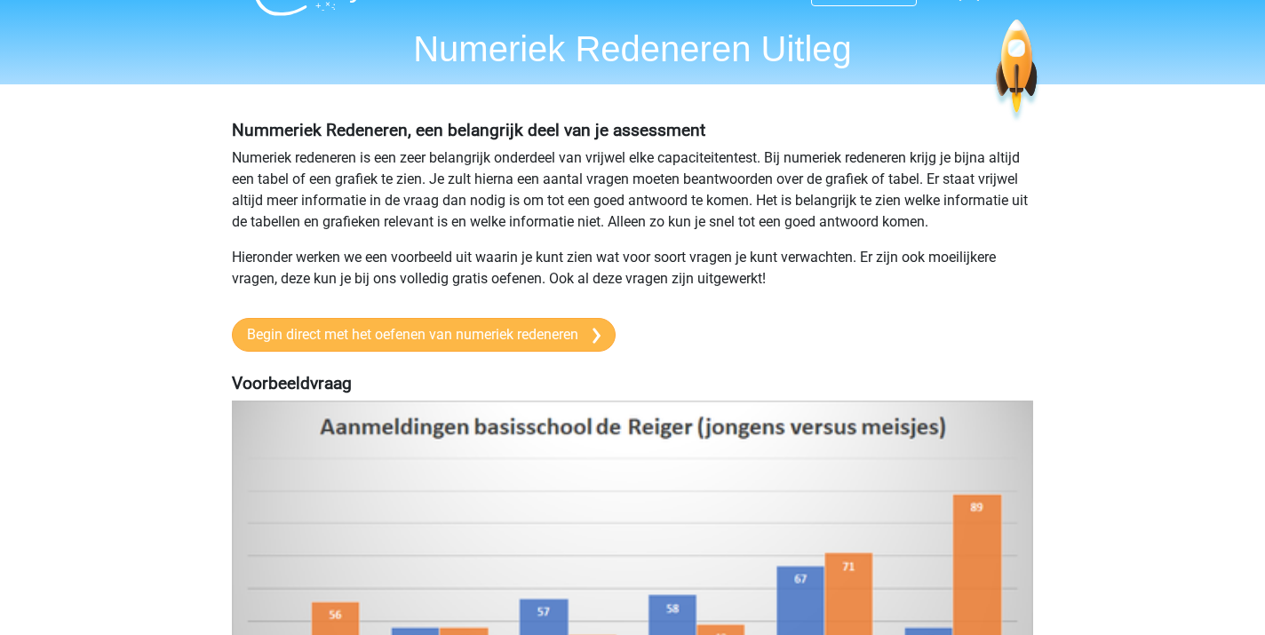
click at [343, 352] on link "Begin direct met het oefenen van numeriek redeneren" at bounding box center [424, 335] width 384 height 34
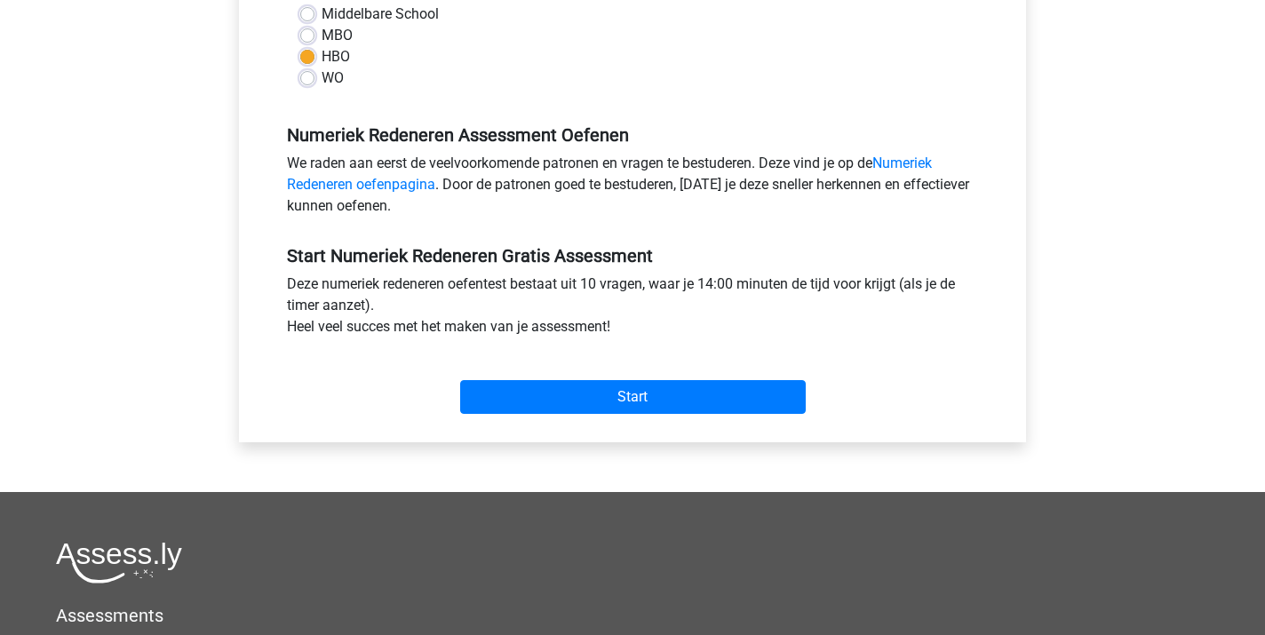
scroll to position [446, 0]
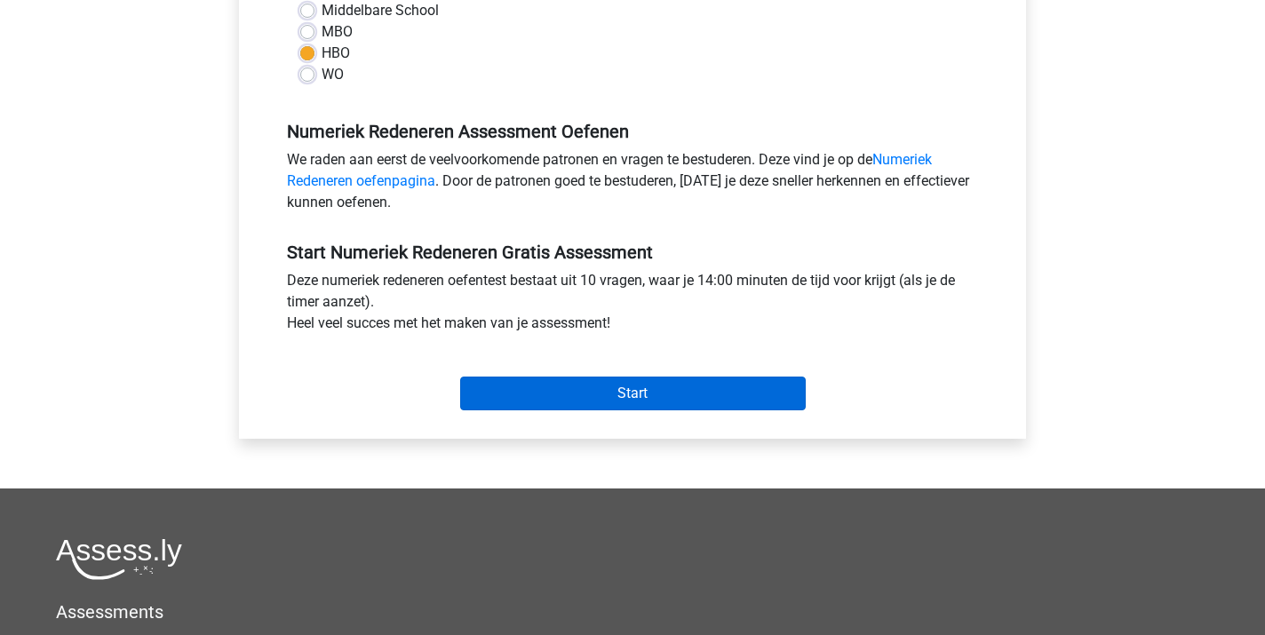
click at [611, 396] on input "Start" at bounding box center [633, 394] width 346 height 34
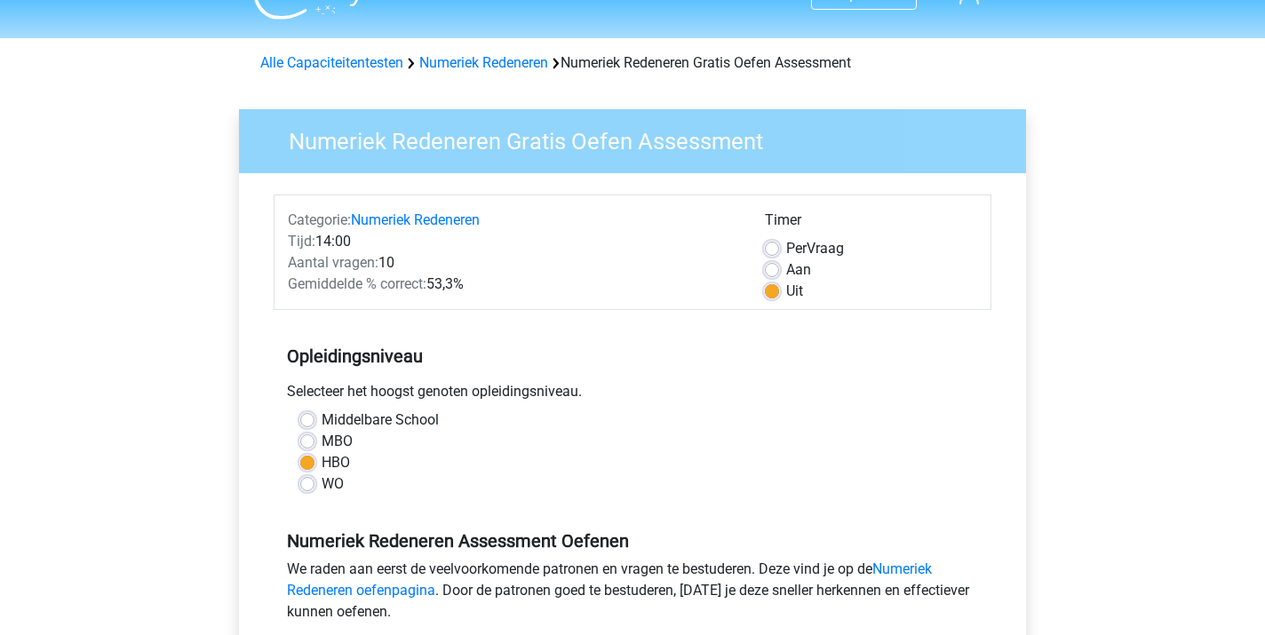
scroll to position [36, 0]
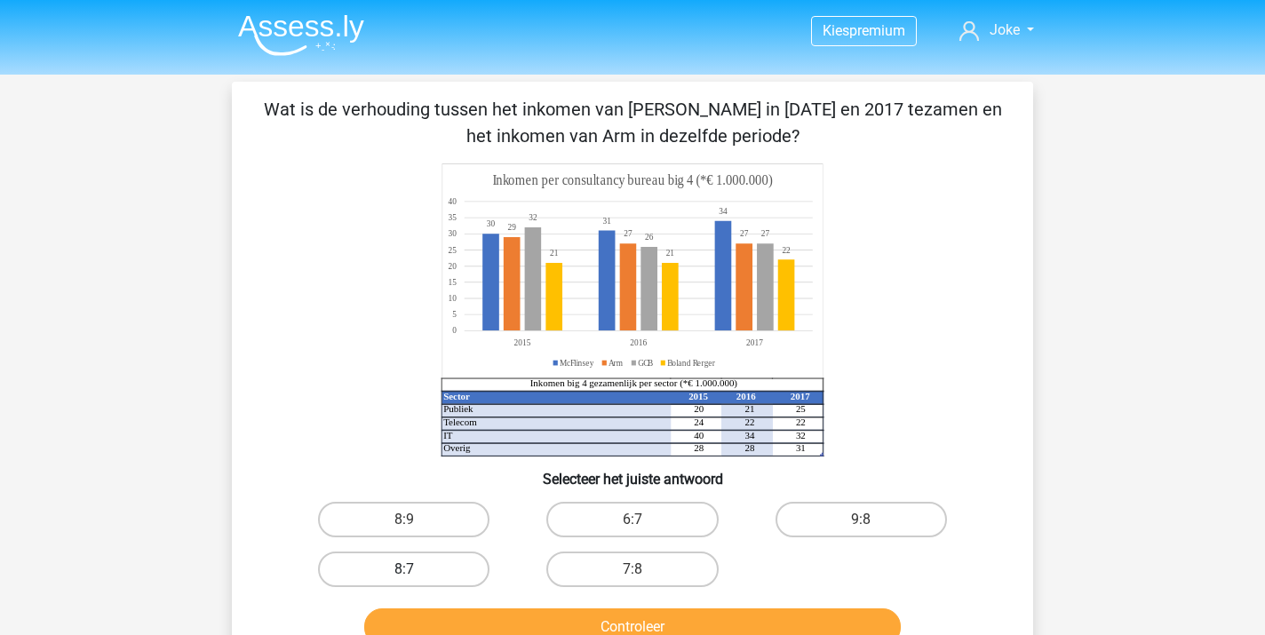
click at [379, 570] on label "8:7" at bounding box center [403, 570] width 171 height 36
click at [404, 570] on input "8:7" at bounding box center [410, 575] width 12 height 12
radio input "true"
click at [523, 621] on button "Controleer" at bounding box center [632, 626] width 537 height 37
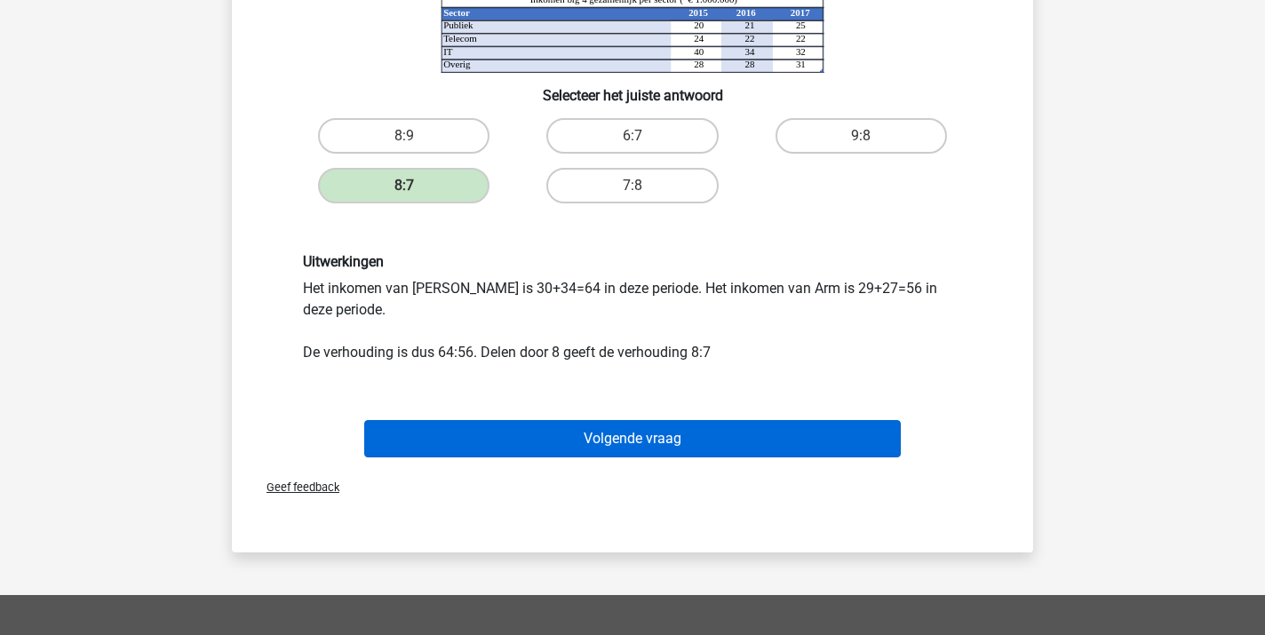
click at [600, 441] on button "Volgende vraag" at bounding box center [632, 438] width 537 height 37
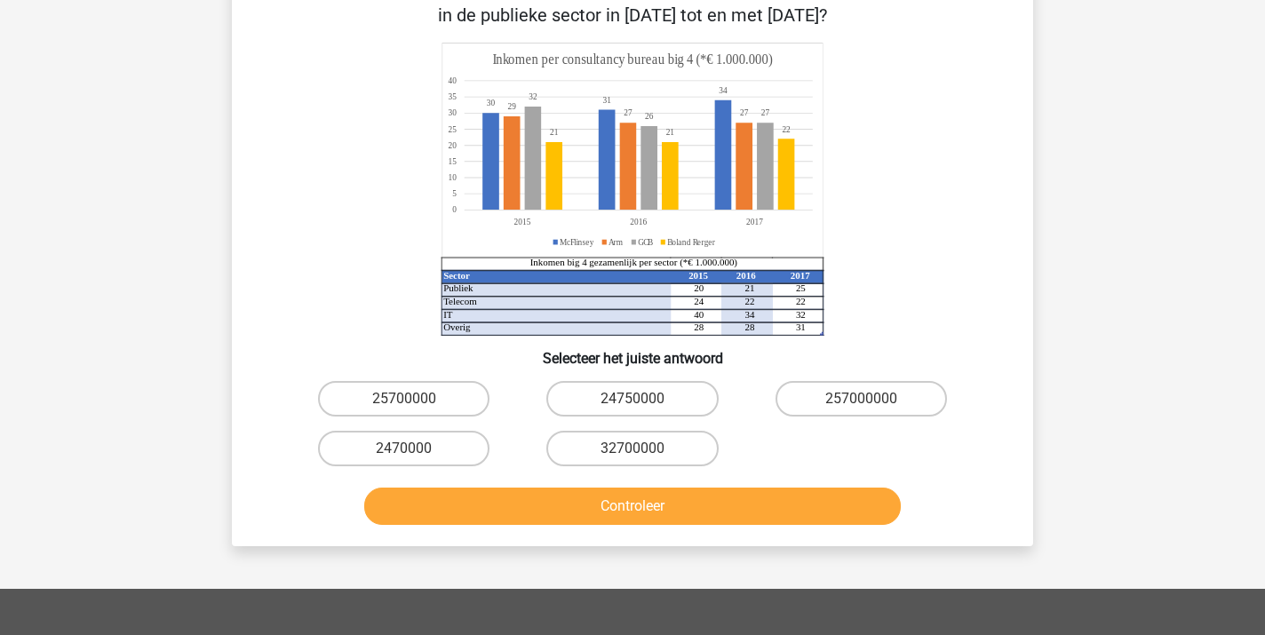
scroll to position [176, 0]
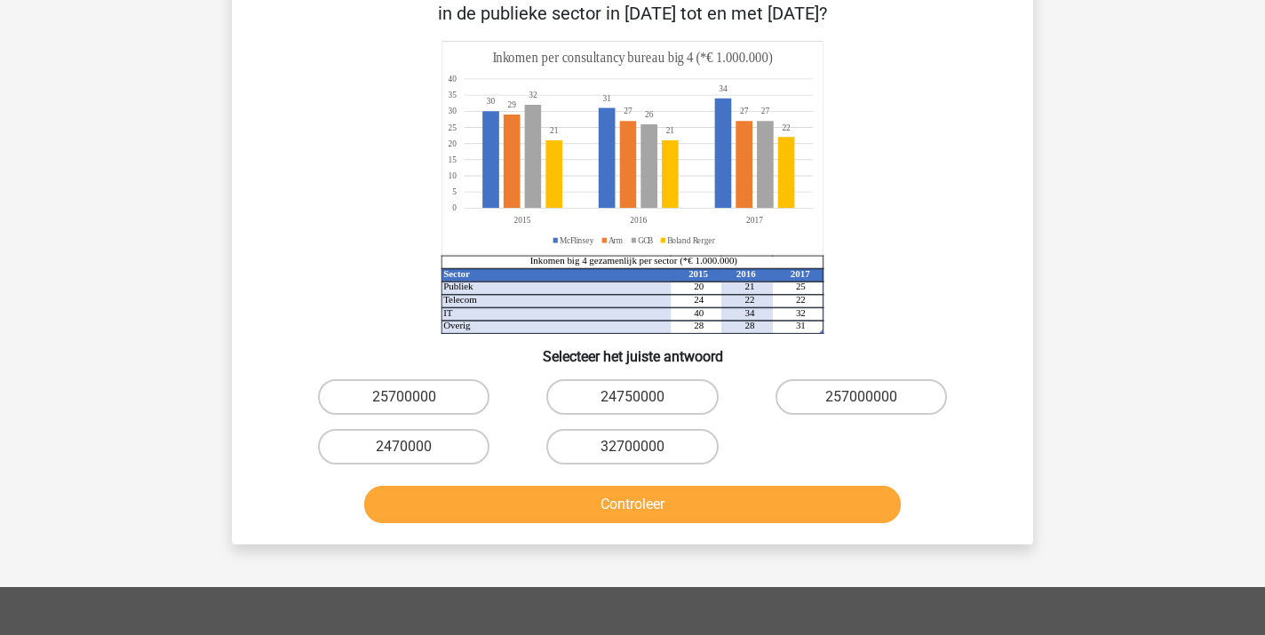
click at [640, 404] on input "24750000" at bounding box center [638, 403] width 12 height 12
radio input "true"
click at [625, 511] on button "Controleer" at bounding box center [632, 504] width 537 height 37
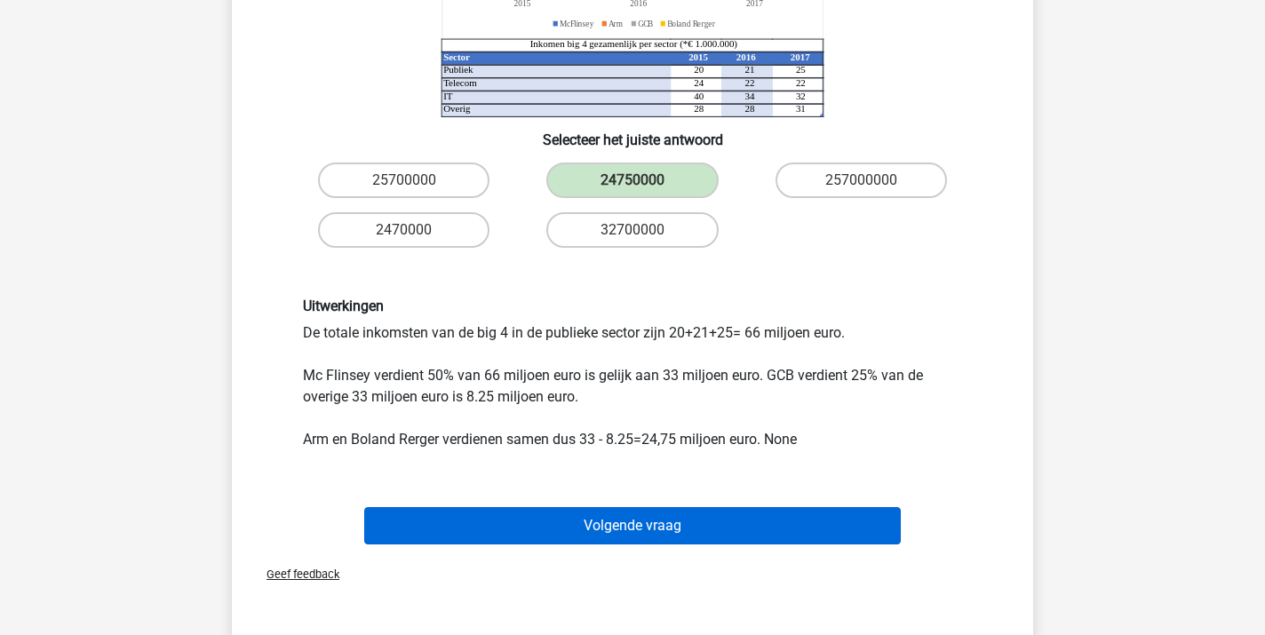
scroll to position [410, 0]
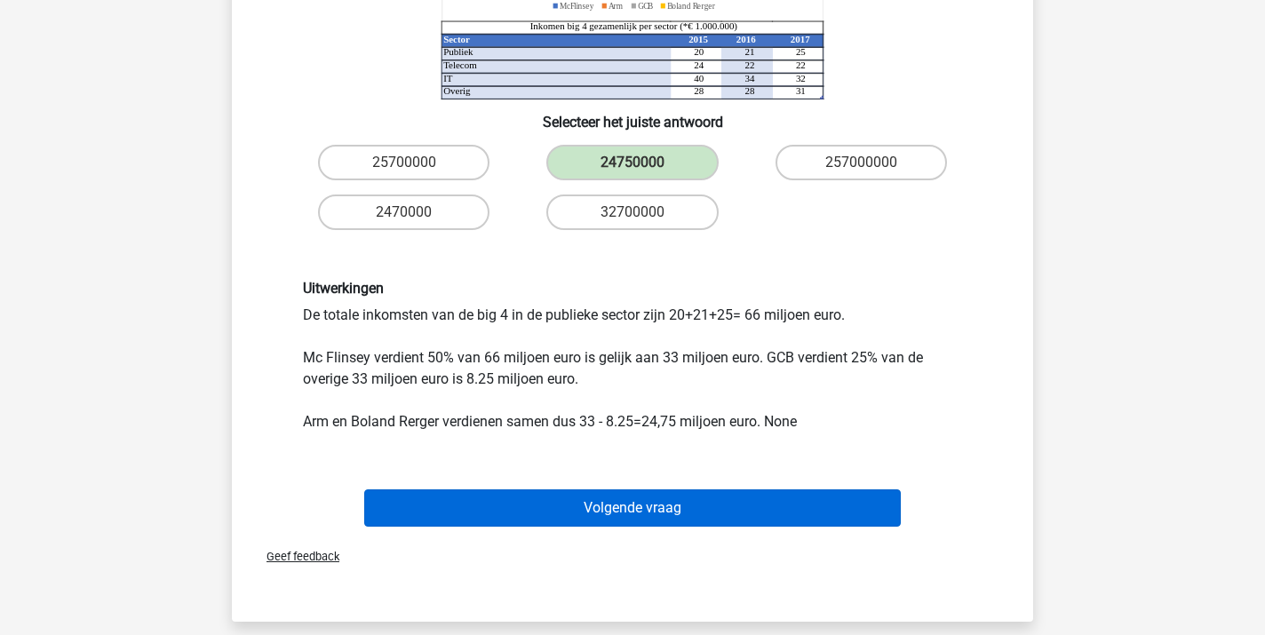
click at [638, 512] on button "Volgende vraag" at bounding box center [632, 507] width 537 height 37
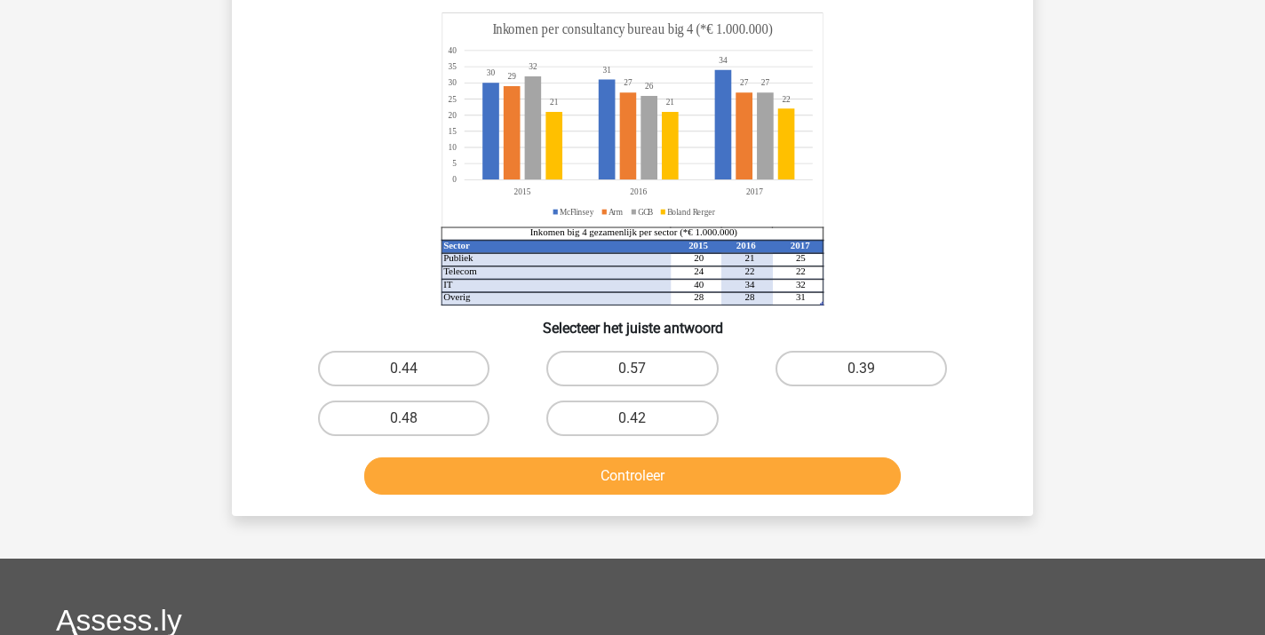
scroll to position [151, 0]
click at [866, 360] on label "0.39" at bounding box center [860, 369] width 171 height 36
click at [866, 369] on input "0.39" at bounding box center [867, 375] width 12 height 12
radio input "true"
click at [621, 473] on button "Controleer" at bounding box center [632, 475] width 537 height 37
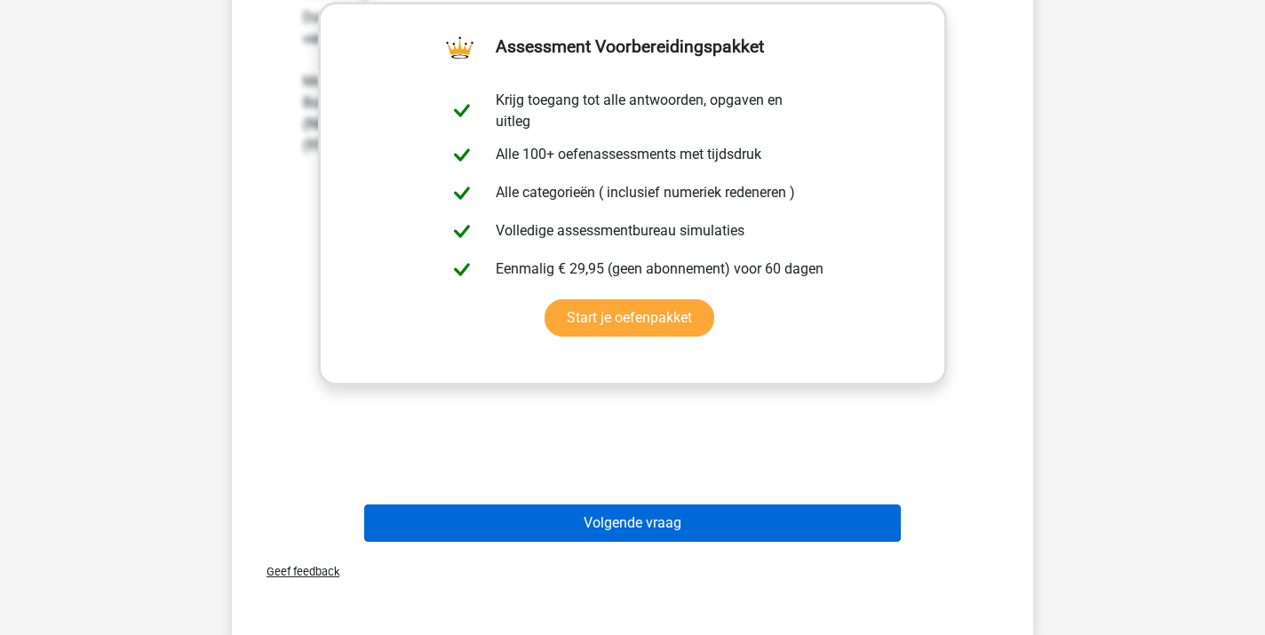
click at [608, 525] on button "Volgende vraag" at bounding box center [632, 523] width 537 height 37
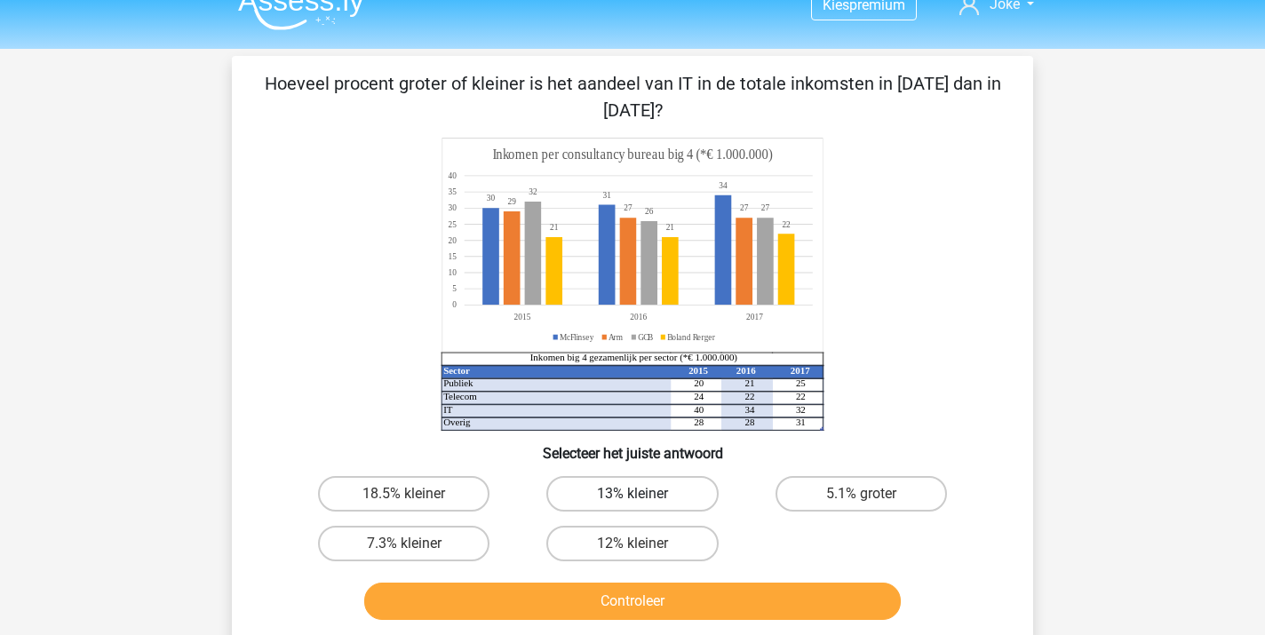
scroll to position [37, 0]
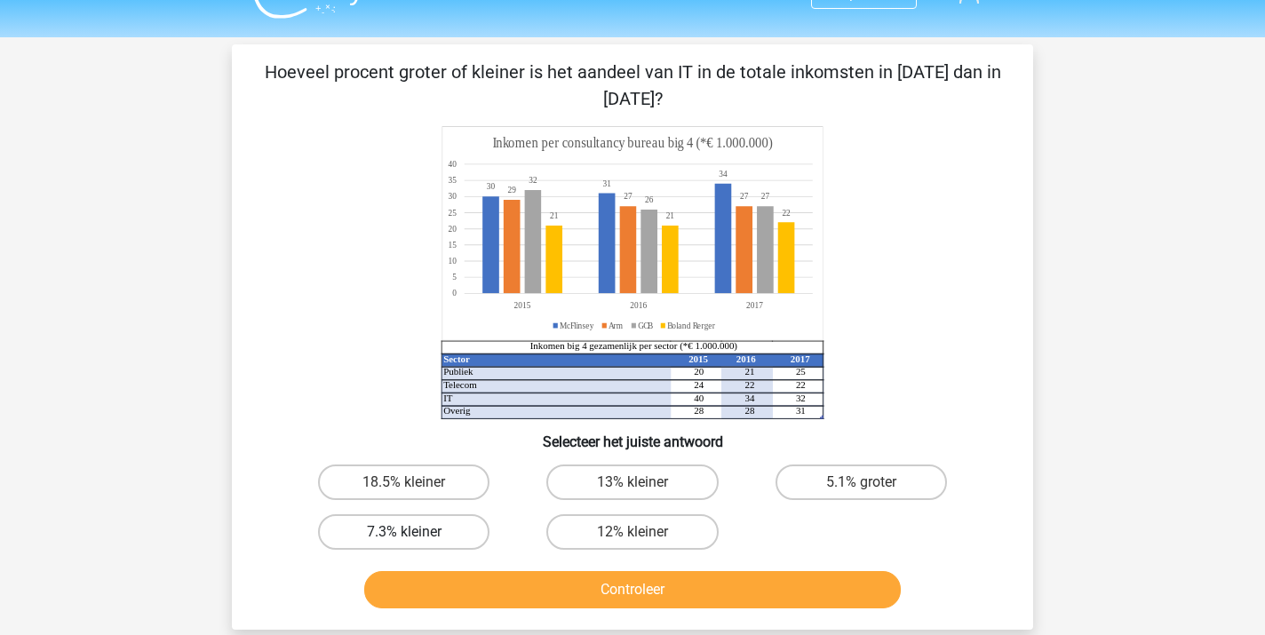
click at [441, 529] on label "7.3% kleiner" at bounding box center [403, 532] width 171 height 36
click at [416, 532] on input "7.3% kleiner" at bounding box center [410, 538] width 12 height 12
radio input "true"
click at [595, 597] on button "Controleer" at bounding box center [632, 589] width 537 height 37
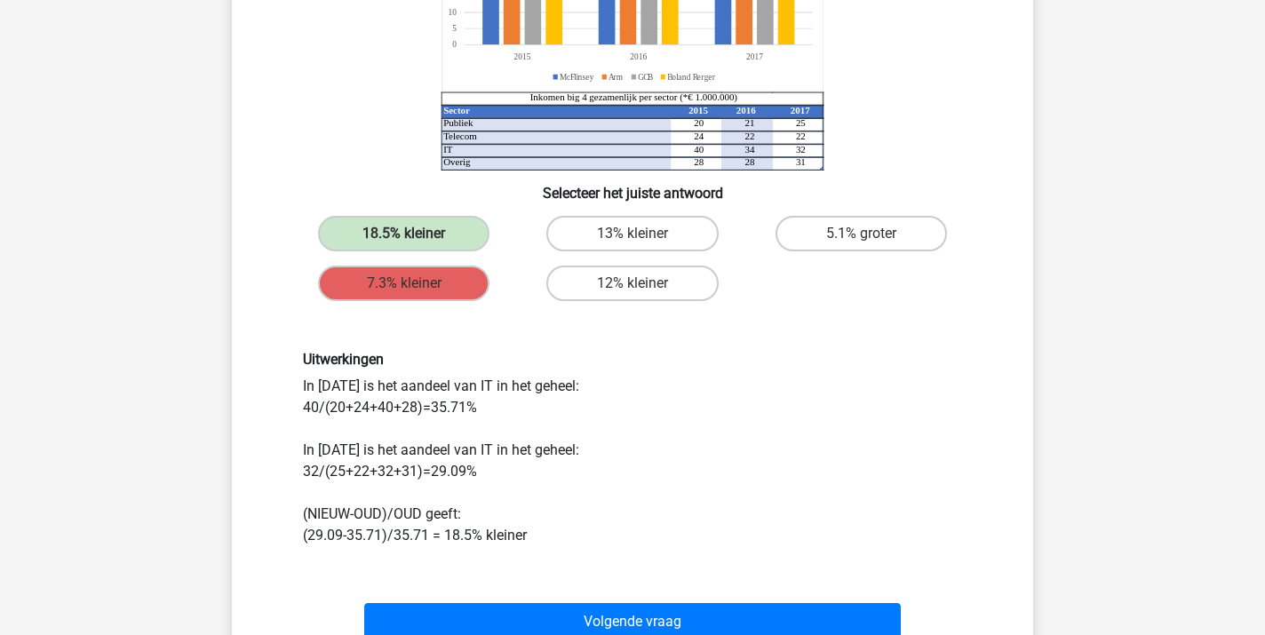
scroll to position [262, 0]
